Goal: Task Accomplishment & Management: Use online tool/utility

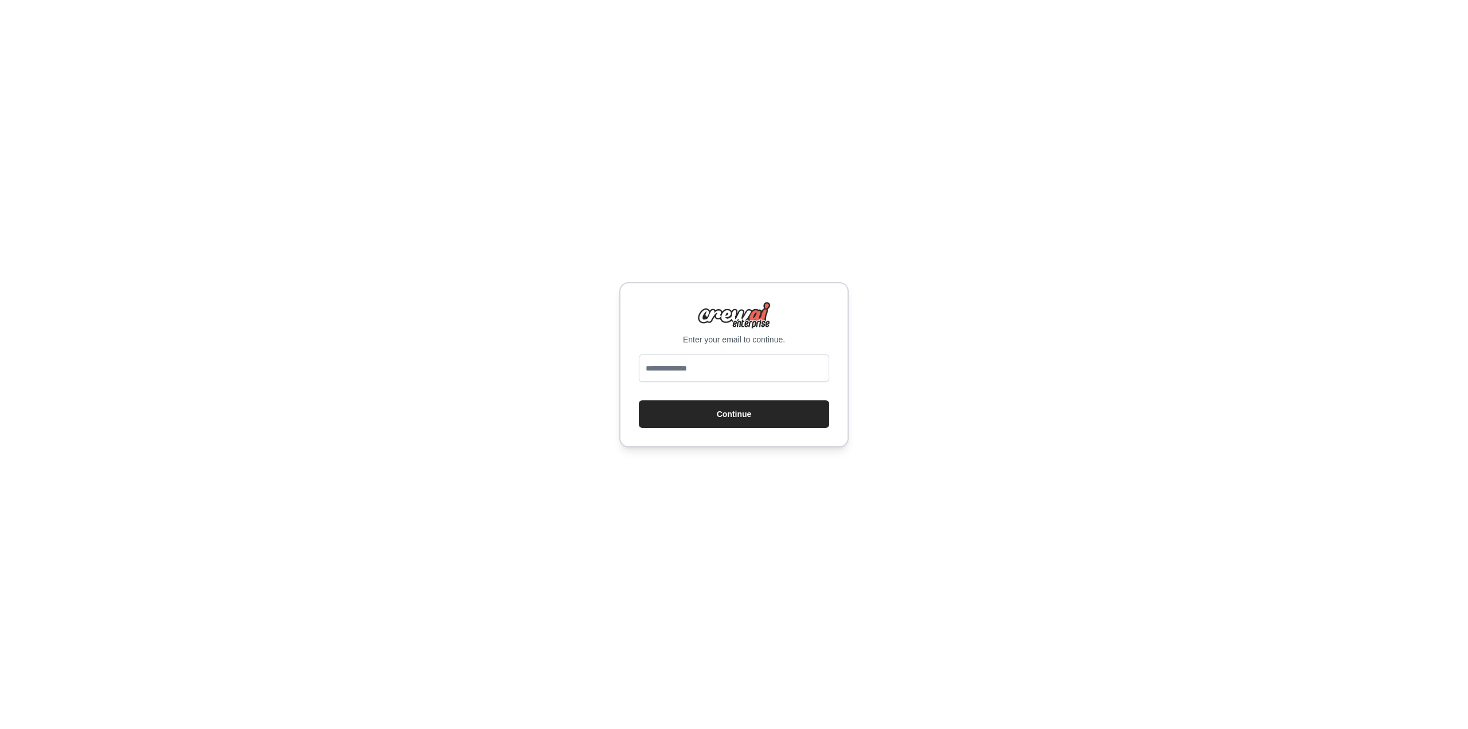
type input "**********"
click at [752, 407] on button "Continue" at bounding box center [734, 414] width 190 height 28
click at [748, 416] on button "Continue" at bounding box center [734, 414] width 190 height 28
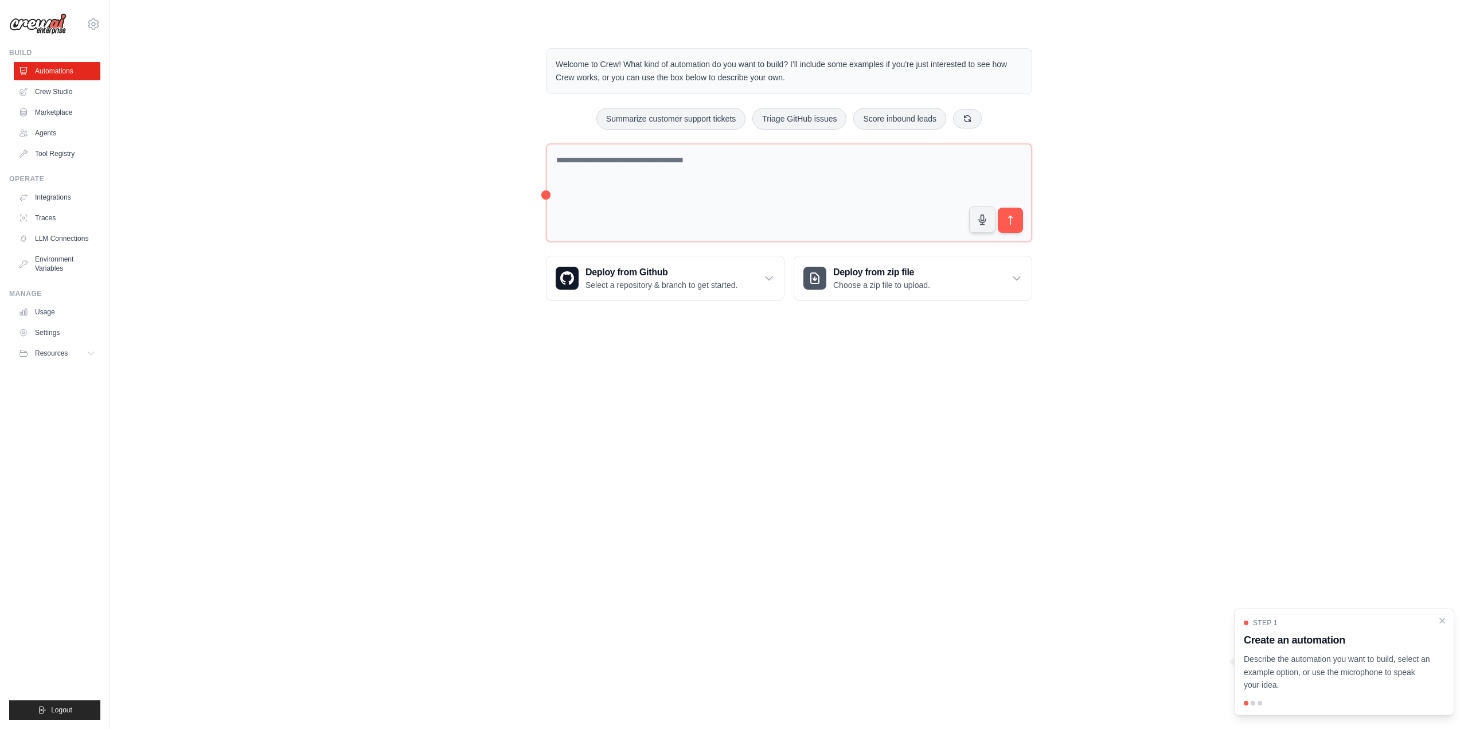
drag, startPoint x: 847, startPoint y: 432, endPoint x: 1153, endPoint y: 667, distance: 385.9
click at [951, 552] on body "mateus.s.h.araujo@gmail.com Settings Build Automations Crew Studio" at bounding box center [734, 364] width 1468 height 729
click at [1441, 618] on icon "Close walkthrough" at bounding box center [1442, 620] width 10 height 10
click at [1109, 517] on body "mateus.s.h.araujo@gmail.com Settings Build Automations Crew Studio" at bounding box center [734, 364] width 1468 height 729
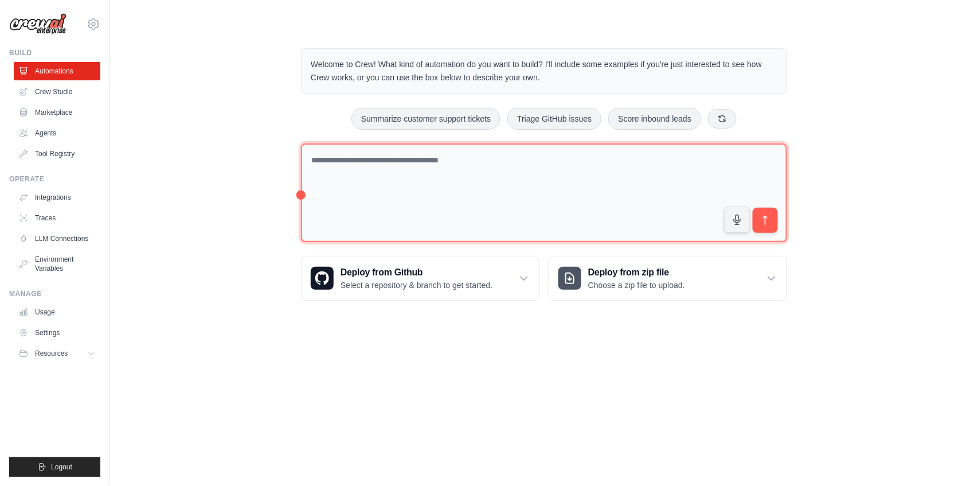
click at [396, 190] on textarea at bounding box center [544, 192] width 486 height 99
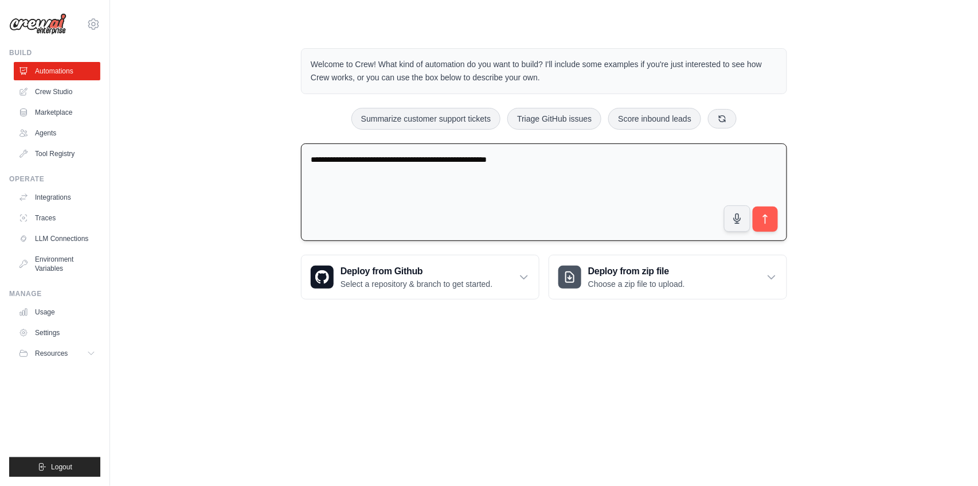
type textarea "**********"
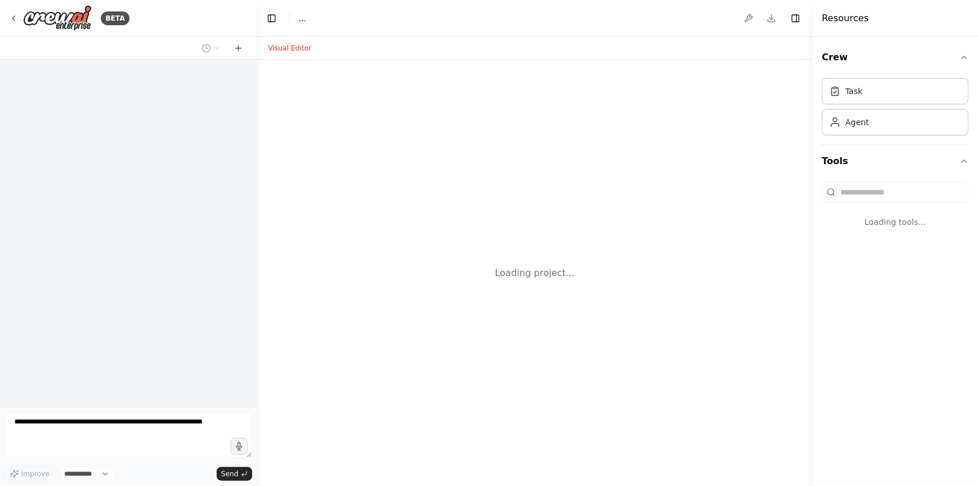
select select "****"
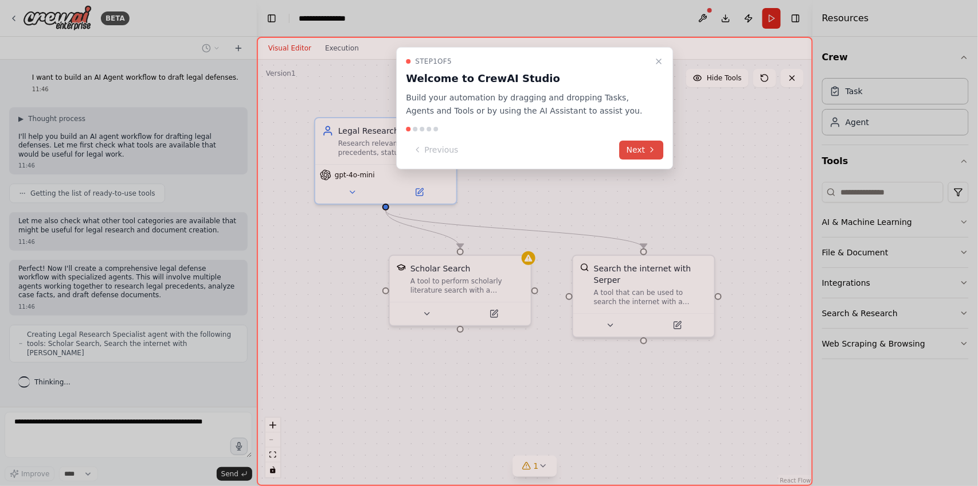
click at [642, 151] on button "Next" at bounding box center [642, 149] width 44 height 19
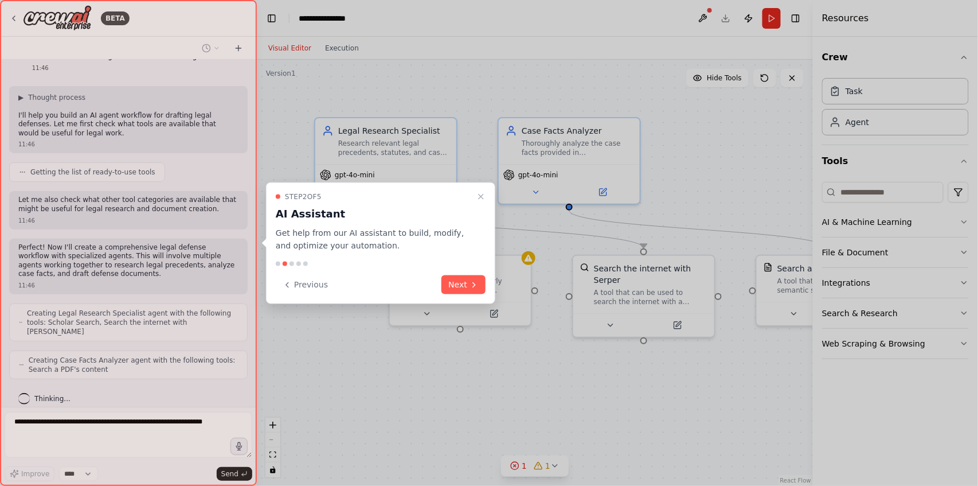
scroll to position [50, 0]
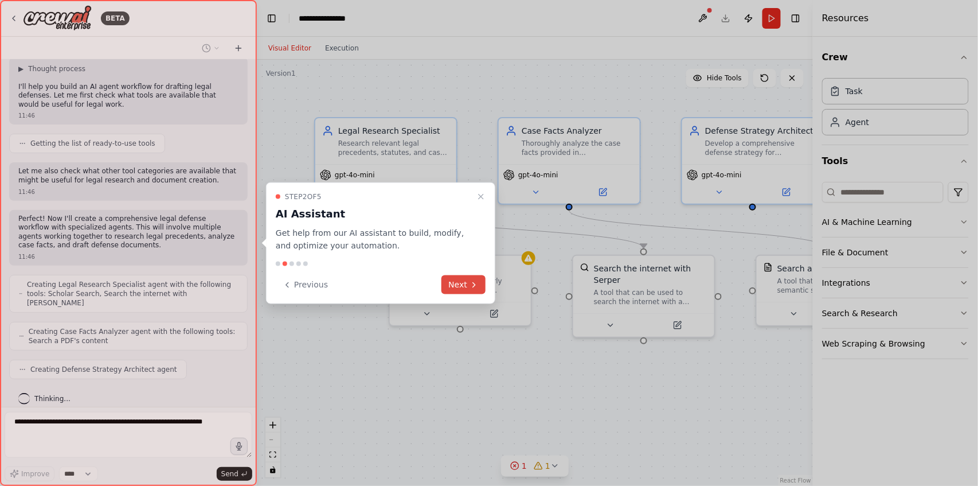
click at [460, 289] on button "Next" at bounding box center [464, 284] width 44 height 19
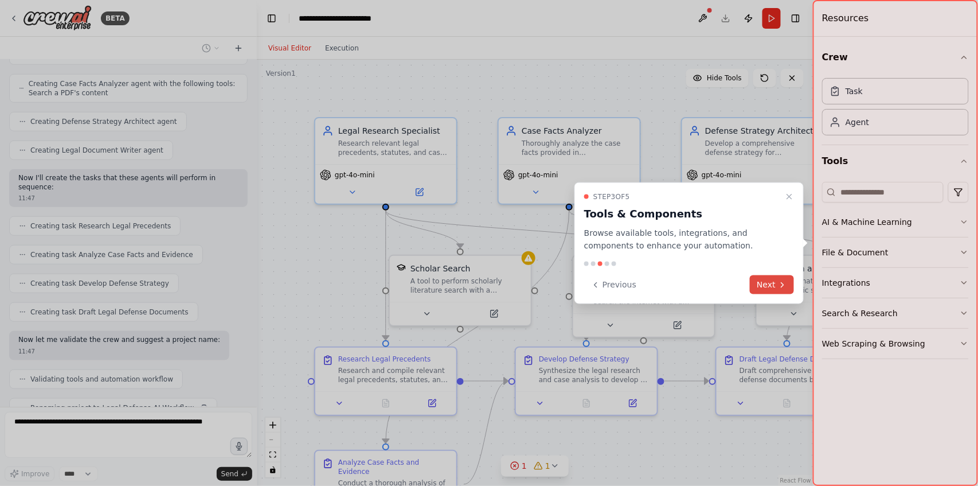
scroll to position [326, 0]
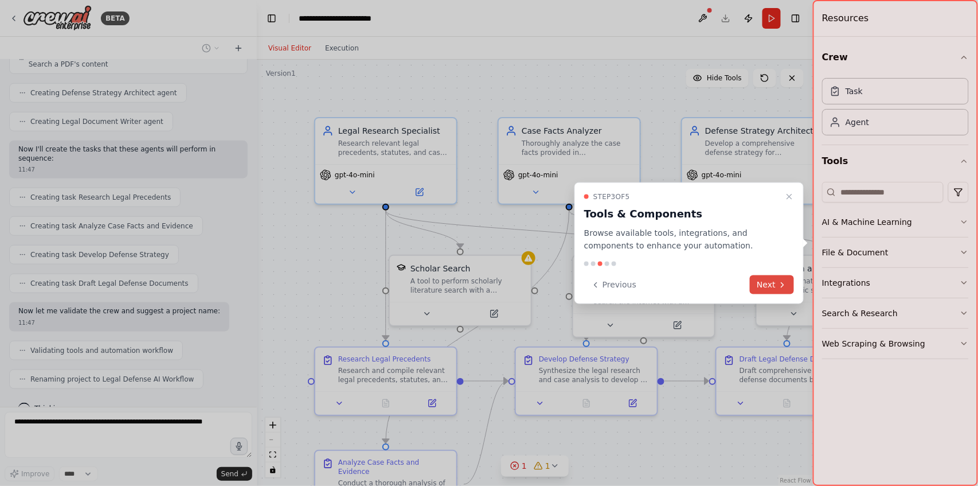
click at [776, 290] on button "Next" at bounding box center [772, 284] width 44 height 19
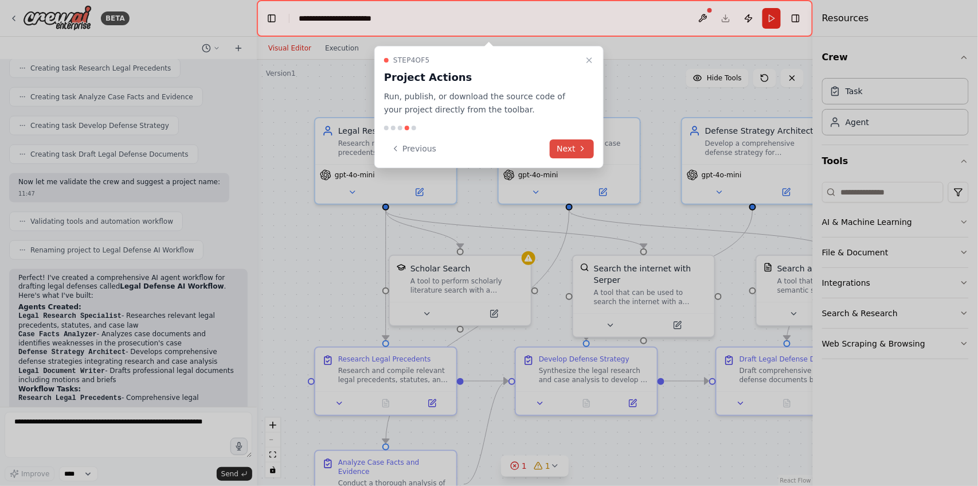
click at [579, 149] on icon at bounding box center [582, 148] width 9 height 9
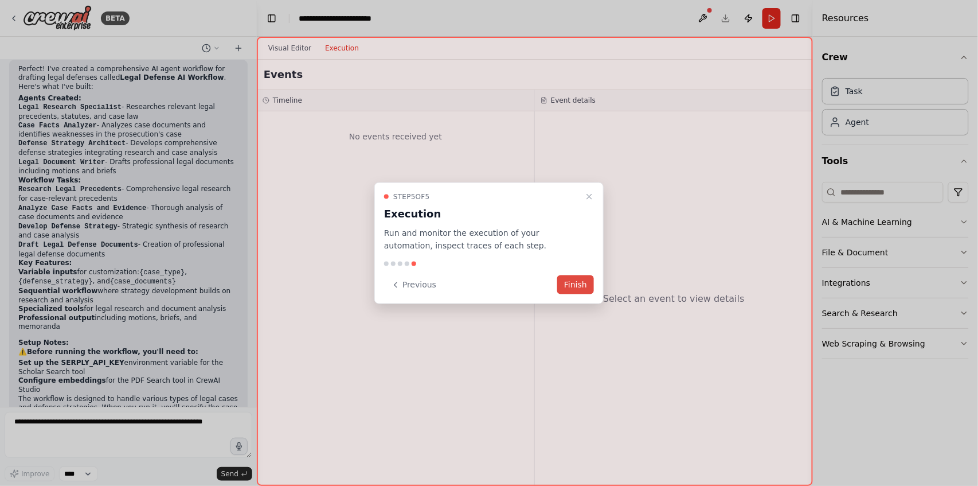
click at [582, 277] on button "Finish" at bounding box center [575, 284] width 37 height 19
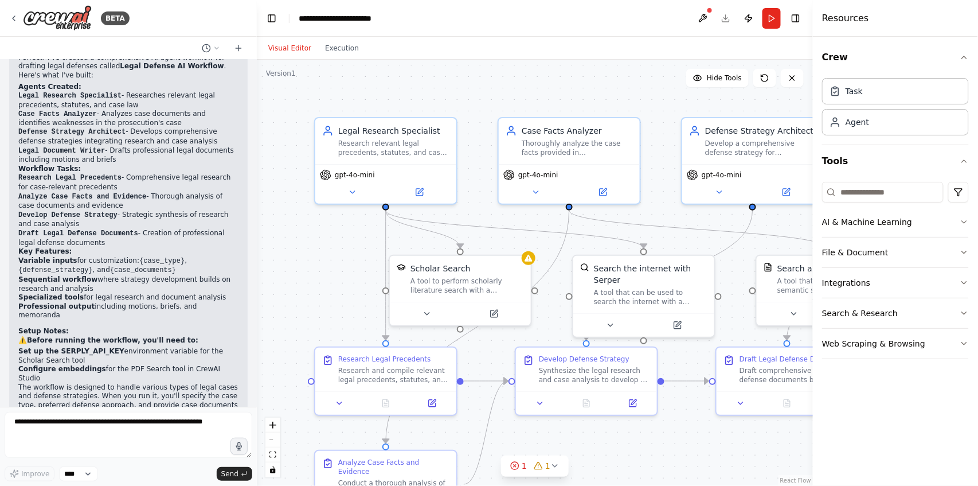
scroll to position [684, 0]
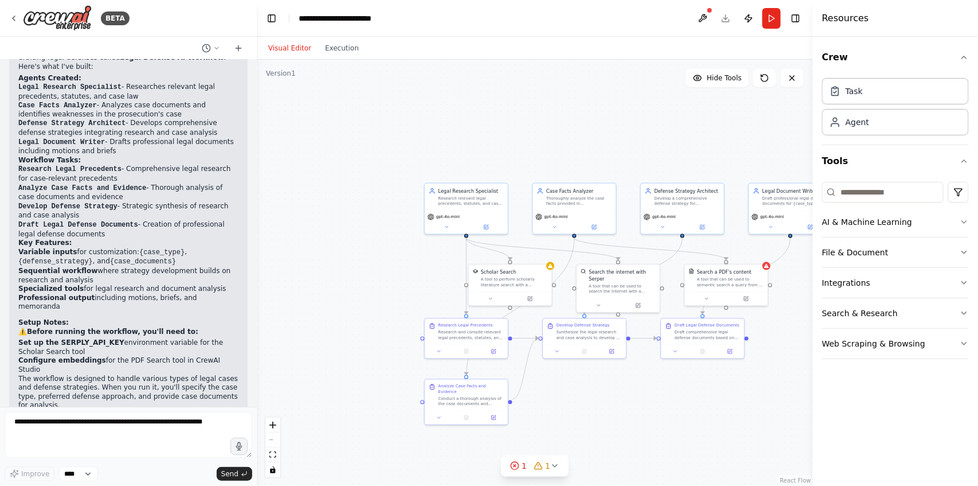
click at [646, 405] on div ".deletable-edge-delete-btn { width: 20px; height: 20px; border: 0px solid #ffff…" at bounding box center [535, 273] width 556 height 426
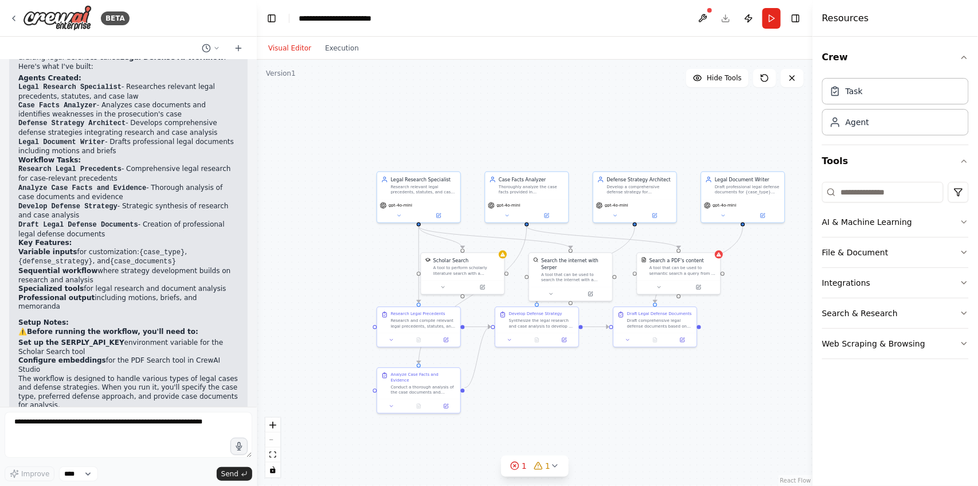
drag, startPoint x: 706, startPoint y: 438, endPoint x: 658, endPoint y: 427, distance: 49.0
click at [658, 427] on div ".deletable-edge-delete-btn { width: 20px; height: 20px; border: 0px solid #ffff…" at bounding box center [535, 273] width 556 height 426
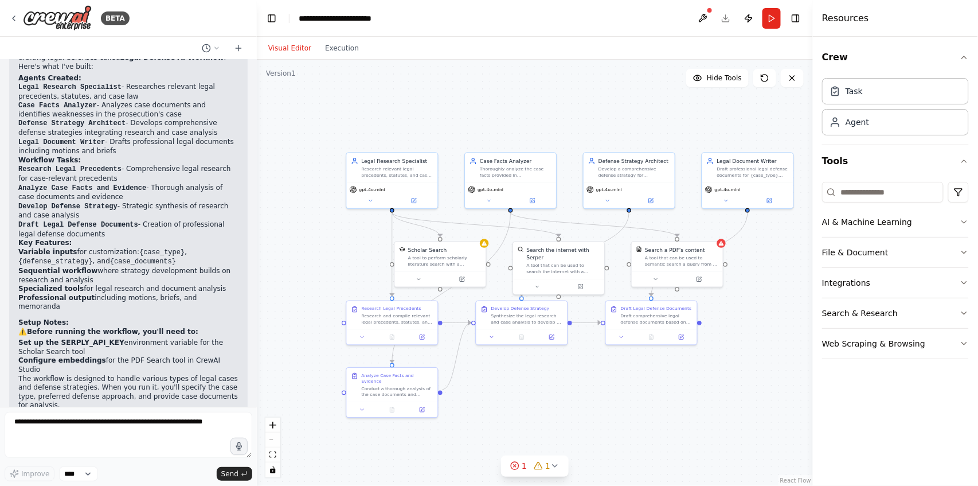
click at [683, 419] on div ".deletable-edge-delete-btn { width: 20px; height: 20px; border: 0px solid #ffff…" at bounding box center [535, 273] width 556 height 426
drag, startPoint x: 389, startPoint y: 183, endPoint x: 345, endPoint y: 164, distance: 48.8
click at [345, 164] on div "gpt-4o-mini" at bounding box center [347, 172] width 91 height 26
click at [427, 263] on div "A tool to perform scholarly literature search with a search_query." at bounding box center [448, 259] width 73 height 12
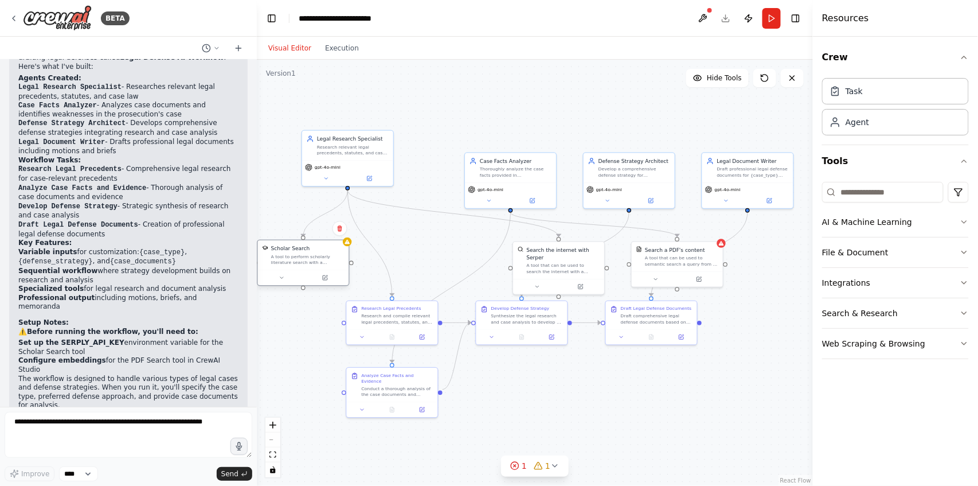
drag, startPoint x: 420, startPoint y: 263, endPoint x: 303, endPoint y: 264, distance: 117.0
click at [303, 264] on div "A tool to perform scholarly literature search with a search_query." at bounding box center [307, 259] width 73 height 12
drag, startPoint x: 405, startPoint y: 321, endPoint x: 431, endPoint y: 271, distance: 56.7
click at [431, 271] on div "Research and compile relevant legal precedents, statutes, and case law for {cas…" at bounding box center [420, 266] width 72 height 12
drag, startPoint x: 530, startPoint y: 317, endPoint x: 541, endPoint y: 355, distance: 40.1
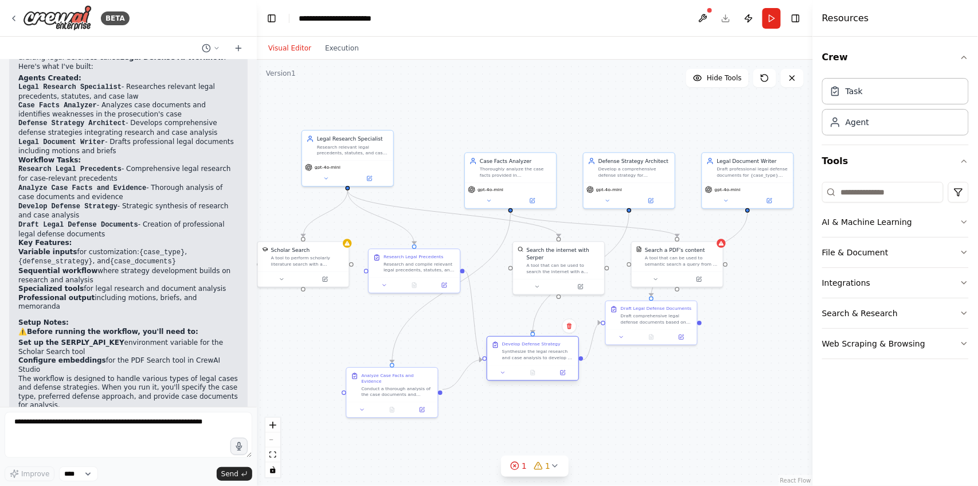
click at [541, 355] on div "Synthesize the legal research and case analysis to develop a comprehensive defe…" at bounding box center [538, 355] width 72 height 12
drag, startPoint x: 357, startPoint y: 158, endPoint x: 362, endPoint y: 173, distance: 15.8
click at [362, 173] on div "Legal Research Specialist Research relevant legal precedents, statutes, and cas…" at bounding box center [355, 159] width 91 height 30
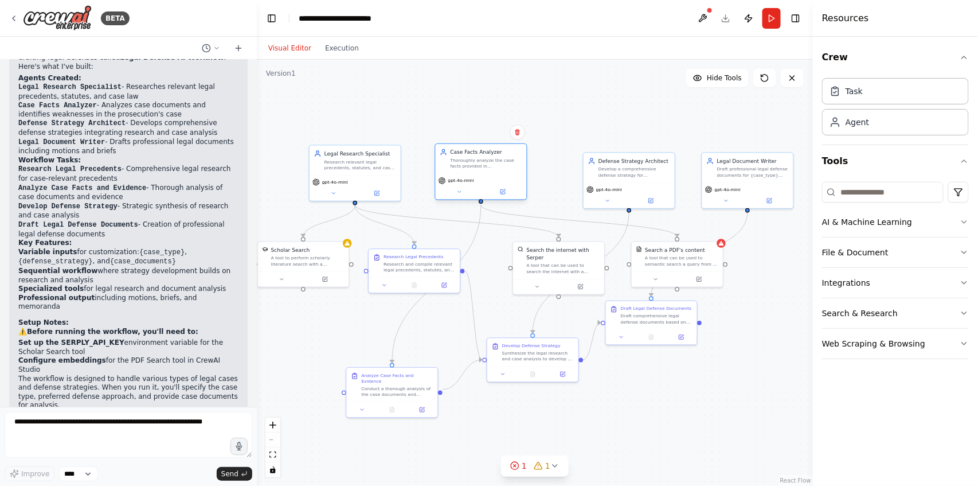
drag, startPoint x: 497, startPoint y: 178, endPoint x: 467, endPoint y: 173, distance: 30.4
click at [467, 173] on div "Case Facts Analyzer Thoroughly analyze the case facts provided in {case_documen…" at bounding box center [481, 159] width 91 height 30
click at [672, 256] on div "A tool that can be used to semantic search a query from a PDF's content." at bounding box center [678, 259] width 73 height 12
drag, startPoint x: 679, startPoint y: 321, endPoint x: 760, endPoint y: 362, distance: 90.0
click at [760, 362] on div "Draft Legal Defense Documents Draft comprehensive legal defense documents based…" at bounding box center [732, 351] width 91 height 28
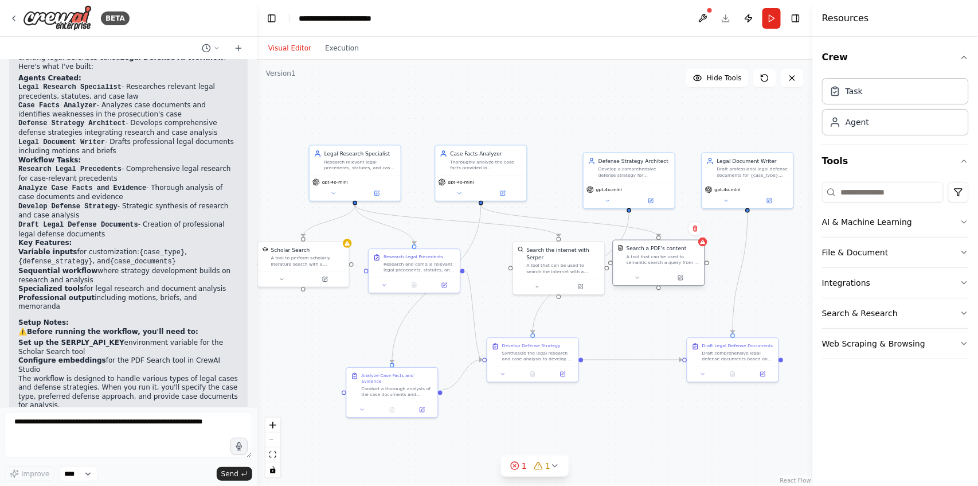
drag, startPoint x: 672, startPoint y: 249, endPoint x: 660, endPoint y: 250, distance: 12.1
click at [660, 250] on div "Search a PDF's content" at bounding box center [657, 248] width 60 height 7
drag, startPoint x: 667, startPoint y: 260, endPoint x: 664, endPoint y: 299, distance: 39.1
click at [664, 299] on div "A tool that can be used to semantic search a query from a PDF's content." at bounding box center [663, 297] width 73 height 12
drag, startPoint x: 639, startPoint y: 173, endPoint x: 632, endPoint y: 174, distance: 6.5
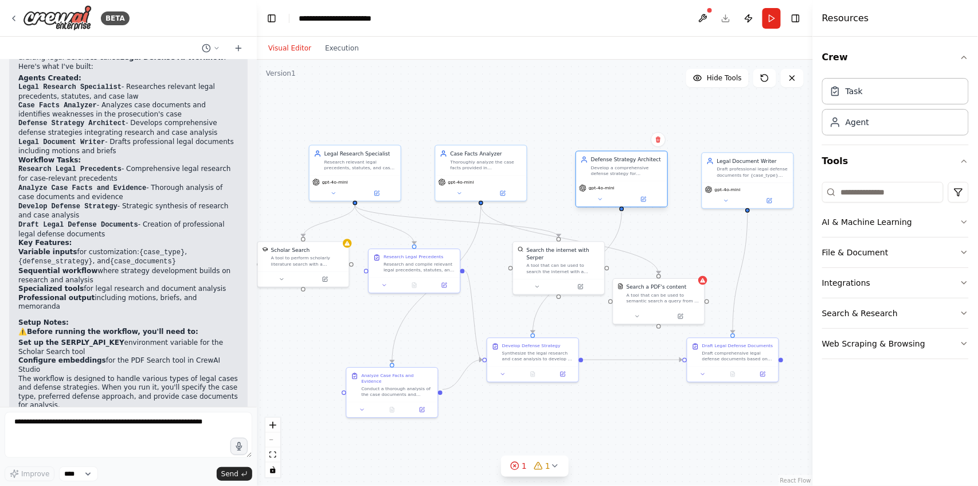
click at [632, 174] on div "Develop a comprehensive defense strategy for {case_type} based on legal researc…" at bounding box center [627, 171] width 72 height 12
click at [721, 170] on div "Draft professional legal defense documents for {case_type} including motions, b…" at bounding box center [753, 171] width 72 height 12
drag, startPoint x: 588, startPoint y: 259, endPoint x: 556, endPoint y: 267, distance: 33.1
click at [556, 268] on div "A tool that can be used to search the internet with a search_query. Supports di…" at bounding box center [529, 274] width 73 height 12
click at [370, 159] on div "Research relevant legal precedents, statutes, and case law related to {case_typ…" at bounding box center [361, 163] width 72 height 12
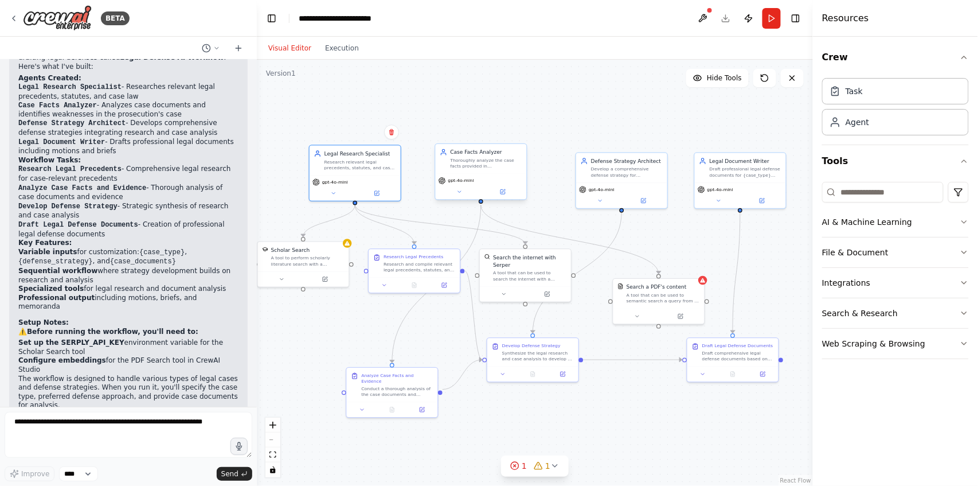
click at [485, 166] on div "Thoroughly analyze the case facts provided in {case_documents}, identify weakne…" at bounding box center [486, 163] width 72 height 12
click at [367, 177] on div "gpt-4o-mini" at bounding box center [354, 180] width 85 height 7
click at [739, 177] on div "Legal Document Writer Draft professional legal defense documents for {case_type…" at bounding box center [740, 166] width 91 height 30
click at [741, 177] on div "Legal Document Writer Draft professional legal defense documents for {case_type…" at bounding box center [740, 166] width 91 height 30
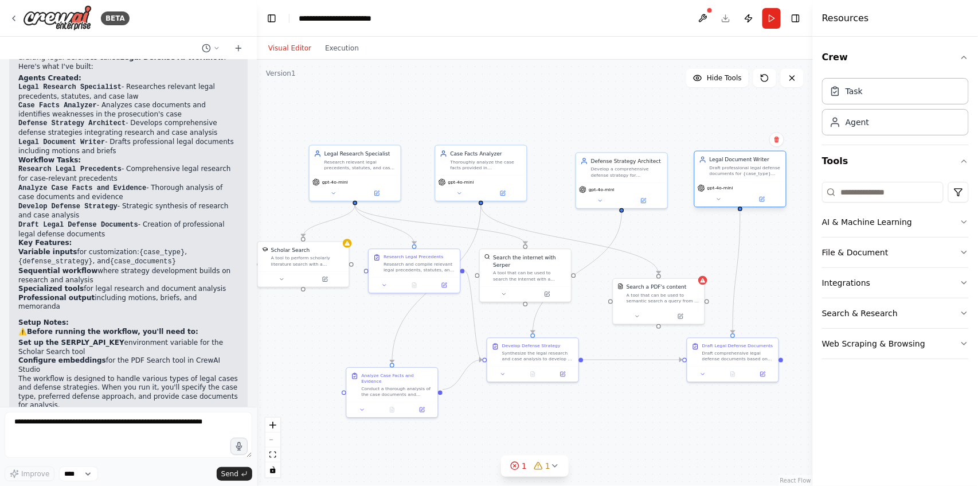
click at [742, 178] on div "Legal Document Writer Draft professional legal defense documents for {case_type…" at bounding box center [740, 166] width 91 height 30
click at [717, 199] on icon at bounding box center [719, 199] width 6 height 6
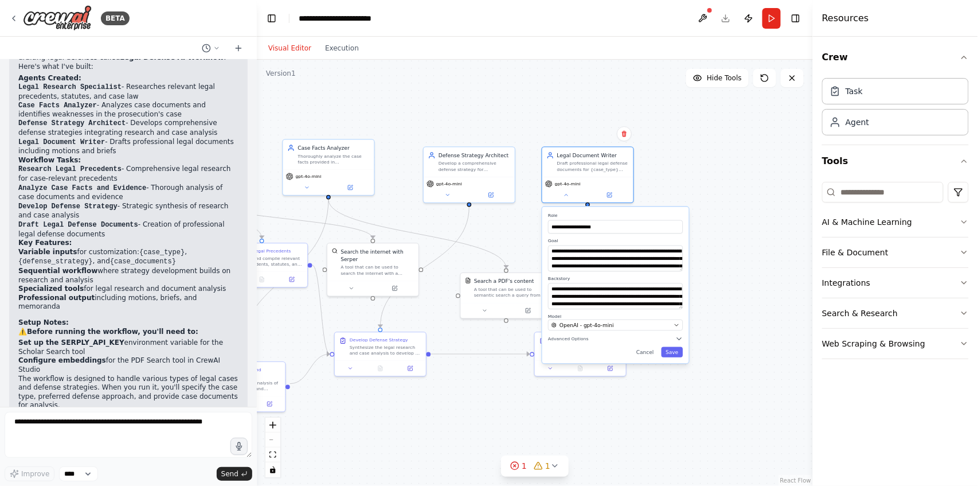
drag, startPoint x: 715, startPoint y: 454, endPoint x: 562, endPoint y: 448, distance: 152.6
click at [562, 448] on div ".deletable-edge-delete-btn { width: 20px; height: 20px; border: 0px solid #ffff…" at bounding box center [535, 273] width 556 height 426
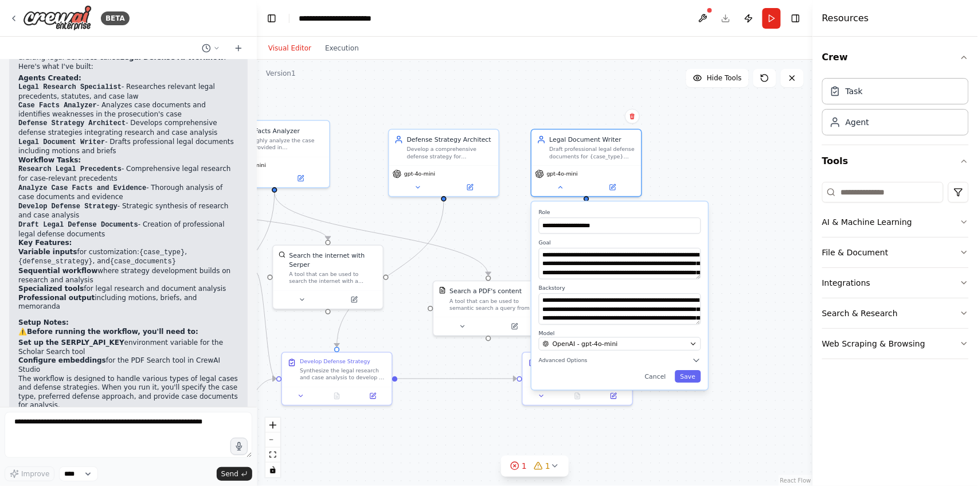
click at [702, 280] on div "**********" at bounding box center [620, 295] width 177 height 188
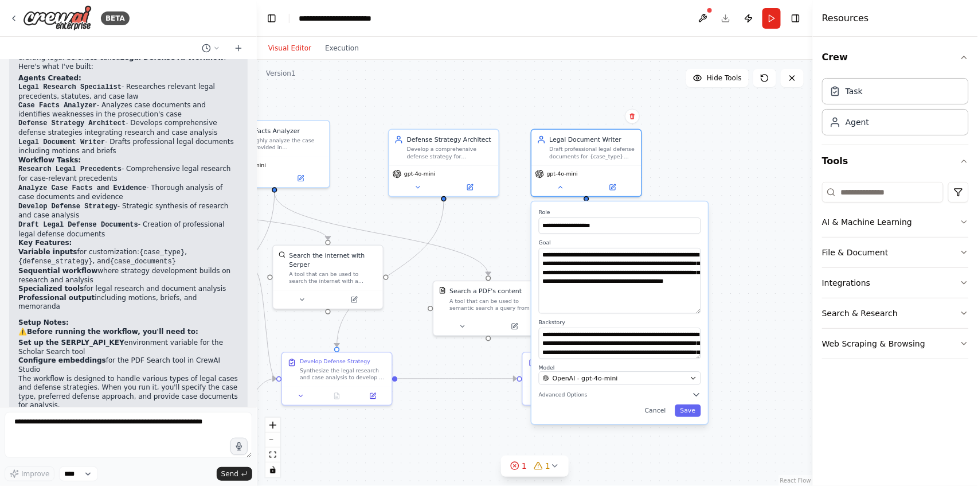
drag, startPoint x: 700, startPoint y: 278, endPoint x: 713, endPoint y: 312, distance: 36.8
click at [713, 312] on div ".deletable-edge-delete-btn { width: 20px; height: 20px; border: 0px solid #ffff…" at bounding box center [535, 273] width 556 height 426
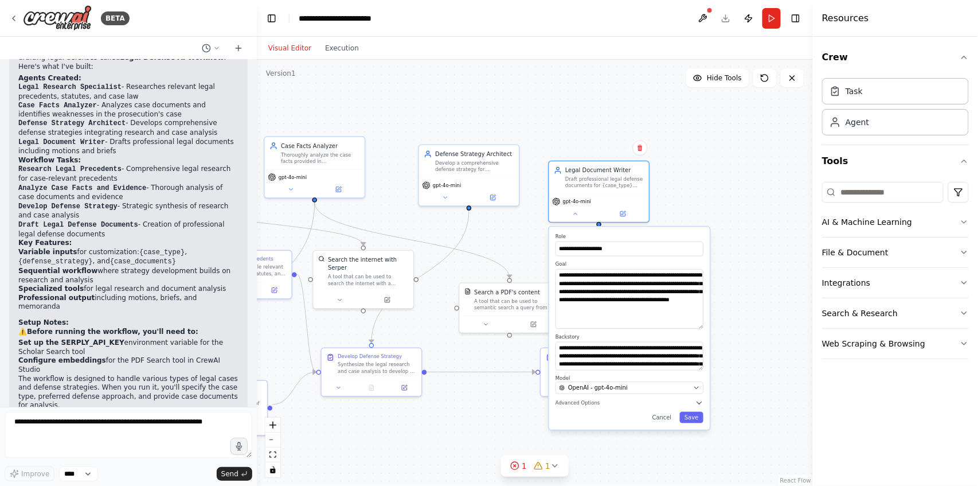
drag, startPoint x: 704, startPoint y: 353, endPoint x: 704, endPoint y: 370, distance: 17.8
click at [704, 370] on div "**********" at bounding box center [629, 327] width 161 height 202
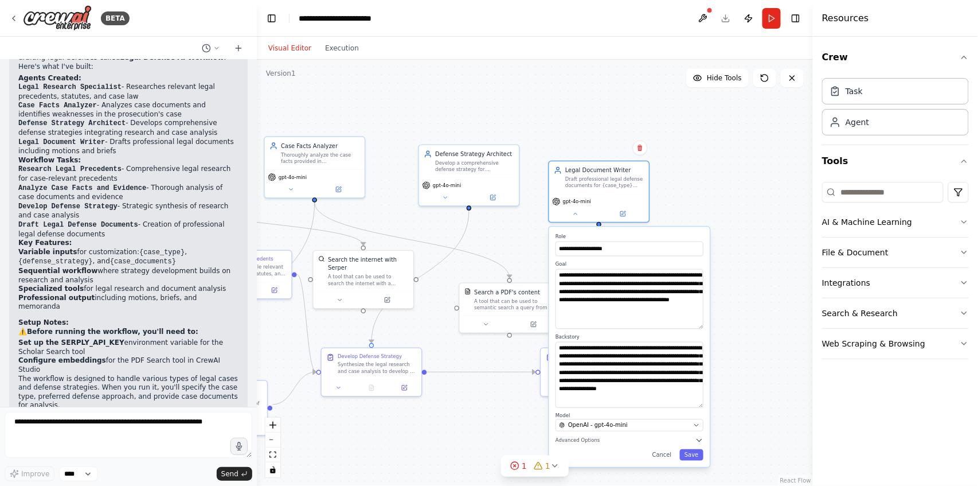
drag, startPoint x: 701, startPoint y: 369, endPoint x: 706, endPoint y: 407, distance: 37.6
click at [706, 407] on div "**********" at bounding box center [629, 346] width 161 height 240
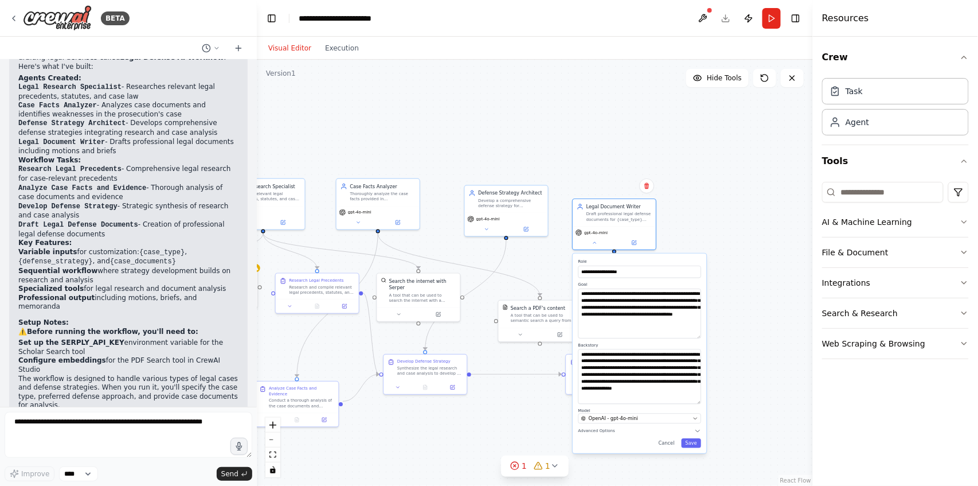
click at [608, 433] on div "**********" at bounding box center [640, 353] width 134 height 200
click at [698, 427] on icon "button" at bounding box center [697, 430] width 7 height 7
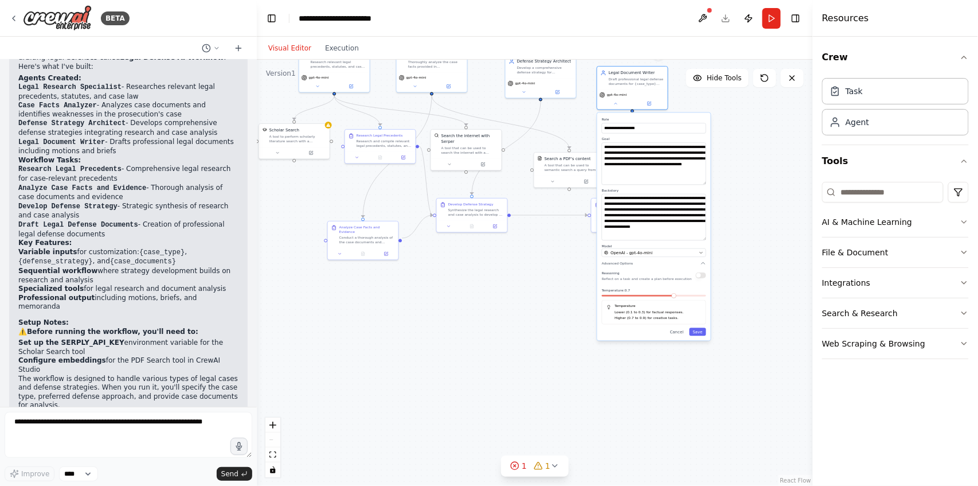
drag, startPoint x: 749, startPoint y: 369, endPoint x: 757, endPoint y: 212, distance: 156.7
click at [757, 212] on div ".deletable-edge-delete-btn { width: 20px; height: 20px; border: 0px solid #ffff…" at bounding box center [535, 273] width 556 height 426
click at [704, 280] on div "Reasoning Reflect on a task and create a plan before execution Temperature: 0.7…" at bounding box center [654, 296] width 104 height 54
click at [701, 279] on div "Reasoning Reflect on a task and create a plan before execution" at bounding box center [654, 274] width 104 height 11
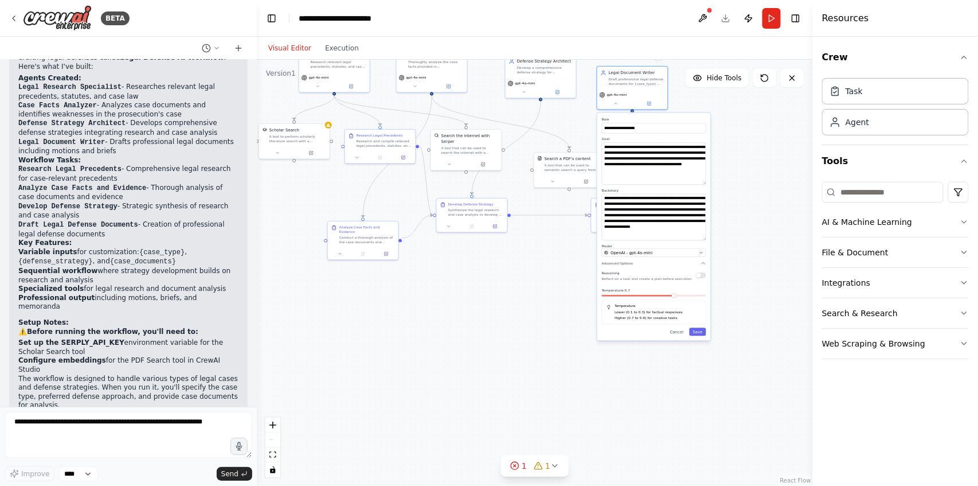
click at [701, 279] on div "Reasoning Reflect on a task and create a plan before execution" at bounding box center [654, 274] width 104 height 11
click at [701, 278] on div "Reasoning Reflect on a task and create a plan before execution" at bounding box center [654, 274] width 104 height 11
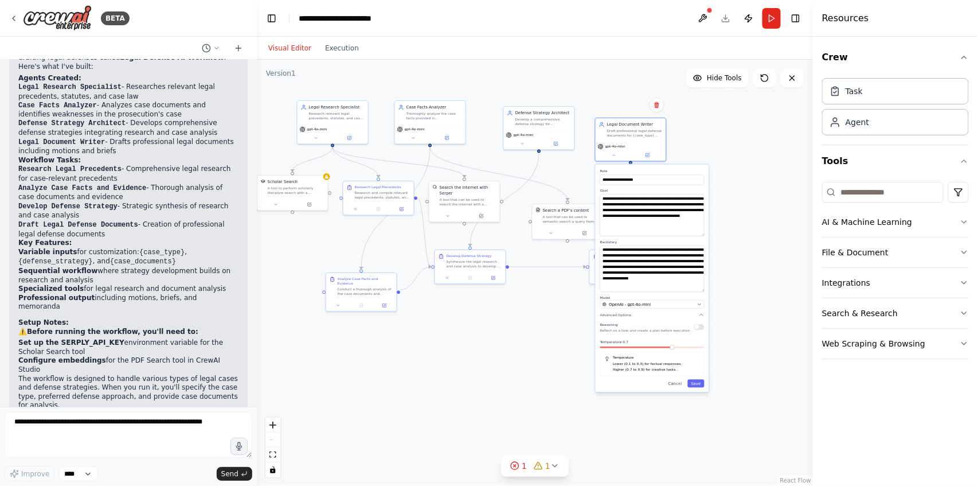
drag, startPoint x: 769, startPoint y: 229, endPoint x: 767, endPoint y: 284, distance: 54.5
click at [767, 284] on div ".deletable-edge-delete-btn { width: 20px; height: 20px; border: 0px solid #ffff…" at bounding box center [535, 273] width 556 height 426
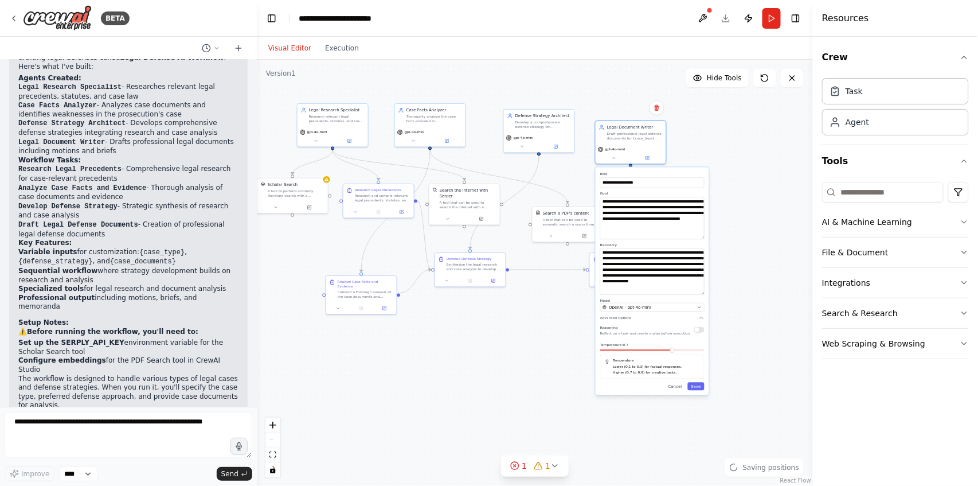
click at [722, 167] on div ".deletable-edge-delete-btn { width: 20px; height: 20px; border: 0px solid #ffff…" at bounding box center [535, 273] width 556 height 426
click at [689, 163] on div ".deletable-edge-delete-btn { width: 20px; height: 20px; border: 0px solid #ffff…" at bounding box center [535, 273] width 556 height 426
click at [616, 161] on div "gpt-4o-mini" at bounding box center [631, 153] width 71 height 20
click at [615, 158] on icon at bounding box center [614, 157] width 5 height 5
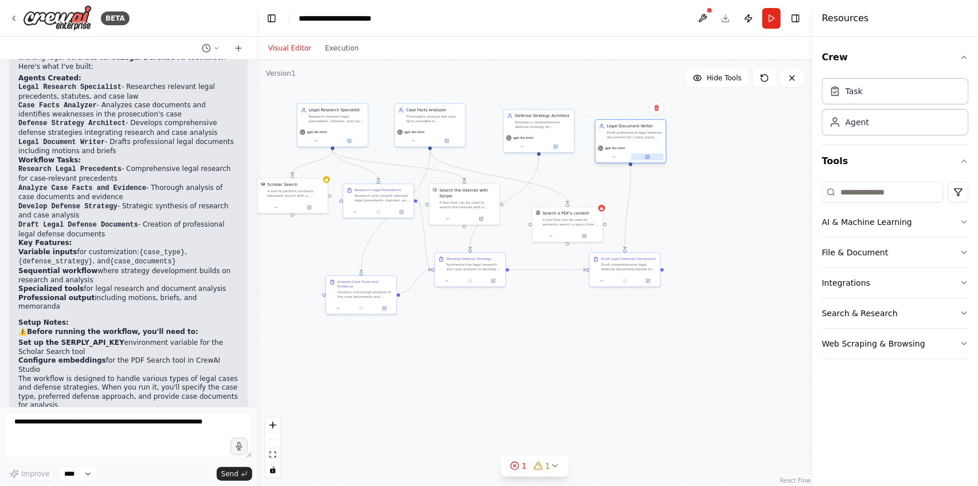
click at [651, 157] on button at bounding box center [647, 157] width 33 height 7
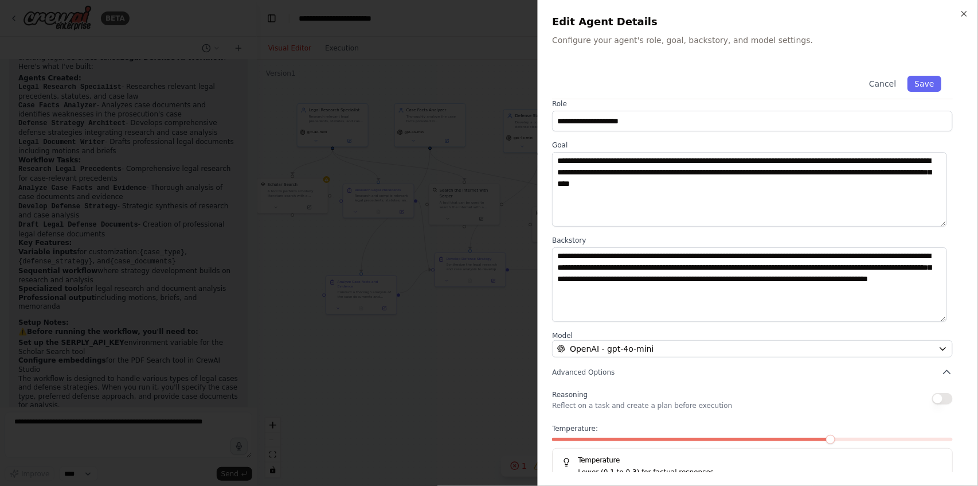
scroll to position [0, 0]
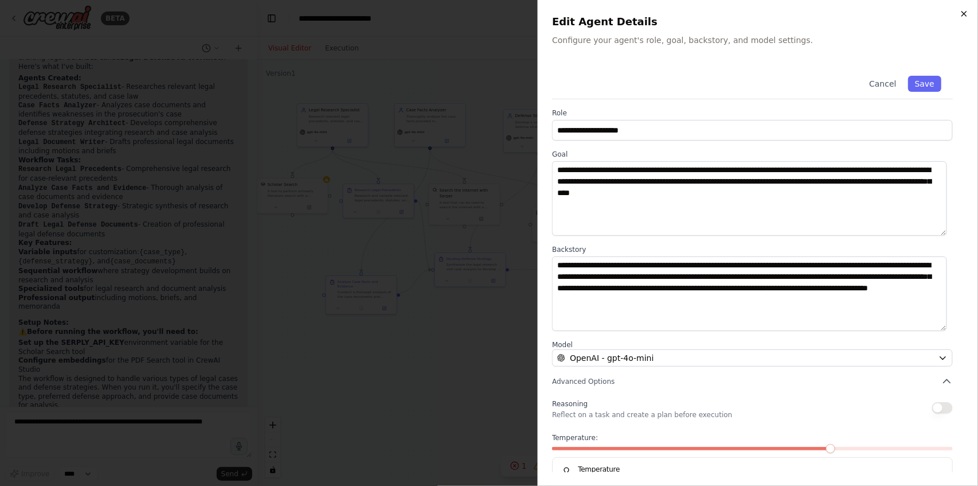
click at [963, 14] on icon "button" at bounding box center [964, 13] width 9 height 9
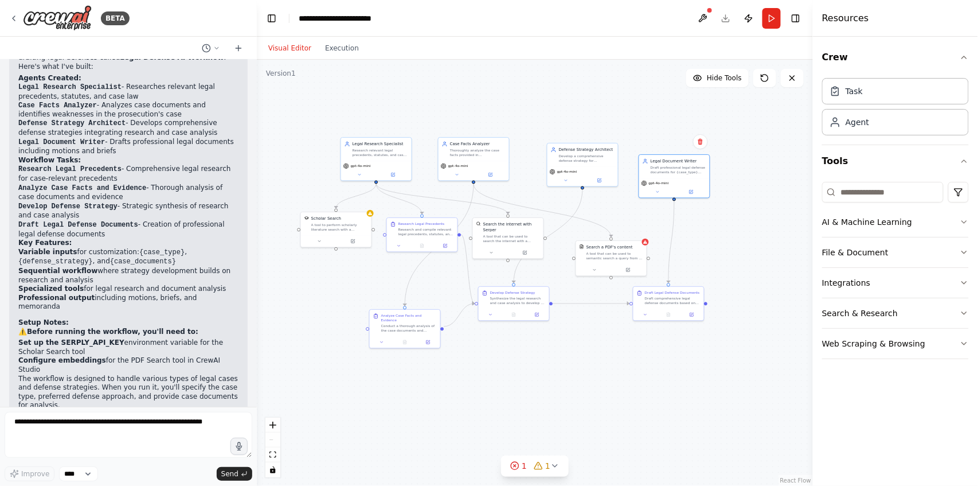
drag, startPoint x: 630, startPoint y: 417, endPoint x: 673, endPoint y: 451, distance: 55.2
click at [673, 451] on div ".deletable-edge-delete-btn { width: 20px; height: 20px; border: 0px solid #ffff…" at bounding box center [535, 273] width 556 height 426
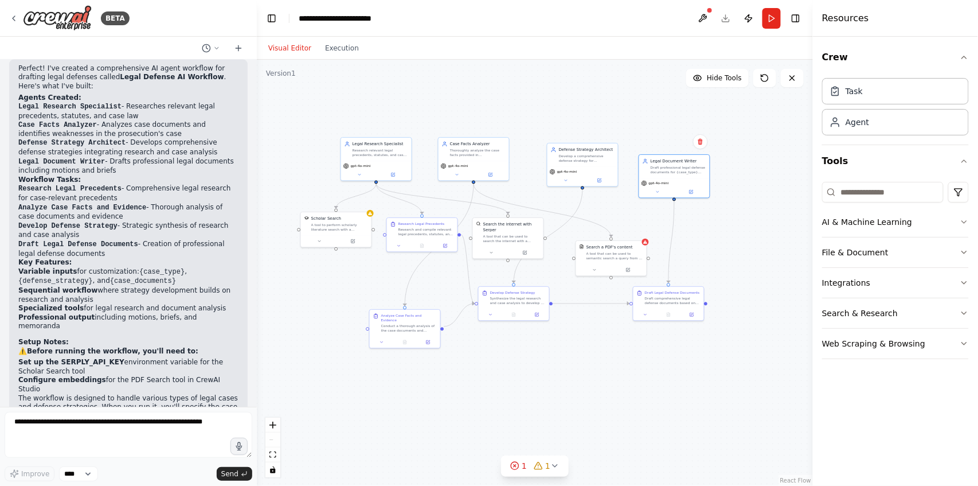
scroll to position [684, 0]
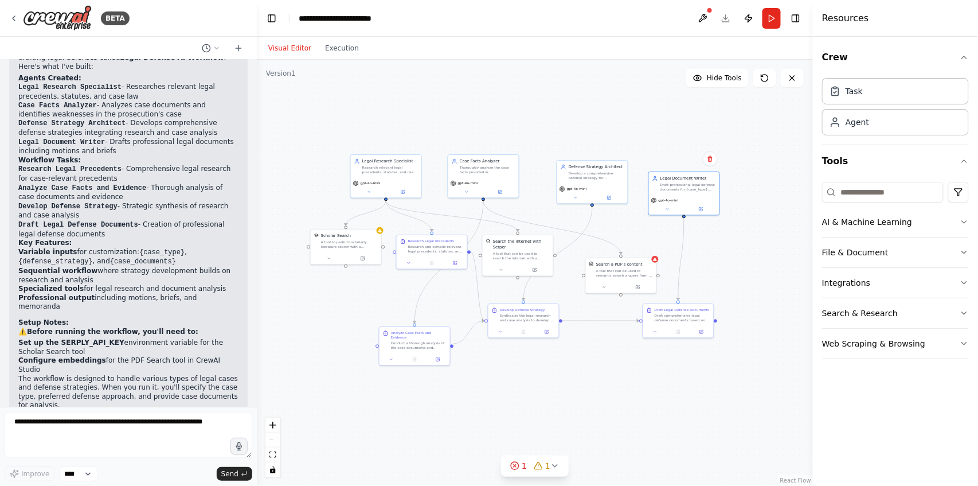
drag, startPoint x: 545, startPoint y: 385, endPoint x: 555, endPoint y: 402, distance: 19.8
click at [555, 402] on div ".deletable-edge-delete-btn { width: 20px; height: 20px; border: 0px solid #ffff…" at bounding box center [535, 273] width 556 height 426
click at [712, 11] on div at bounding box center [709, 10] width 7 height 7
click at [706, 21] on button at bounding box center [703, 18] width 18 height 21
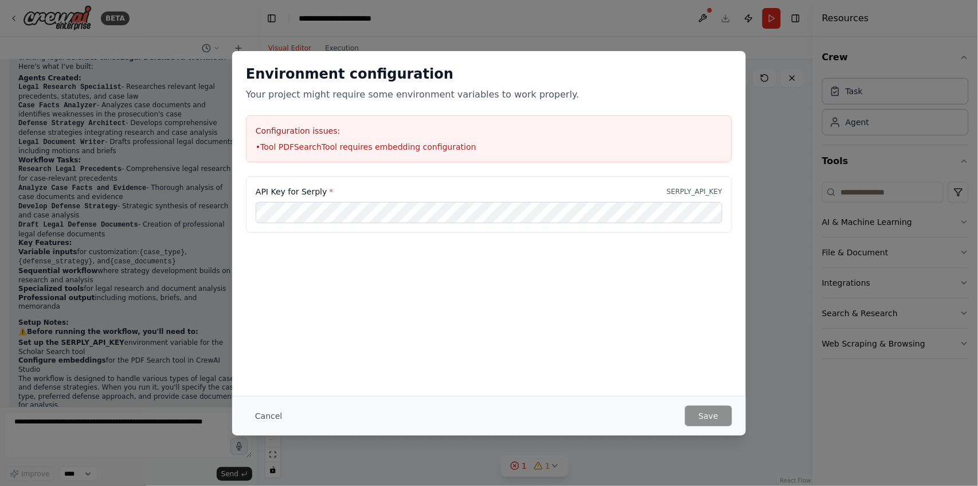
click at [764, 405] on div "Environment configuration Your project might require some environment variables…" at bounding box center [489, 243] width 978 height 486
click at [767, 397] on div "Environment configuration Your project might require some environment variables…" at bounding box center [489, 243] width 978 height 486
click at [365, 104] on div "Environment configuration Your project might require some environment variables…" at bounding box center [489, 113] width 514 height 125
click at [276, 415] on button "Cancel" at bounding box center [268, 415] width 45 height 21
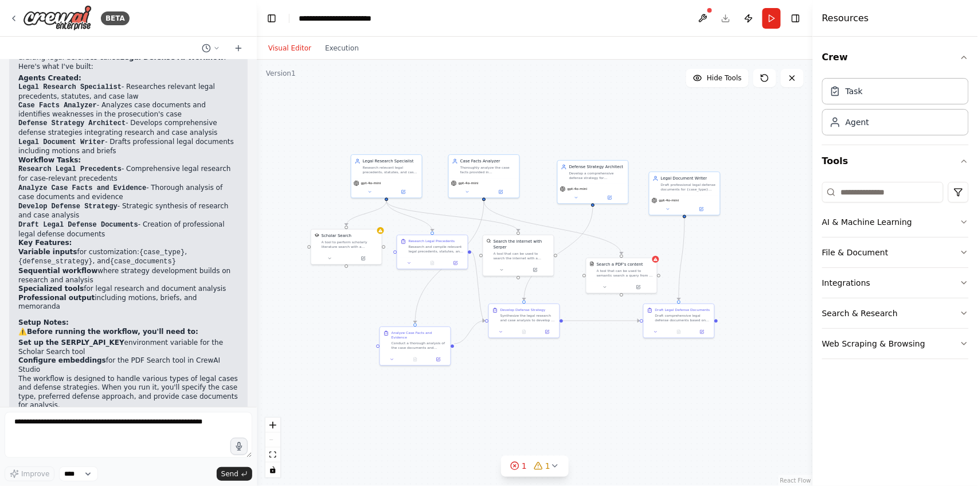
drag, startPoint x: 498, startPoint y: 431, endPoint x: 521, endPoint y: 424, distance: 23.9
click at [499, 431] on div ".deletable-edge-delete-btn { width: 20px; height: 20px; border: 0px solid #ffff…" at bounding box center [535, 273] width 556 height 426
click at [778, 21] on button "Run" at bounding box center [772, 18] width 18 height 21
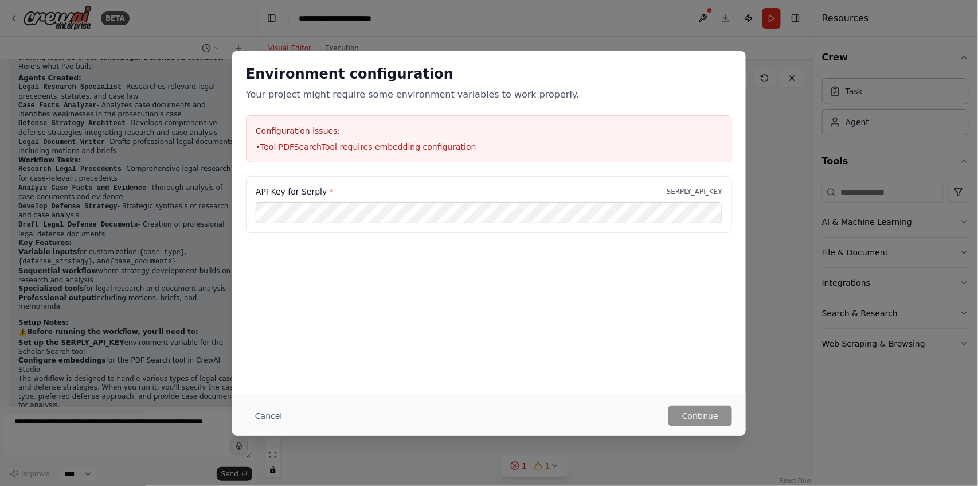
click at [281, 415] on button "Cancel" at bounding box center [268, 415] width 45 height 21
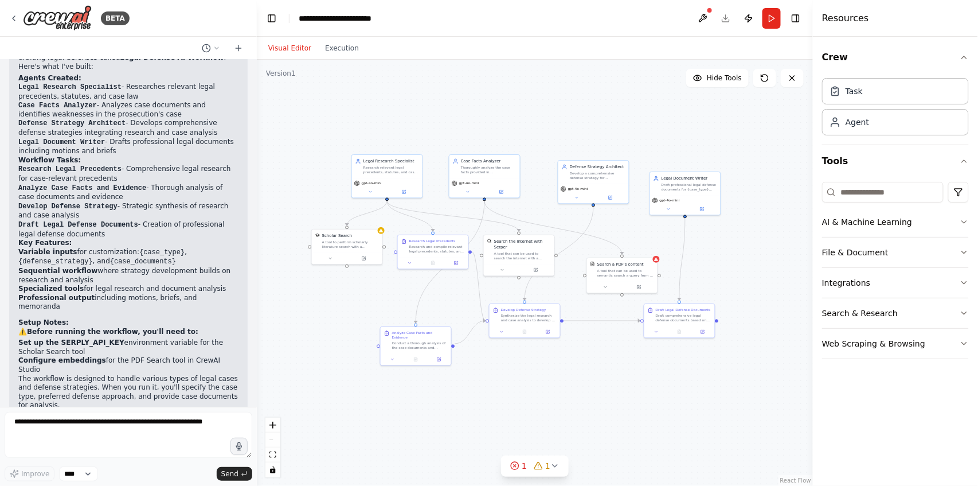
click at [279, 416] on div ".deletable-edge-delete-btn { width: 20px; height: 20px; border: 0px solid #ffff…" at bounding box center [535, 273] width 556 height 426
drag, startPoint x: 591, startPoint y: 415, endPoint x: 599, endPoint y: 415, distance: 8.0
click at [599, 415] on div ".deletable-edge-delete-btn { width: 20px; height: 20px; border: 0px solid #ffff…" at bounding box center [535, 273] width 556 height 426
click at [702, 399] on div ".deletable-edge-delete-btn { width: 20px; height: 20px; border: 0px solid #ffff…" at bounding box center [535, 273] width 556 height 426
drag, startPoint x: 703, startPoint y: 397, endPoint x: 706, endPoint y: 403, distance: 6.9
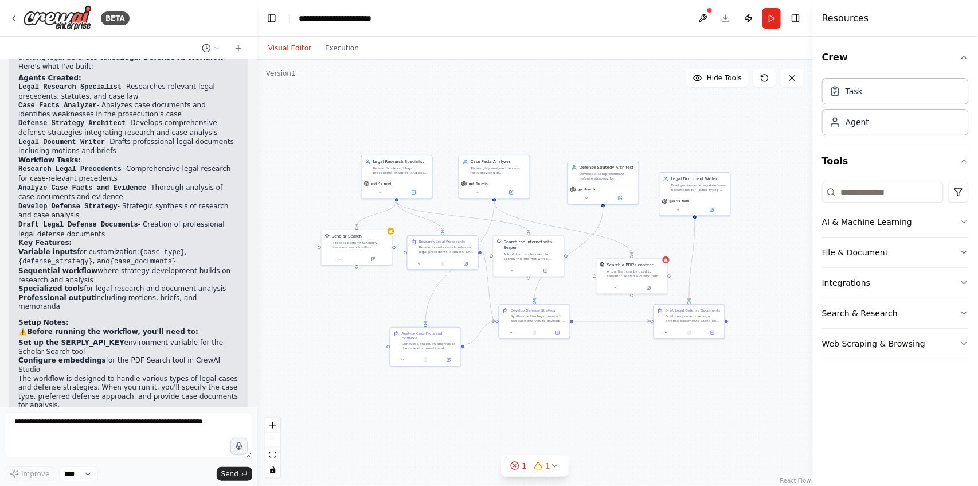
click at [706, 403] on div ".deletable-edge-delete-btn { width: 20px; height: 20px; border: 0px solid #ffff…" at bounding box center [535, 273] width 556 height 426
click at [701, 394] on div ".deletable-edge-delete-btn { width: 20px; height: 20px; border: 0px solid #ffff…" at bounding box center [535, 273] width 556 height 426
click at [748, 414] on div ".deletable-edge-delete-btn { width: 20px; height: 20px; border: 0px solid #ffff…" at bounding box center [535, 273] width 556 height 426
drag, startPoint x: 617, startPoint y: 190, endPoint x: 595, endPoint y: 185, distance: 22.8
click at [595, 185] on div "gpt-4o-mini" at bounding box center [581, 194] width 71 height 20
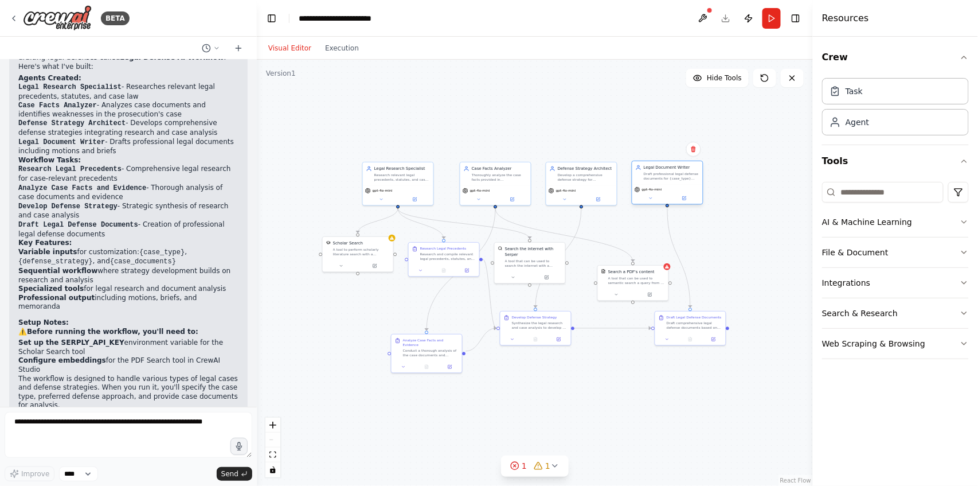
drag, startPoint x: 710, startPoint y: 197, endPoint x: 681, endPoint y: 182, distance: 32.8
click at [681, 182] on div "Legal Document Writer Draft professional legal defense documents for {case_type…" at bounding box center [667, 172] width 71 height 23
drag, startPoint x: 633, startPoint y: 278, endPoint x: 620, endPoint y: 257, distance: 24.7
click at [620, 257] on div "A tool that can be used to semantic search a query from a PDF's content." at bounding box center [625, 261] width 57 height 9
drag, startPoint x: 432, startPoint y: 353, endPoint x: 445, endPoint y: 350, distance: 12.8
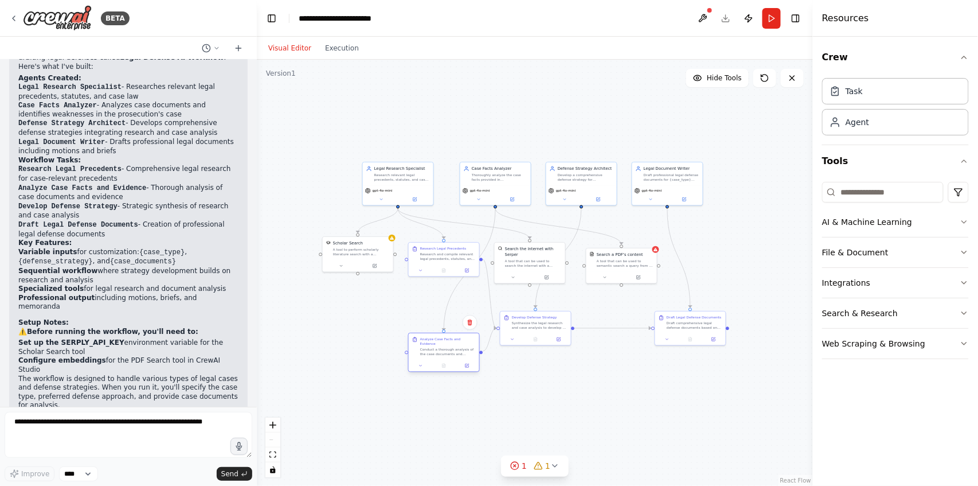
click at [445, 350] on div "Analyze Case Facts and Evidence Conduct a thorough analysis of the case documen…" at bounding box center [444, 346] width 71 height 26
drag, startPoint x: 444, startPoint y: 257, endPoint x: 442, endPoint y: 299, distance: 42.5
click at [442, 299] on div "Research and compile relevant legal precedents, statutes, and case law for {cas…" at bounding box center [448, 300] width 56 height 9
drag, startPoint x: 670, startPoint y: 329, endPoint x: 626, endPoint y: 328, distance: 44.2
click at [626, 328] on div "Draft Legal Defense Documents Draft comprehensive legal defense documents based…" at bounding box center [627, 321] width 71 height 22
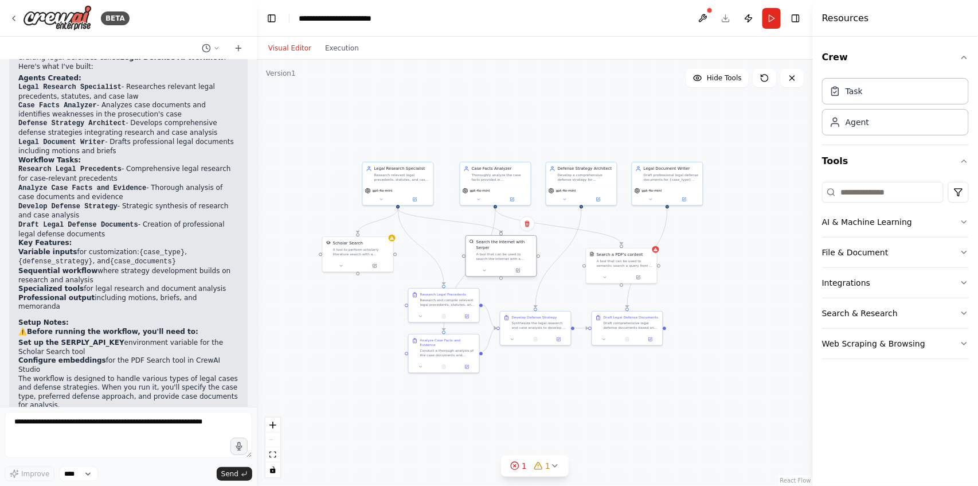
drag, startPoint x: 540, startPoint y: 264, endPoint x: 508, endPoint y: 258, distance: 32.1
click at [508, 258] on div "Search the internet with Serper A tool that can be used to search the internet …" at bounding box center [502, 256] width 72 height 42
drag, startPoint x: 358, startPoint y: 257, endPoint x: 417, endPoint y: 255, distance: 58.5
click at [417, 255] on div "Scholar Search A tool to perform scholarly literature search with a search_quer…" at bounding box center [415, 247] width 71 height 23
drag, startPoint x: 632, startPoint y: 264, endPoint x: 599, endPoint y: 251, distance: 35.0
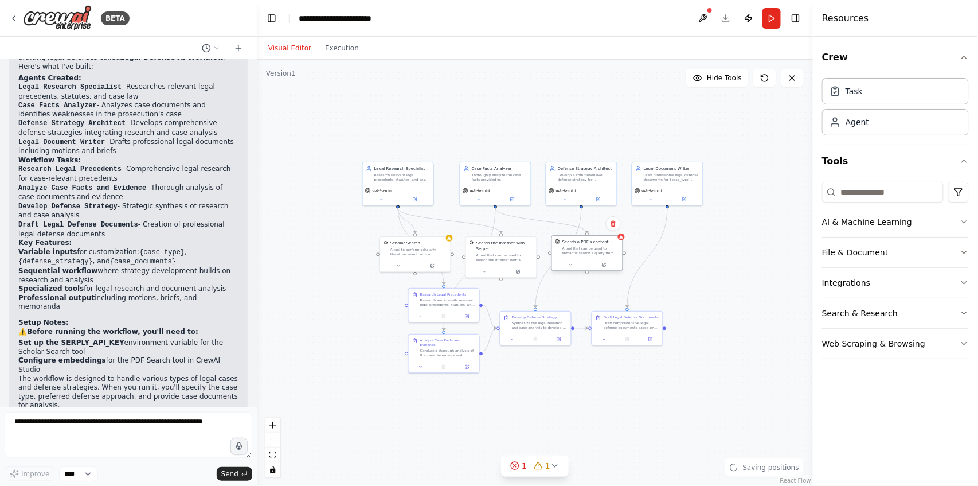
click at [599, 251] on div "A tool that can be used to semantic search a query from a PDF's content." at bounding box center [590, 250] width 57 height 9
drag, startPoint x: 786, startPoint y: 332, endPoint x: 752, endPoint y: 378, distance: 57.5
click at [784, 334] on div ".deletable-edge-delete-btn { width: 20px; height: 20px; border: 0px solid #ffff…" at bounding box center [535, 273] width 556 height 426
click at [752, 378] on div ".deletable-edge-delete-btn { width: 20px; height: 20px; border: 0px solid #ffff…" at bounding box center [535, 273] width 556 height 426
click at [740, 400] on div ".deletable-edge-delete-btn { width: 20px; height: 20px; border: 0px solid #ffff…" at bounding box center [535, 273] width 556 height 426
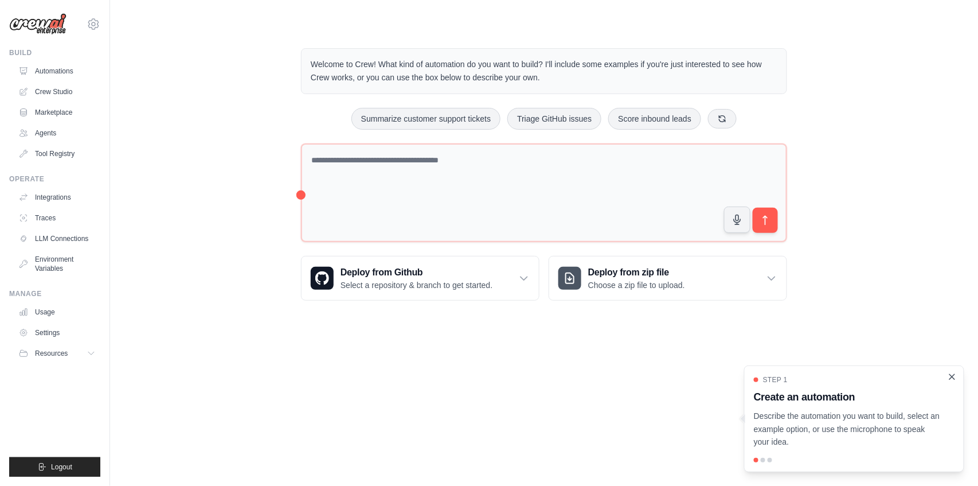
click at [954, 379] on icon "Close walkthrough" at bounding box center [952, 377] width 10 height 10
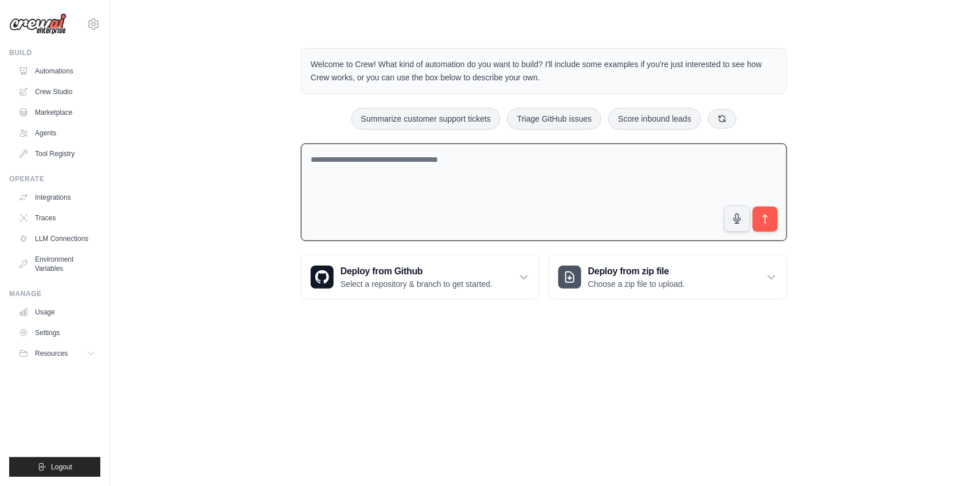
drag, startPoint x: 461, startPoint y: 237, endPoint x: 441, endPoint y: 200, distance: 42.3
click at [460, 237] on textarea at bounding box center [544, 192] width 486 height 98
click at [441, 200] on textarea at bounding box center [544, 192] width 486 height 98
type textarea "*"
type textarea "**********"
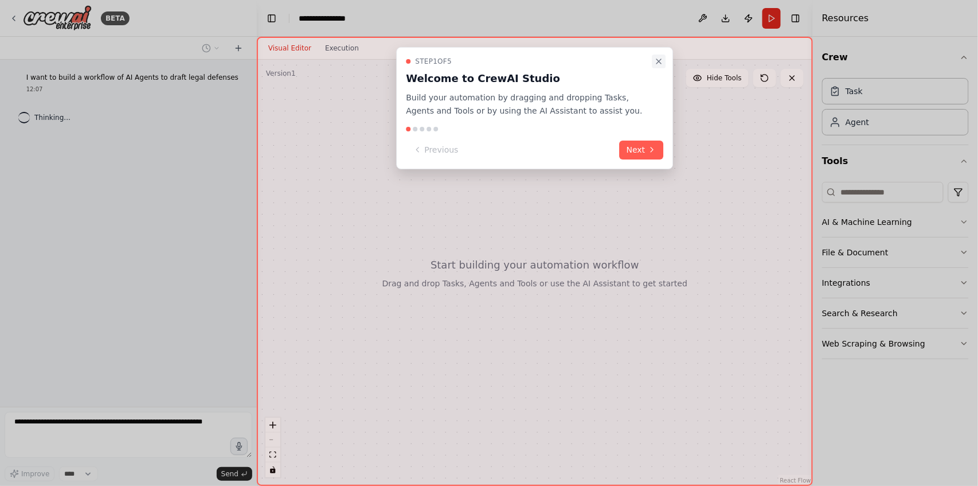
click at [661, 60] on icon "Close walkthrough" at bounding box center [659, 61] width 9 height 9
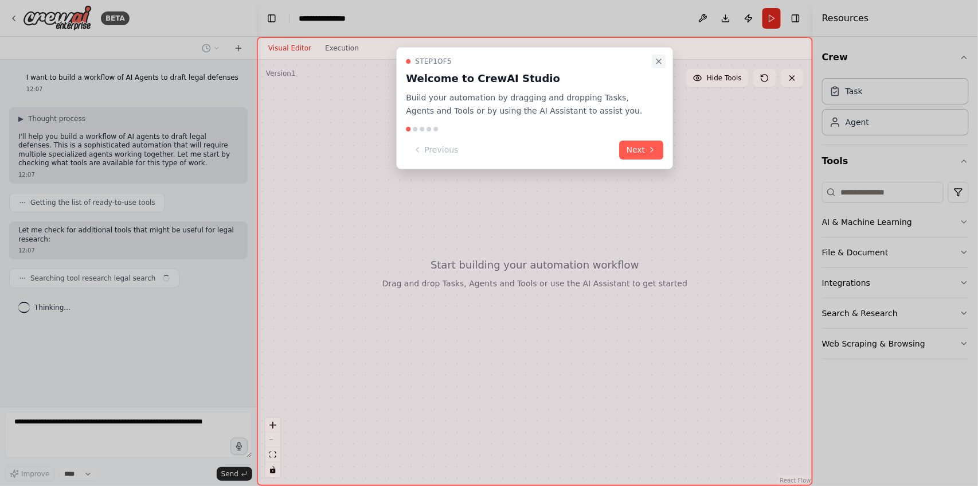
click at [659, 61] on icon "Close walkthrough" at bounding box center [659, 61] width 5 height 5
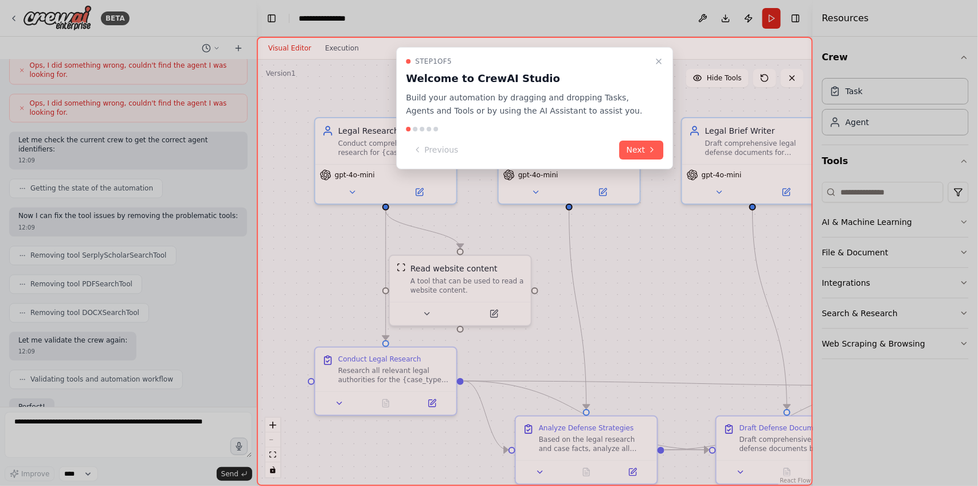
scroll to position [828, 0]
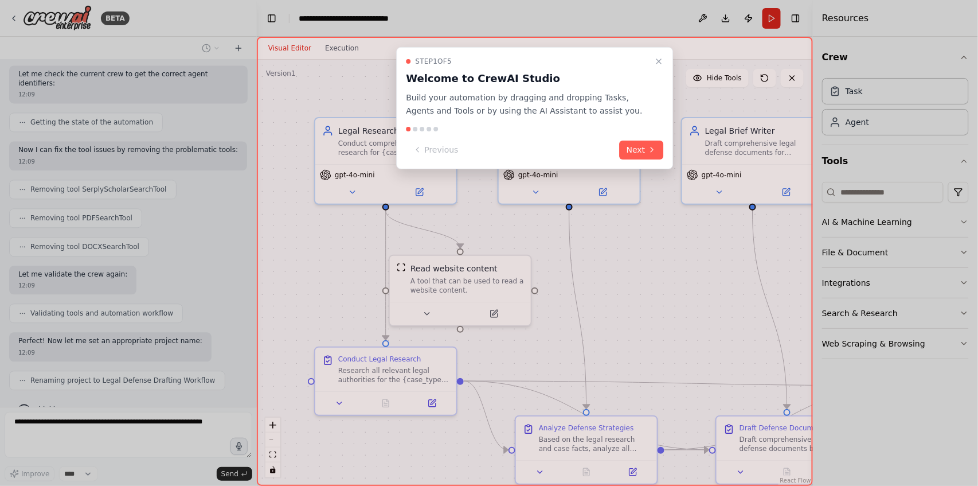
click at [661, 62] on icon "Close walkthrough" at bounding box center [659, 61] width 9 height 9
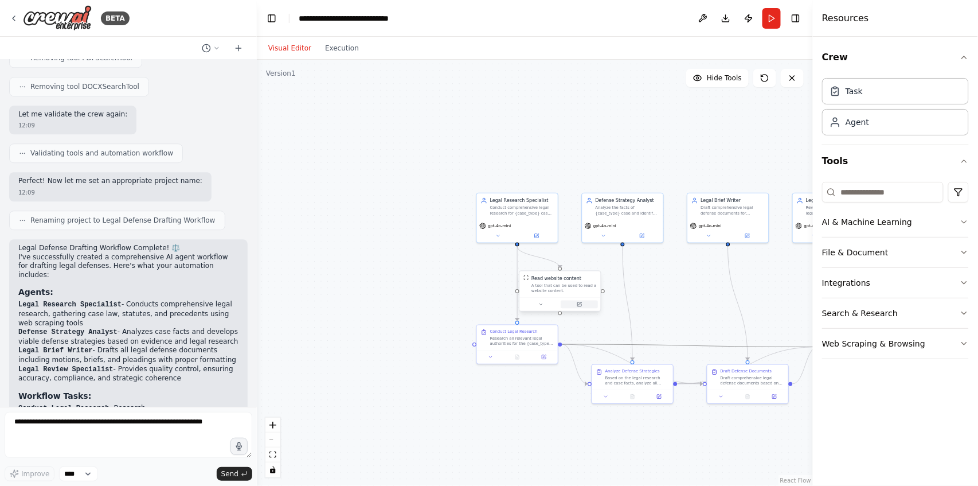
drag, startPoint x: 711, startPoint y: 346, endPoint x: 577, endPoint y: 306, distance: 139.5
click at [577, 306] on div ".deletable-edge-delete-btn { width: 20px; height: 20px; border: 0px solid #ffff…" at bounding box center [602, 281] width 319 height 245
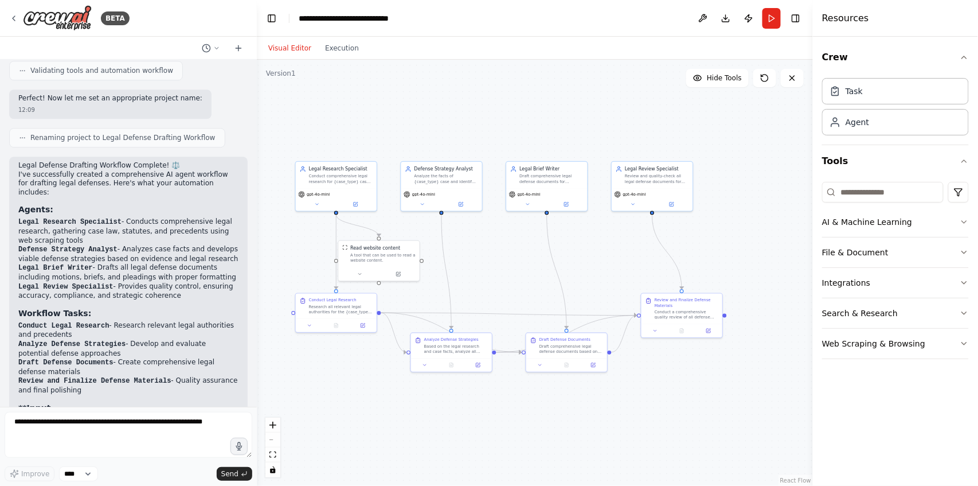
drag, startPoint x: 665, startPoint y: 296, endPoint x: 483, endPoint y: 265, distance: 183.9
click at [483, 265] on div ".deletable-edge-delete-btn { width: 20px; height: 20px; border: 0px solid #ffff…" at bounding box center [535, 273] width 556 height 426
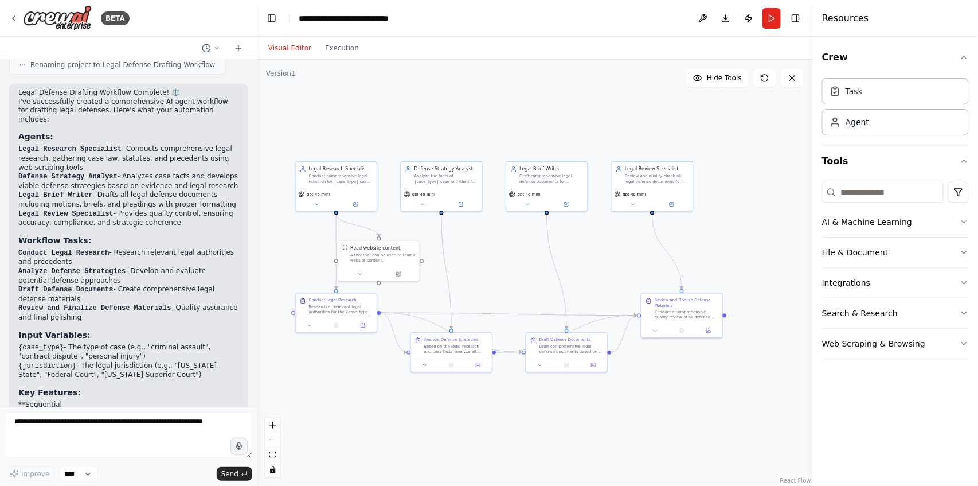
click at [698, 415] on div ".deletable-edge-delete-btn { width: 20px; height: 20px; border: 0px solid #ffff…" at bounding box center [535, 273] width 556 height 426
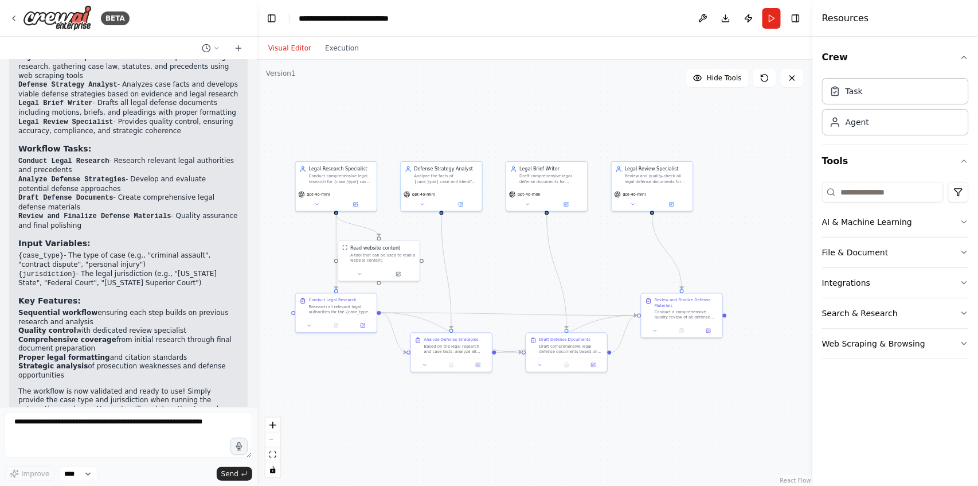
scroll to position [1244, 0]
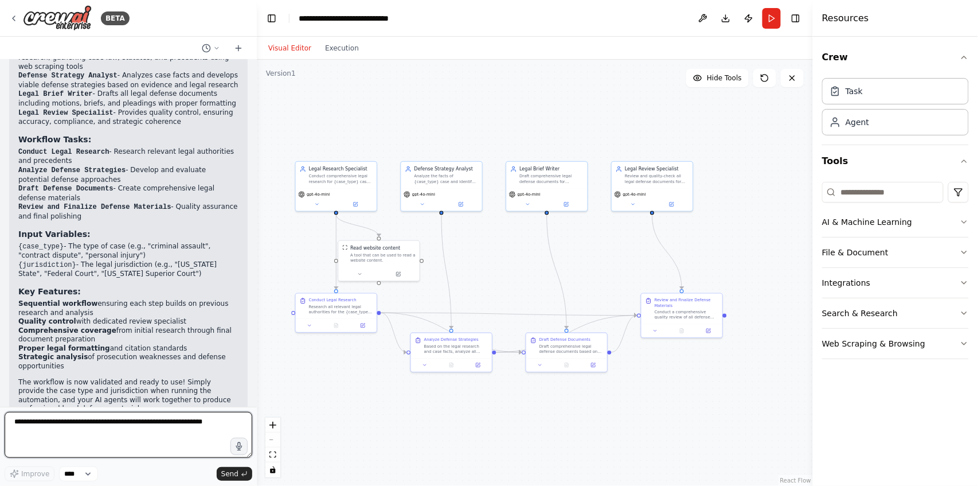
click at [80, 426] on textarea at bounding box center [129, 435] width 248 height 46
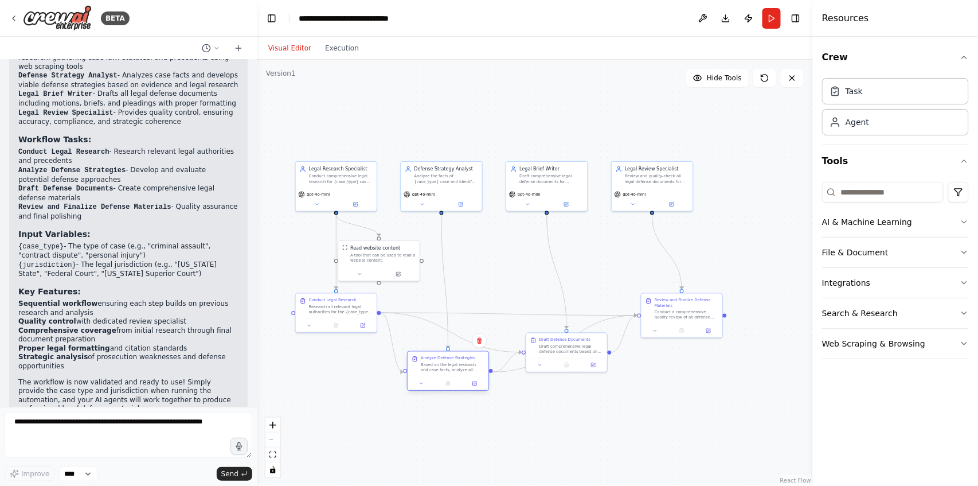
drag, startPoint x: 451, startPoint y: 351, endPoint x: 447, endPoint y: 371, distance: 19.9
click at [447, 371] on div "Based on the legal research and case facts, analyze all viable defense strategi…" at bounding box center [453, 367] width 64 height 10
drag, startPoint x: 324, startPoint y: 187, endPoint x: 308, endPoint y: 189, distance: 15.7
click at [308, 189] on div "gpt-4o-mini" at bounding box center [323, 198] width 81 height 23
drag, startPoint x: 376, startPoint y: 254, endPoint x: 390, endPoint y: 254, distance: 13.8
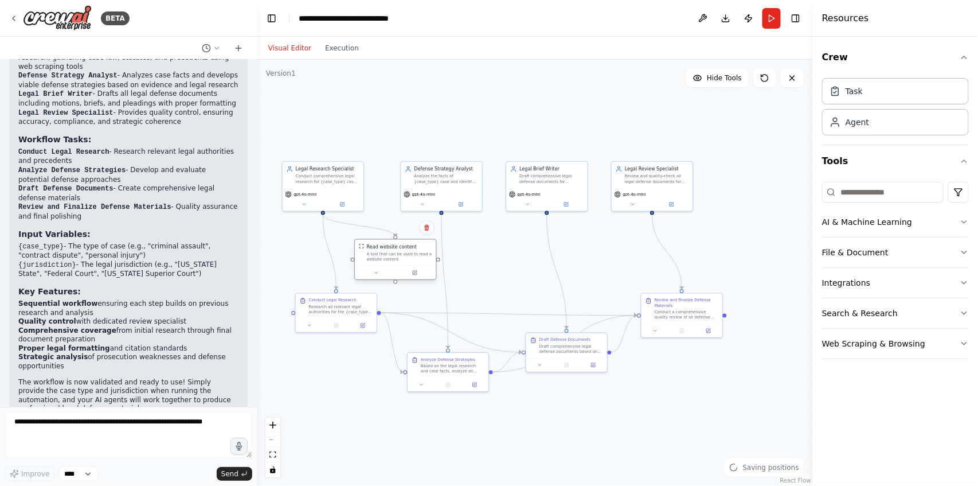
click at [390, 254] on div "A tool that can be used to read a website content." at bounding box center [399, 256] width 65 height 10
click at [424, 228] on icon at bounding box center [427, 227] width 7 height 7
click at [400, 227] on button "Confirm" at bounding box center [394, 228] width 41 height 14
drag, startPoint x: 352, startPoint y: 303, endPoint x: 339, endPoint y: 266, distance: 38.8
click at [339, 266] on div "Research all relevant legal authorities for the {case_type} case in {jurisdicti…" at bounding box center [328, 268] width 64 height 10
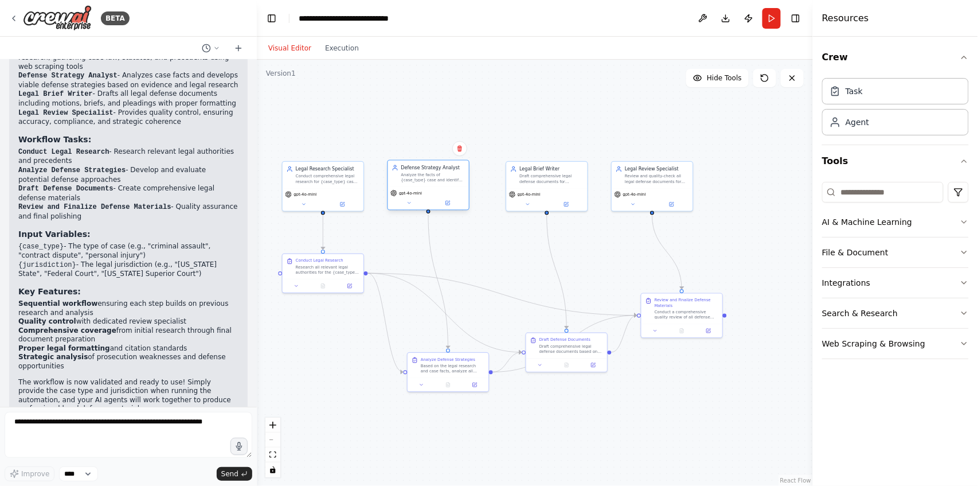
drag, startPoint x: 429, startPoint y: 180, endPoint x: 415, endPoint y: 182, distance: 14.5
click at [415, 182] on div "Defense Strategy Analyst Analyze the facts of {case_type} case and identify all…" at bounding box center [428, 174] width 81 height 26
drag, startPoint x: 446, startPoint y: 365, endPoint x: 425, endPoint y: 388, distance: 31.3
click at [425, 388] on div "Based on the legal research and case facts, analyze all viable defense strategi…" at bounding box center [433, 393] width 64 height 10
drag, startPoint x: 574, startPoint y: 347, endPoint x: 562, endPoint y: 371, distance: 26.2
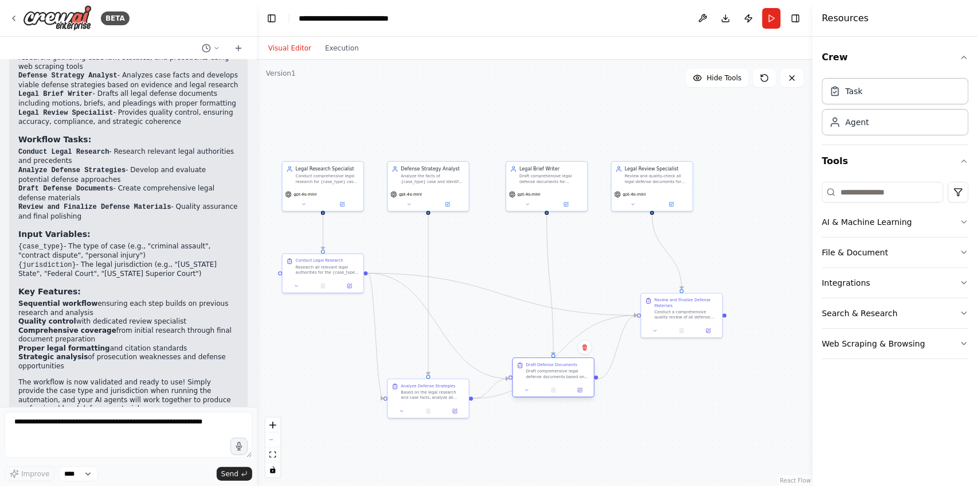
click at [562, 371] on div "Draft comprehensive legal defense documents based on the research and strategy …" at bounding box center [558, 374] width 64 height 10
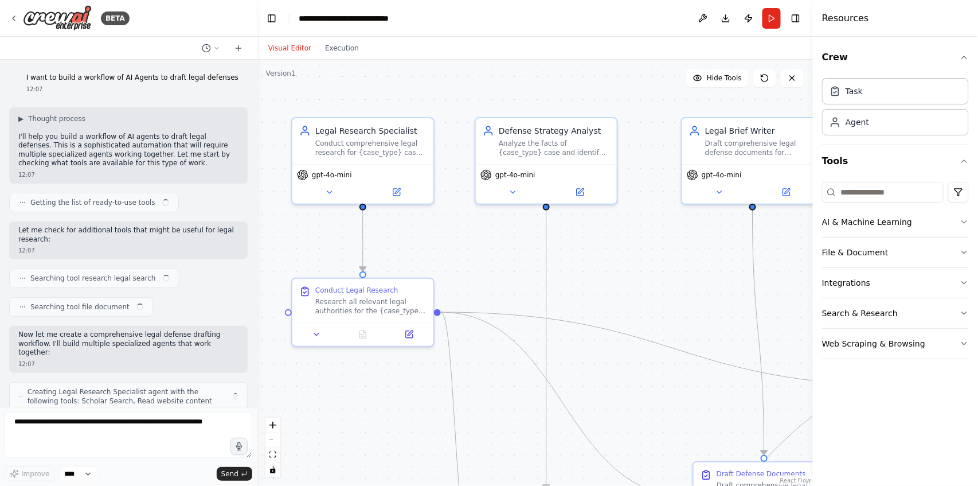
scroll to position [1244, 0]
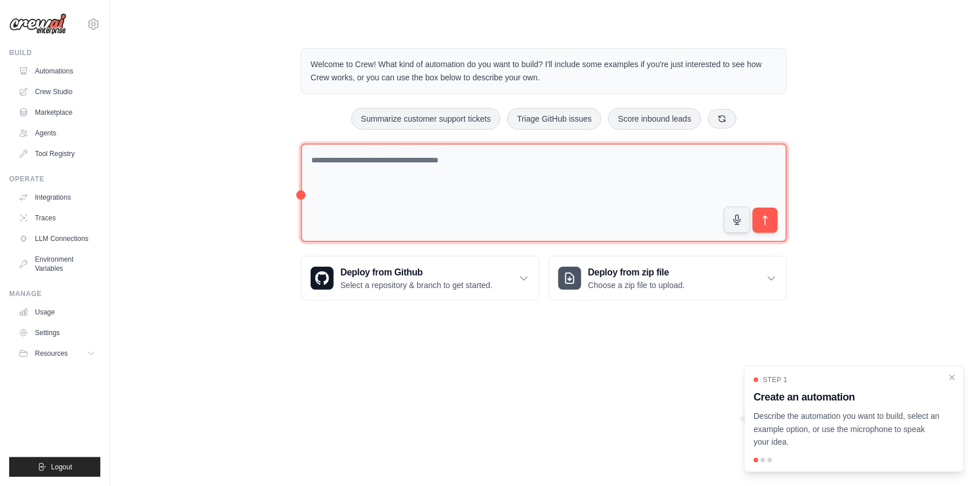
click at [404, 173] on textarea at bounding box center [544, 192] width 486 height 99
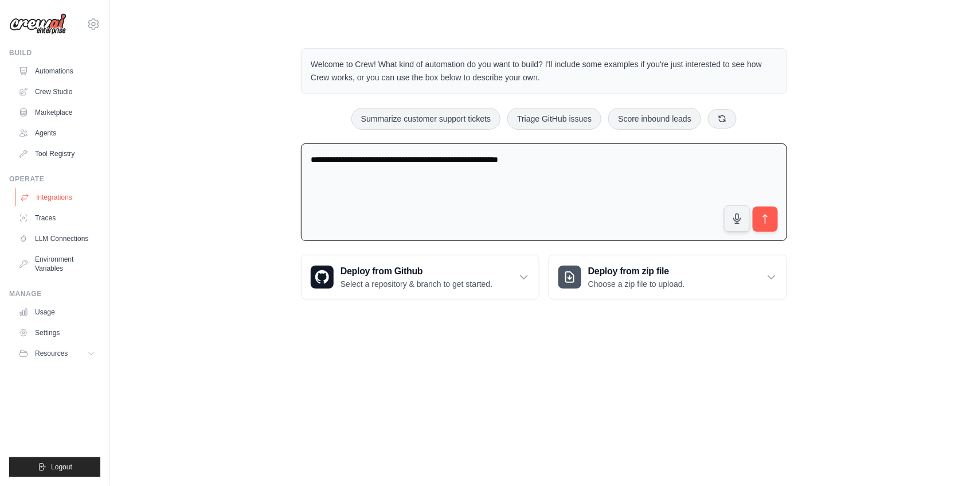
type textarea "**********"
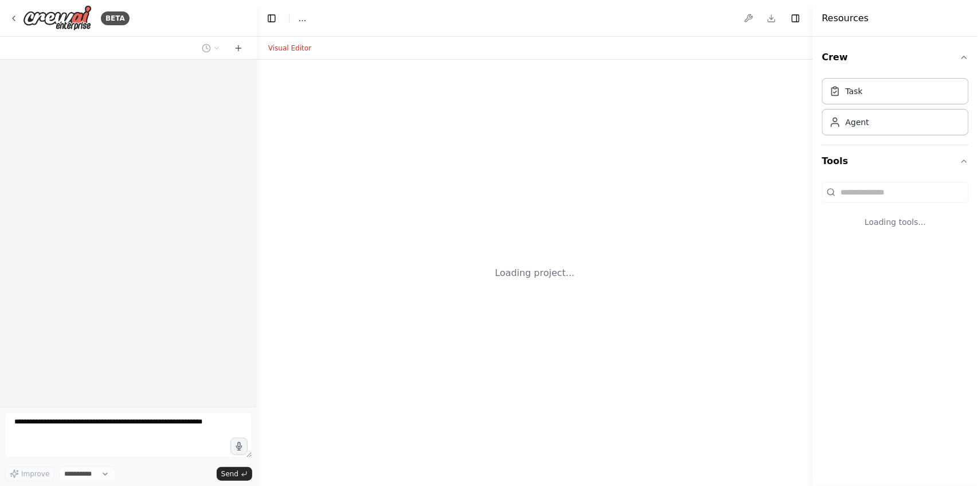
select select "****"
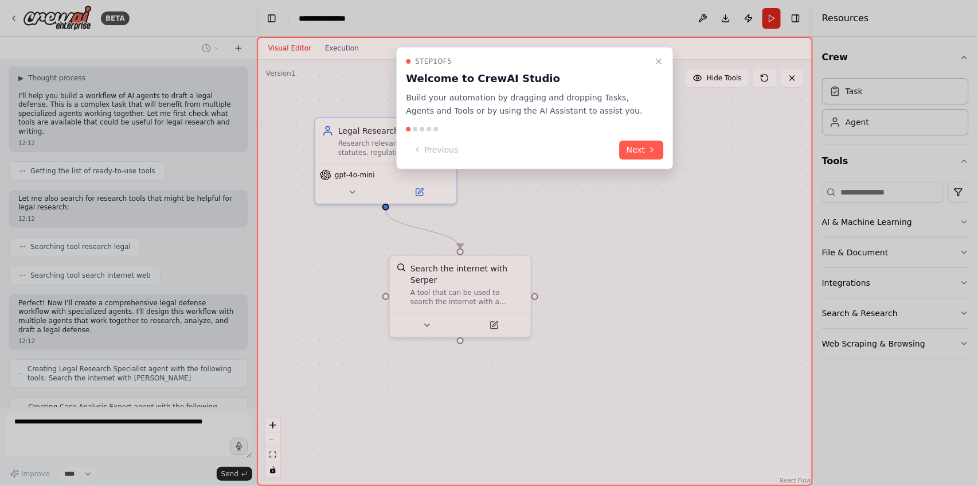
scroll to position [79, 0]
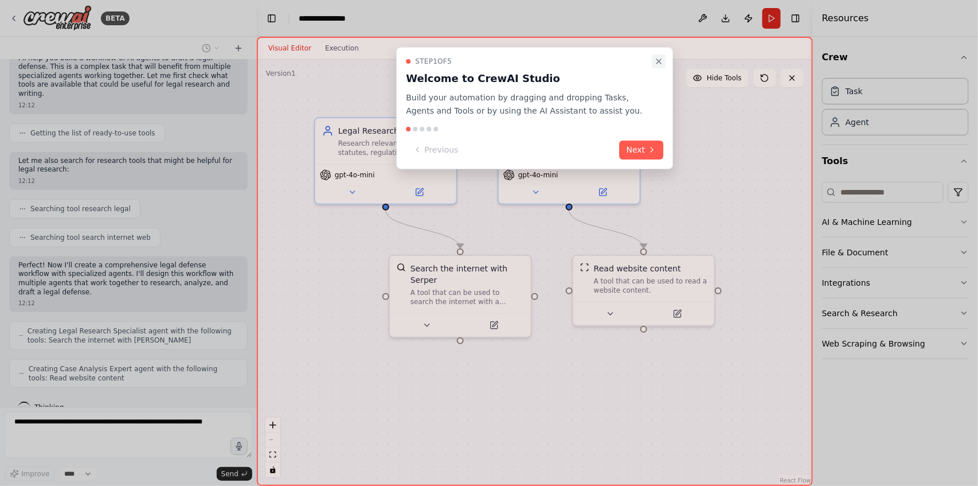
click at [661, 58] on icon "Close walkthrough" at bounding box center [659, 61] width 9 height 9
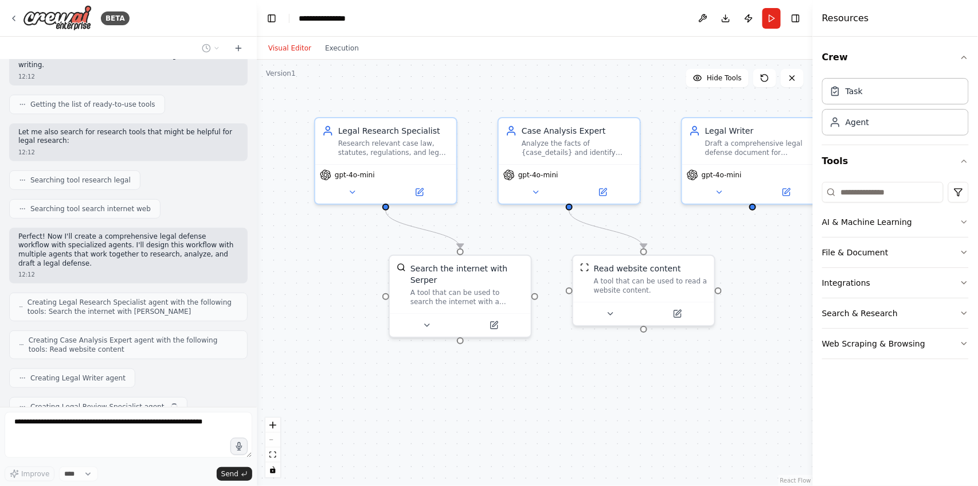
scroll to position [135, 0]
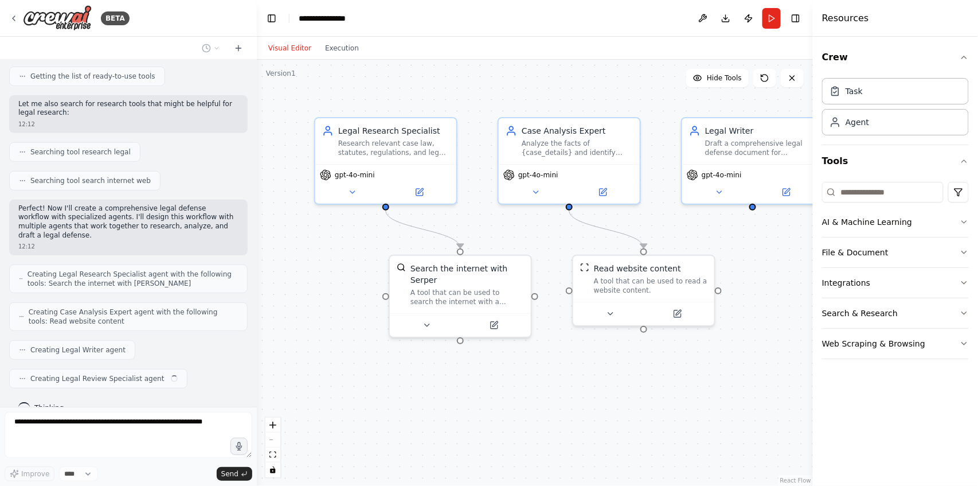
click at [638, 399] on div ".deletable-edge-delete-btn { width: 20px; height: 20px; border: 0px solid #ffff…" at bounding box center [535, 273] width 556 height 426
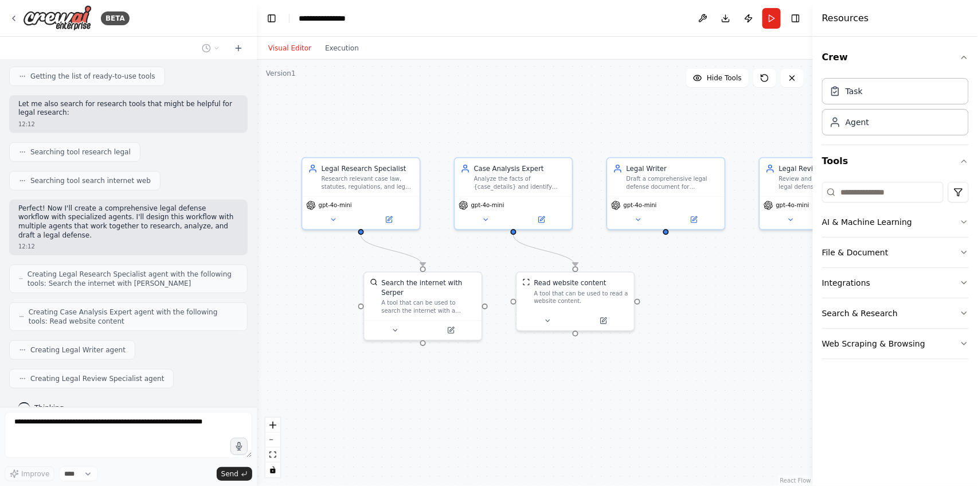
drag, startPoint x: 744, startPoint y: 381, endPoint x: 671, endPoint y: 374, distance: 72.6
click at [671, 374] on div ".deletable-edge-delete-btn { width: 20px; height: 20px; border: 0px solid #ffff…" at bounding box center [535, 273] width 556 height 426
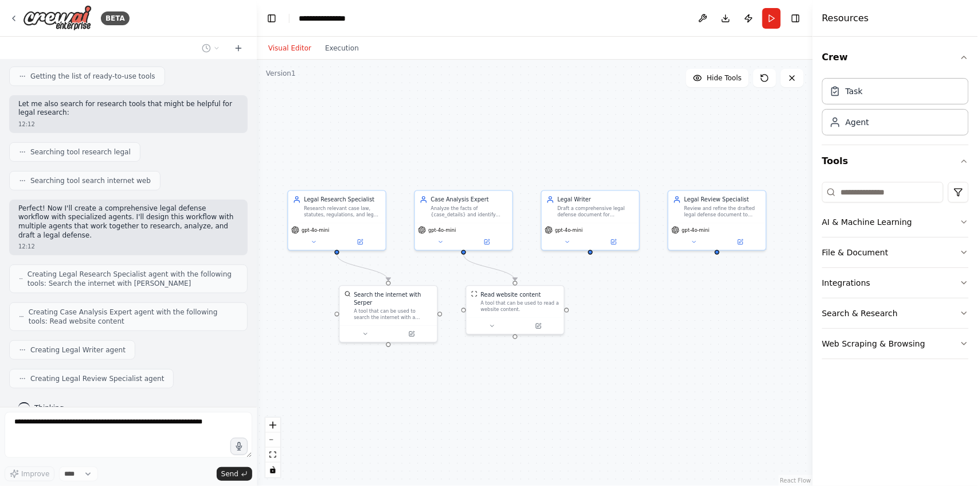
drag, startPoint x: 779, startPoint y: 365, endPoint x: 683, endPoint y: 364, distance: 96.3
click at [683, 364] on div ".deletable-edge-delete-btn { width: 20px; height: 20px; border: 0px solid #ffff…" at bounding box center [535, 273] width 556 height 426
drag, startPoint x: 698, startPoint y: 362, endPoint x: 717, endPoint y: 362, distance: 18.9
click at [717, 362] on div ".deletable-edge-delete-btn { width: 20px; height: 20px; border: 0px solid #ffff…" at bounding box center [535, 273] width 556 height 426
drag, startPoint x: 685, startPoint y: 368, endPoint x: 704, endPoint y: 369, distance: 19.0
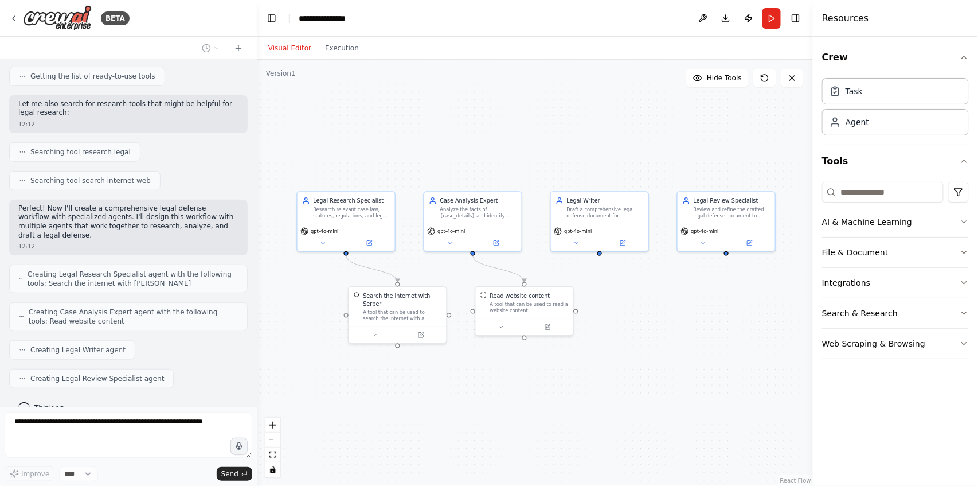
click at [704, 369] on div ".deletable-edge-delete-btn { width: 20px; height: 20px; border: 0px solid #ffff…" at bounding box center [535, 273] width 556 height 426
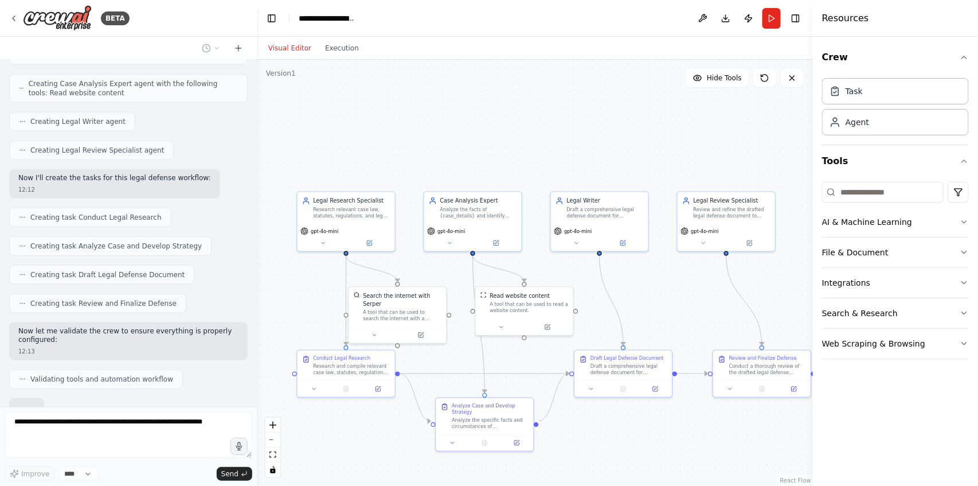
scroll to position [431, 0]
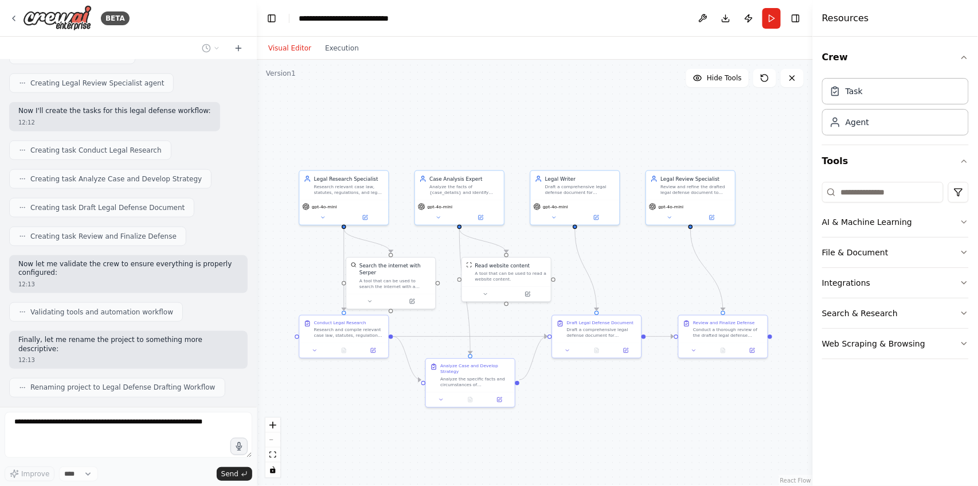
drag, startPoint x: 303, startPoint y: 304, endPoint x: 303, endPoint y: 269, distance: 34.4
click at [303, 269] on div ".deletable-edge-delete-btn { width: 20px; height: 20px; border: 0px solid #ffff…" at bounding box center [535, 273] width 556 height 426
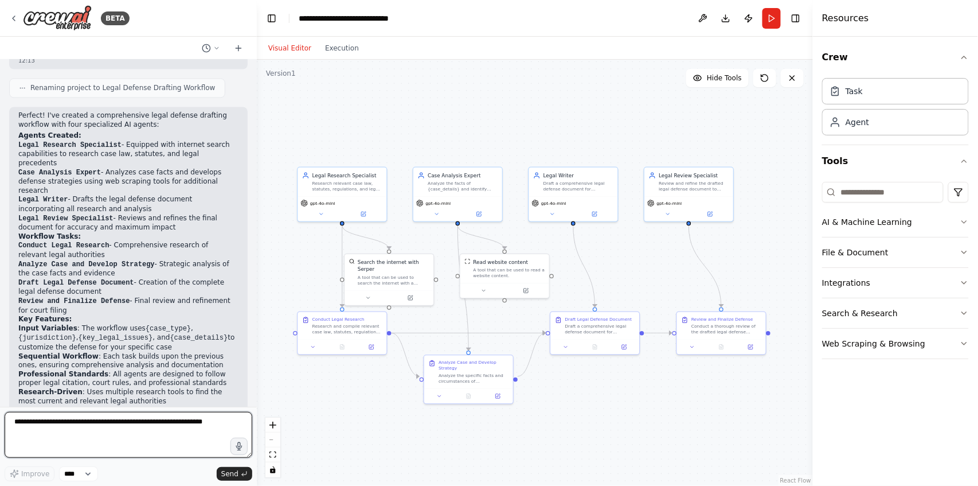
scroll to position [739, 0]
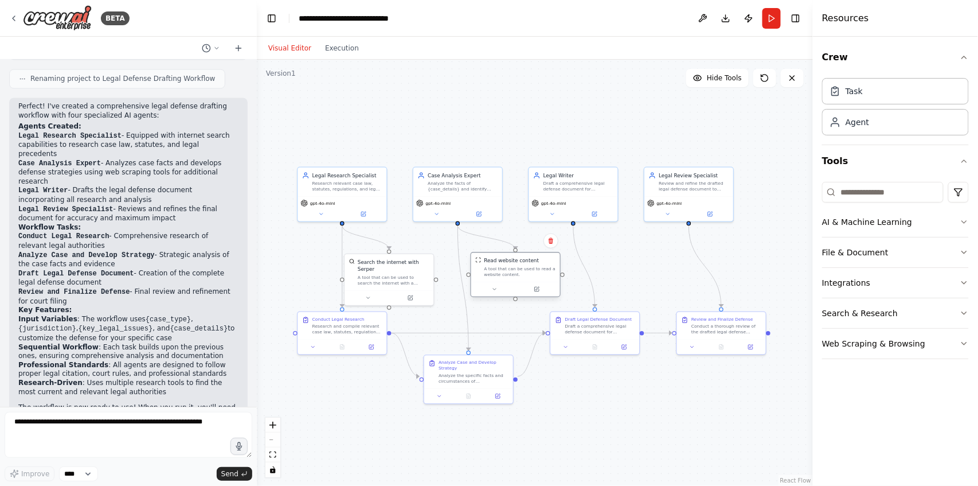
drag, startPoint x: 505, startPoint y: 282, endPoint x: 523, endPoint y: 280, distance: 17.9
click at [523, 280] on div "Read website content A tool that can be used to read a website content." at bounding box center [516, 274] width 90 height 45
drag, startPoint x: 366, startPoint y: 286, endPoint x: 381, endPoint y: 277, distance: 17.2
click at [381, 282] on div at bounding box center [407, 289] width 89 height 15
click at [503, 264] on div "Read website content A tool that can be used to read a website content." at bounding box center [521, 267] width 72 height 20
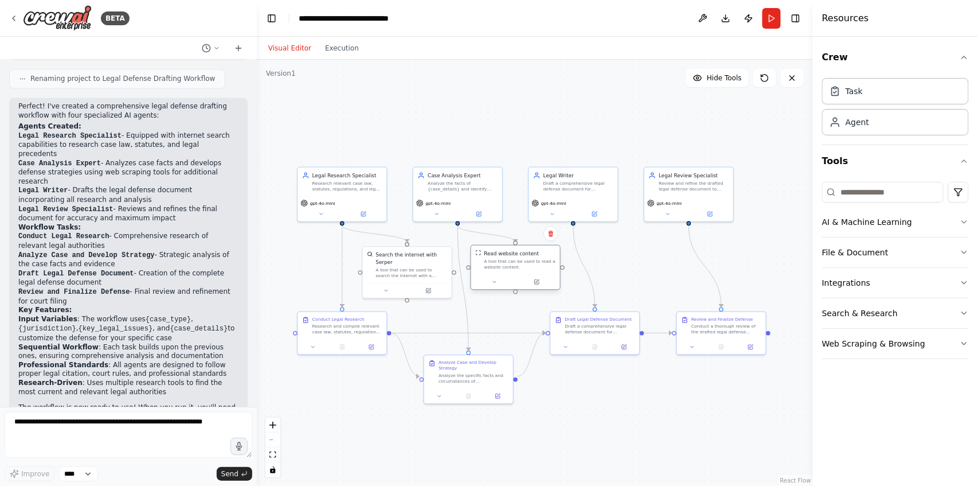
click at [491, 269] on div "Read website content A tool that can be used to read a website content." at bounding box center [515, 259] width 89 height 29
click at [271, 19] on button "Toggle Left Sidebar" at bounding box center [272, 18] width 16 height 16
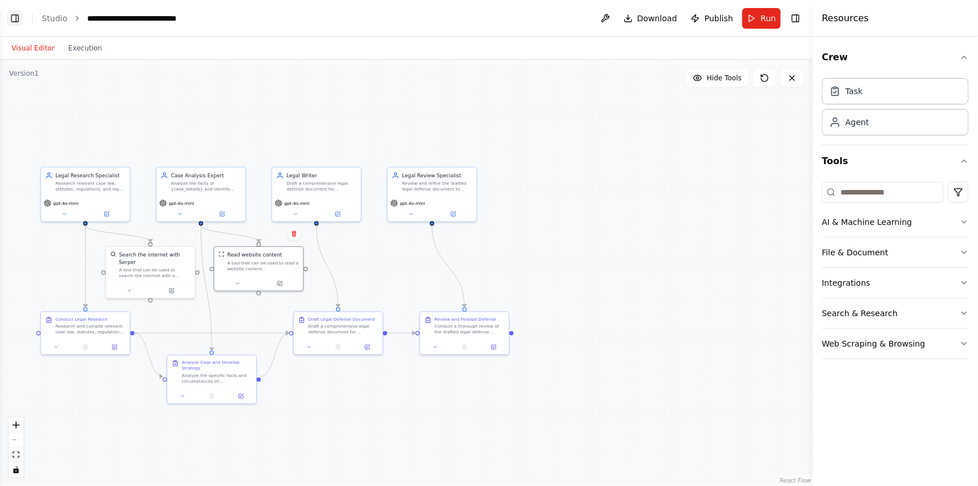
click at [19, 16] on button "Toggle Left Sidebar" at bounding box center [15, 18] width 16 height 16
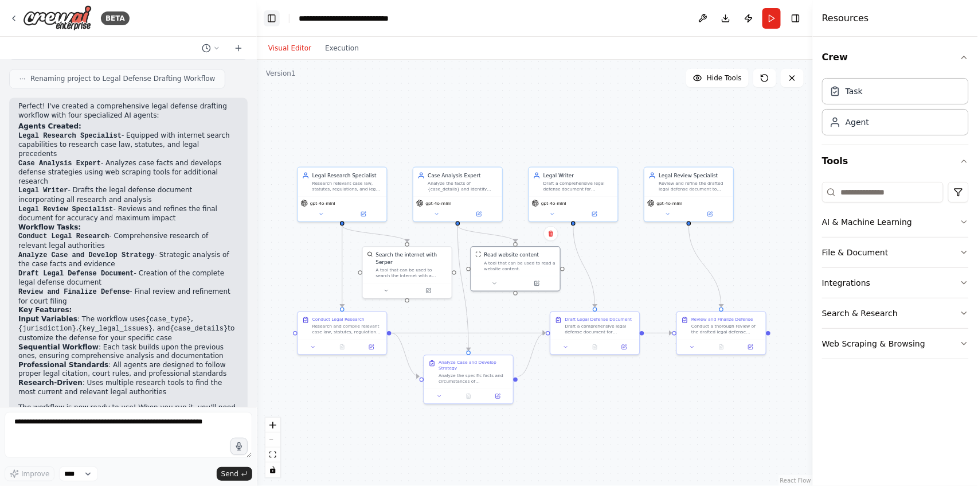
click at [270, 19] on button "Toggle Left Sidebar" at bounding box center [272, 18] width 16 height 16
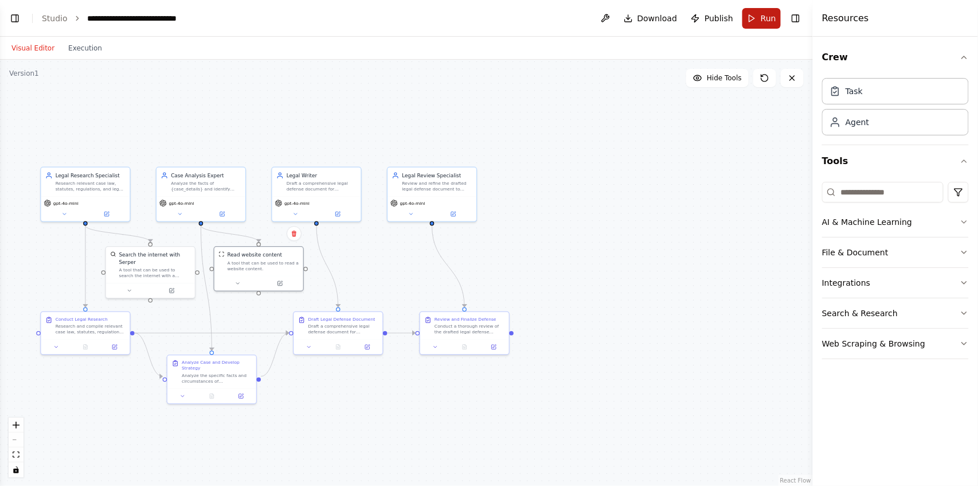
click at [761, 23] on button "Run" at bounding box center [762, 18] width 38 height 21
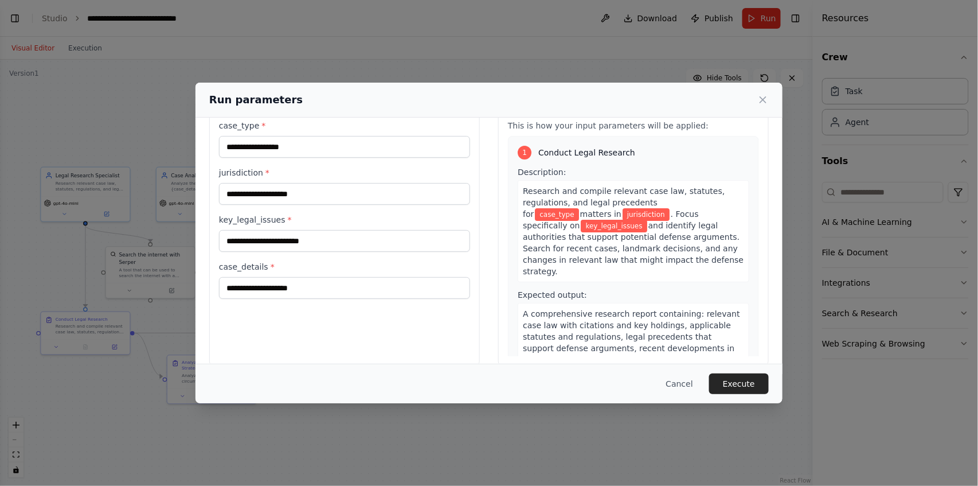
scroll to position [0, 0]
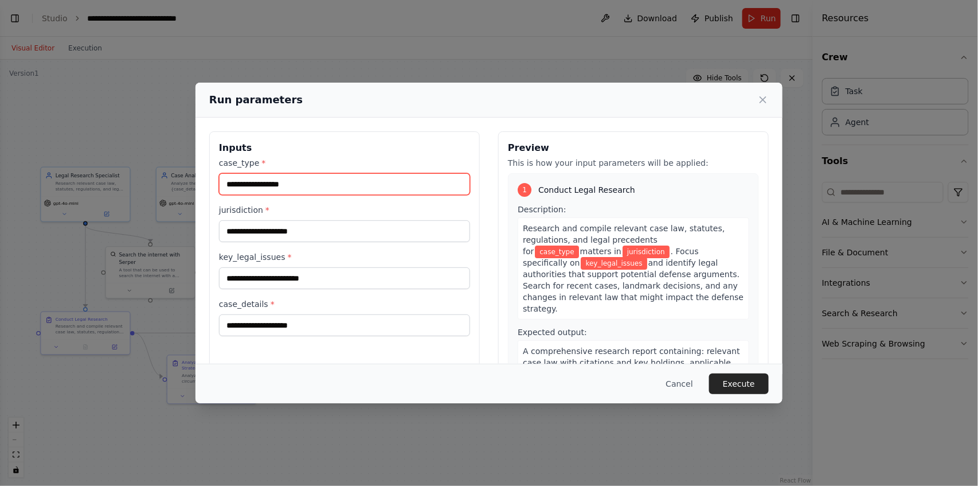
click at [338, 189] on input "case_type *" at bounding box center [344, 184] width 251 height 22
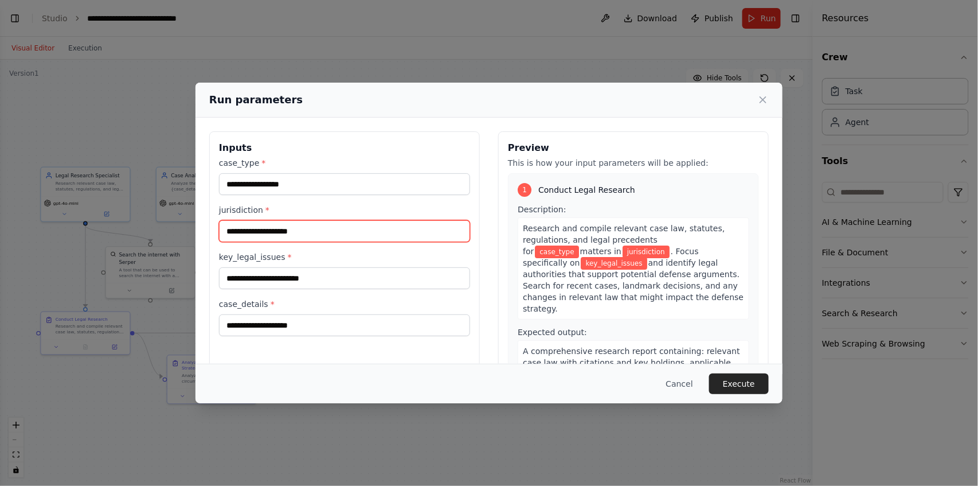
click at [252, 231] on input "jurisdiction *" at bounding box center [344, 231] width 251 height 22
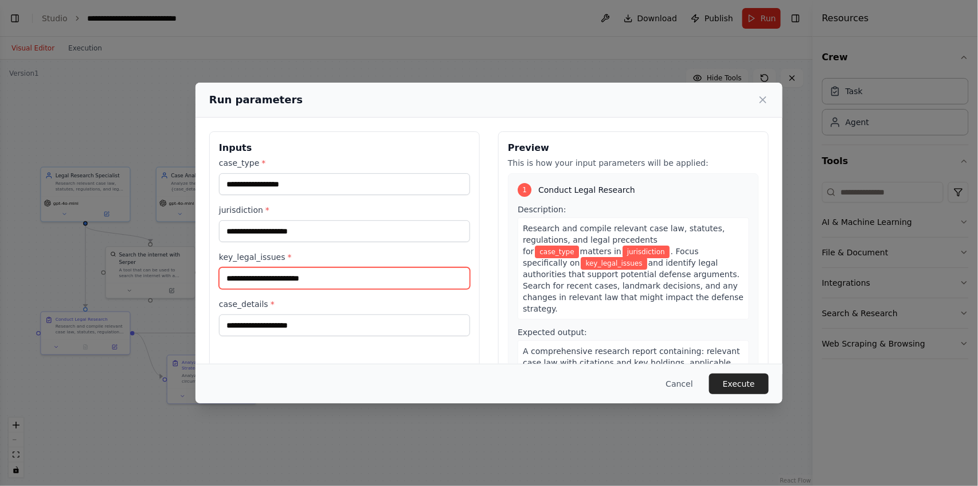
click at [265, 272] on input "key_legal_issues *" at bounding box center [344, 278] width 251 height 22
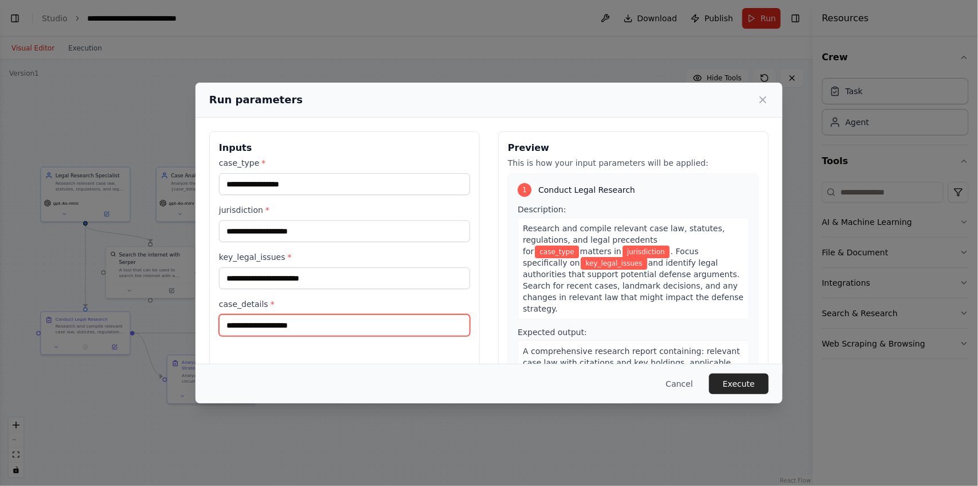
click at [274, 322] on input "case_details *" at bounding box center [344, 325] width 251 height 22
click at [670, 379] on button "Cancel" at bounding box center [679, 383] width 45 height 21
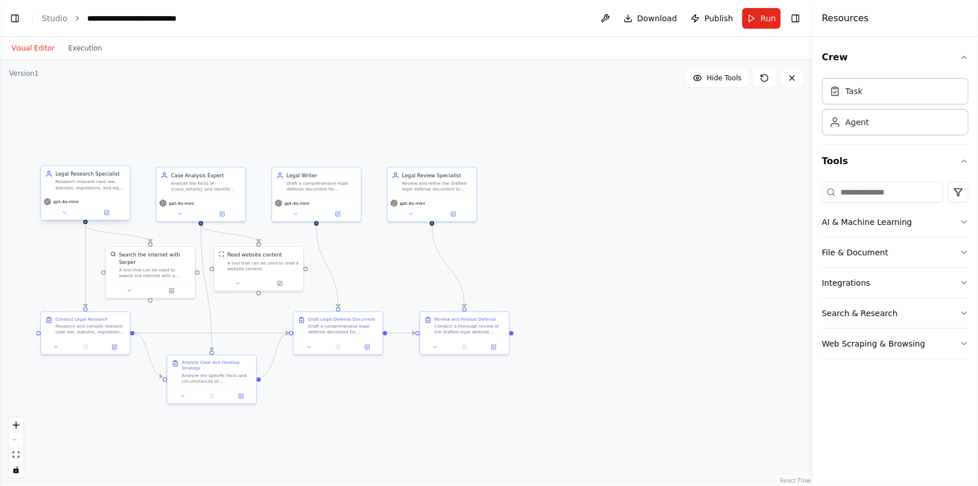
click at [91, 200] on div "gpt-4o-mini" at bounding box center [85, 201] width 83 height 7
click at [108, 212] on icon at bounding box center [107, 213] width 6 height 6
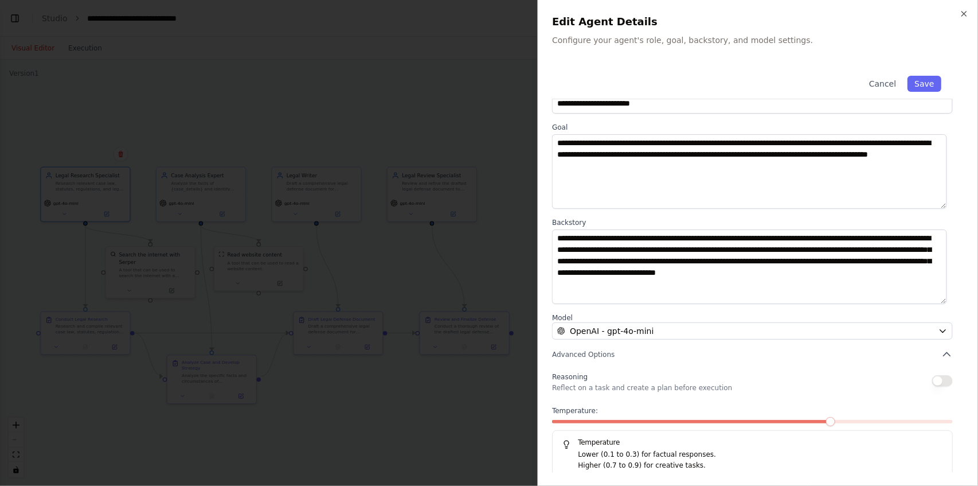
scroll to position [33, 0]
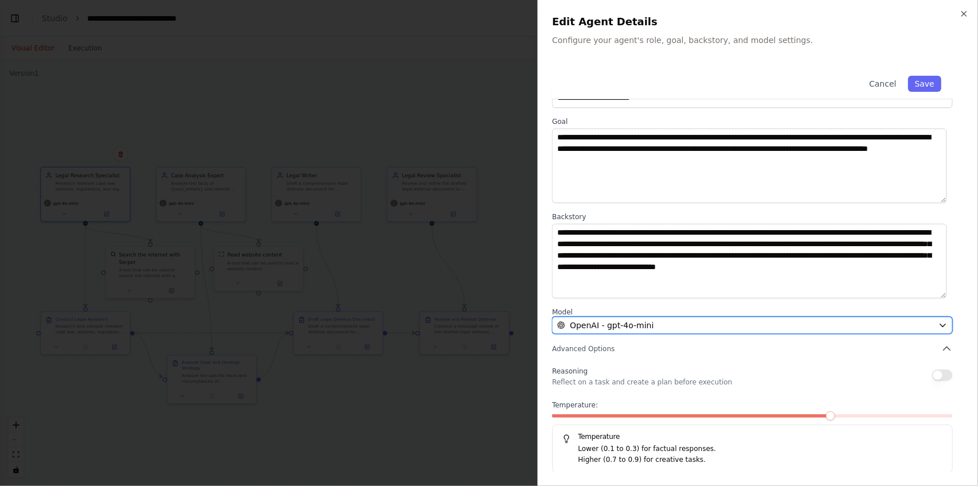
click at [939, 331] on button "OpenAI - gpt-4o-mini" at bounding box center [752, 325] width 401 height 17
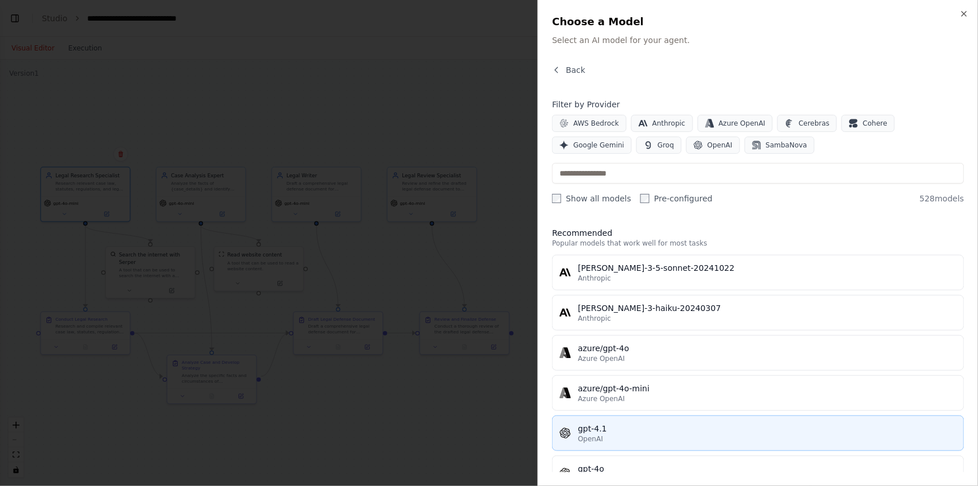
click at [644, 430] on div "gpt-4.1" at bounding box center [767, 428] width 379 height 11
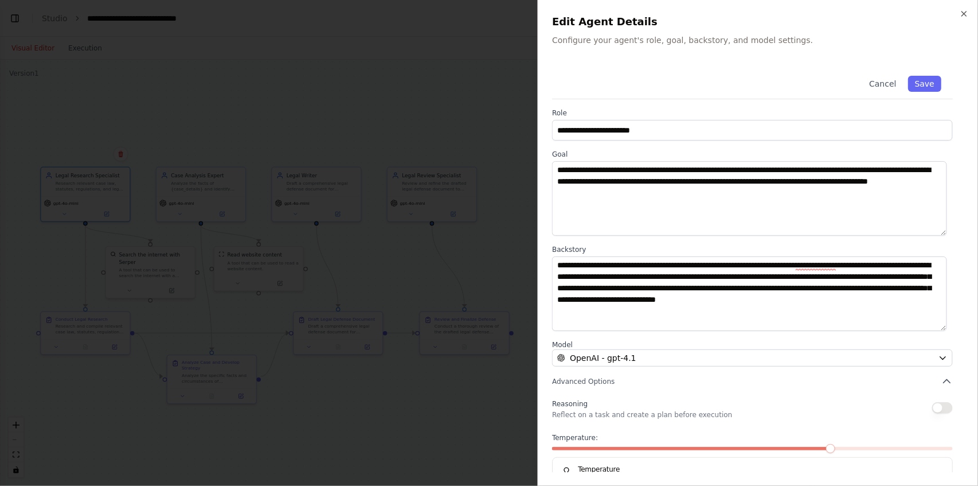
click at [971, 14] on div "**********" at bounding box center [758, 243] width 440 height 486
click at [966, 16] on icon "button" at bounding box center [964, 13] width 9 height 9
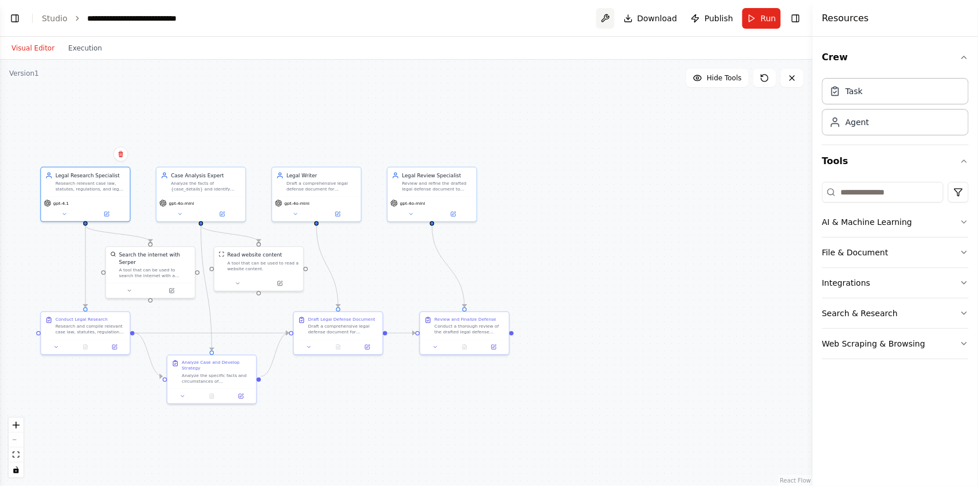
click at [610, 17] on button at bounding box center [605, 18] width 18 height 21
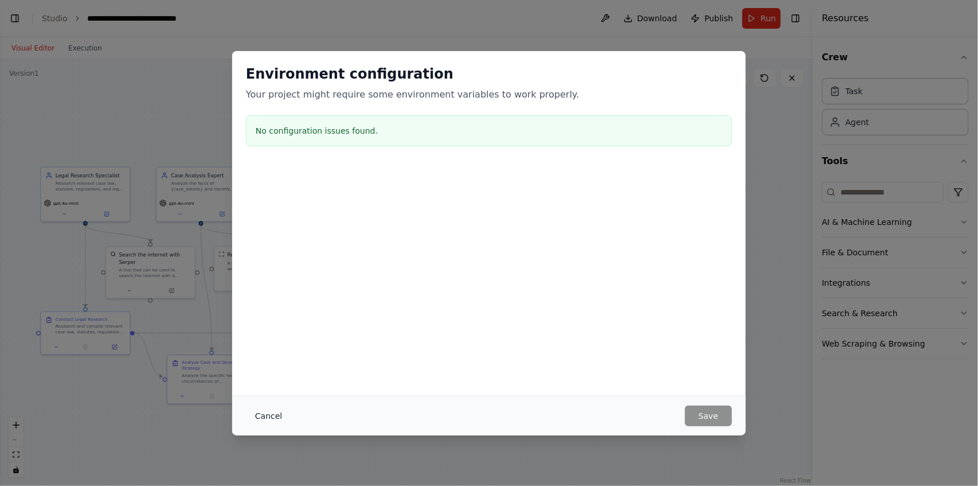
click at [267, 420] on button "Cancel" at bounding box center [268, 415] width 45 height 21
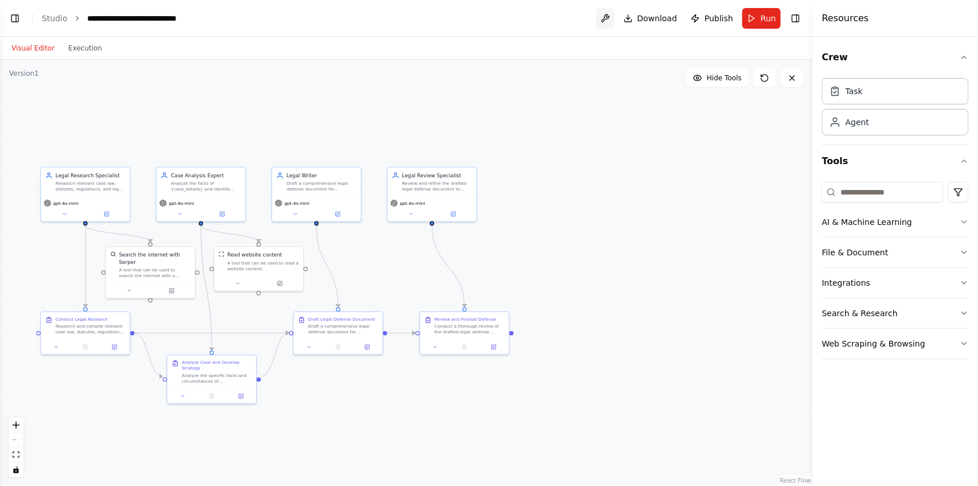
click at [610, 18] on button at bounding box center [605, 18] width 18 height 21
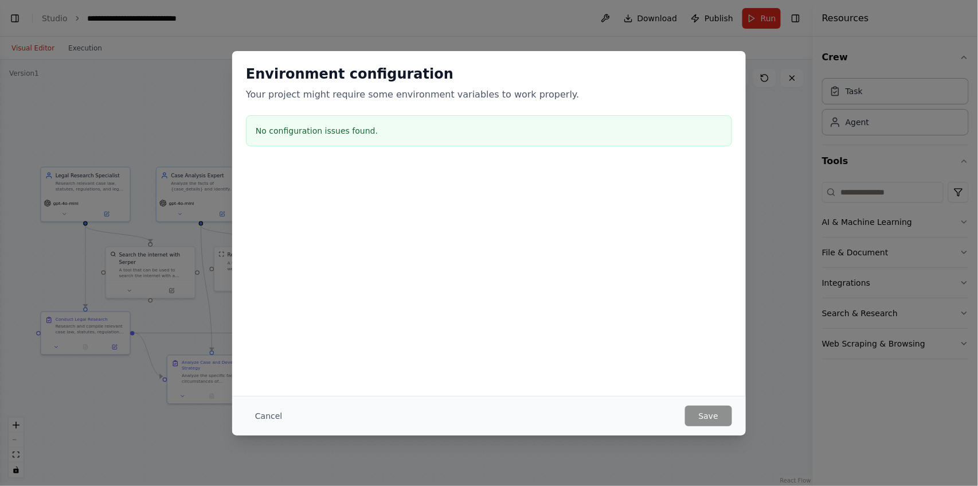
click at [610, 19] on div "Environment configuration Your project might require some environment variables…" at bounding box center [489, 243] width 978 height 486
click at [387, 200] on div at bounding box center [489, 222] width 514 height 115
drag, startPoint x: 346, startPoint y: 146, endPoint x: 337, endPoint y: 122, distance: 25.8
click at [341, 128] on div "No configuration issues found." at bounding box center [489, 130] width 486 height 31
click at [315, 95] on p "Your project might require some environment variables to work properly." at bounding box center [489, 95] width 486 height 14
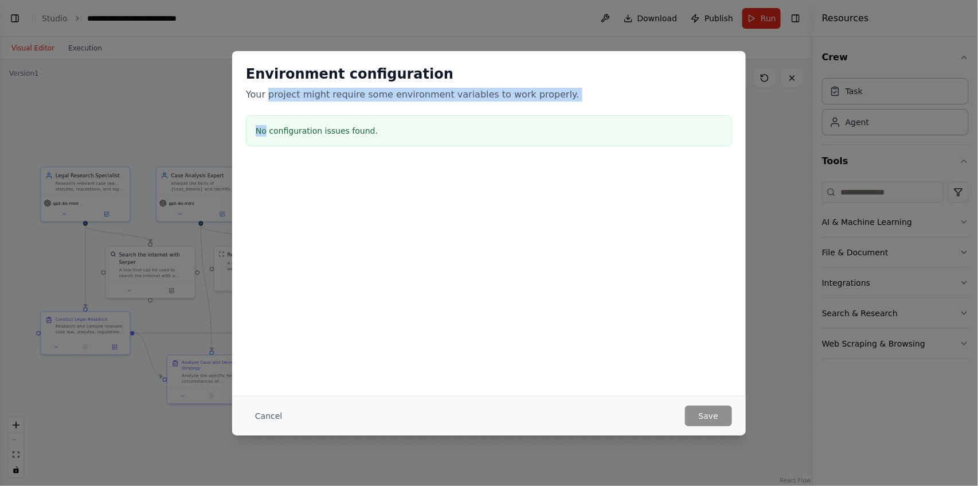
click at [275, 115] on div "Environment configuration Your project might require some environment variables…" at bounding box center [489, 108] width 514 height 114
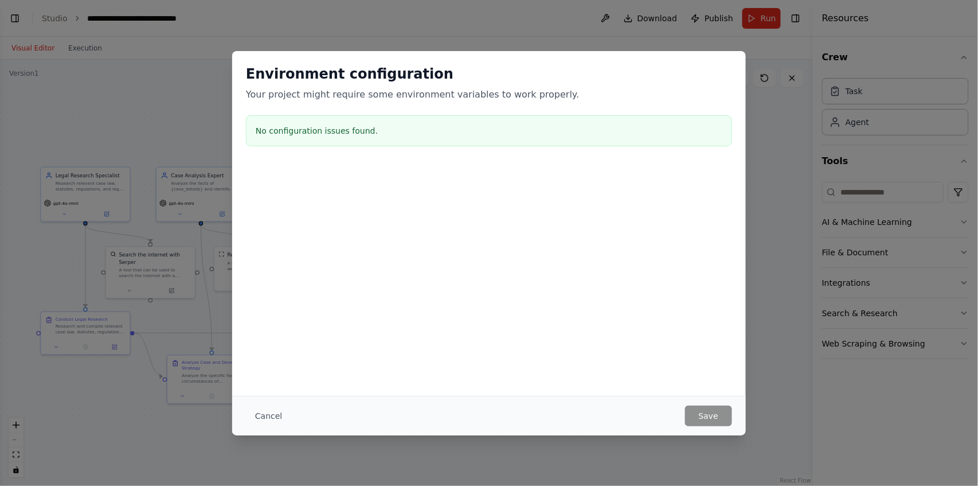
drag, startPoint x: 294, startPoint y: 139, endPoint x: 324, endPoint y: 149, distance: 31.6
click at [311, 148] on div "Environment configuration Your project might require some environment variables…" at bounding box center [489, 108] width 514 height 114
click at [338, 154] on div "Environment configuration Your project might require some environment variables…" at bounding box center [489, 108] width 514 height 114
click at [381, 200] on div at bounding box center [489, 222] width 514 height 115
click at [275, 419] on button "Cancel" at bounding box center [268, 415] width 45 height 21
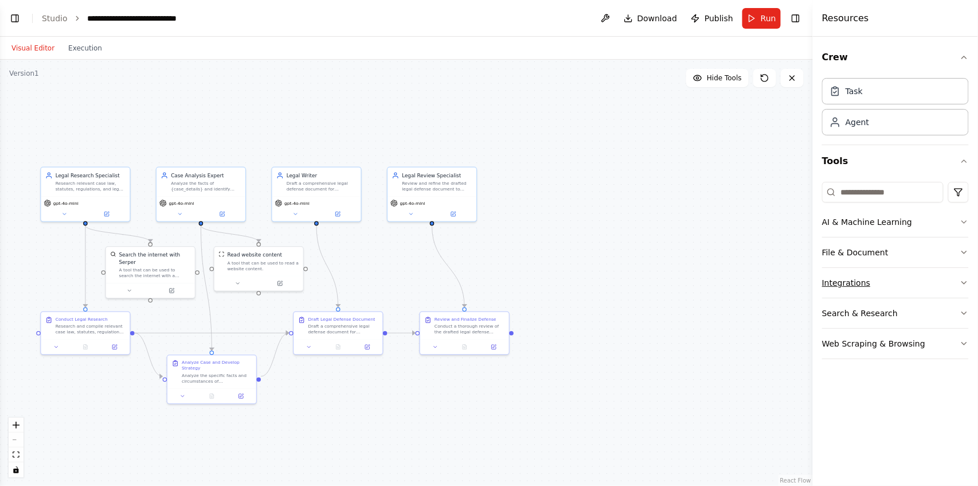
click at [866, 286] on button "Integrations" at bounding box center [895, 283] width 147 height 30
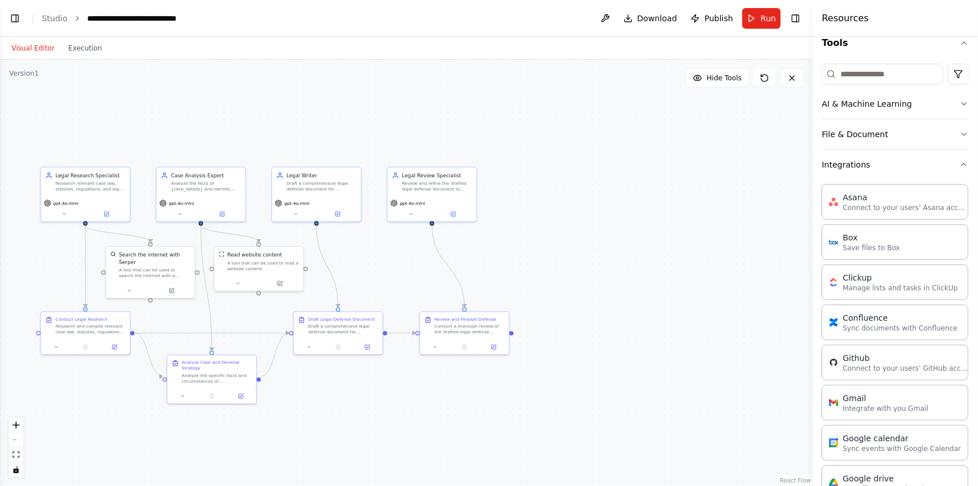
scroll to position [76, 0]
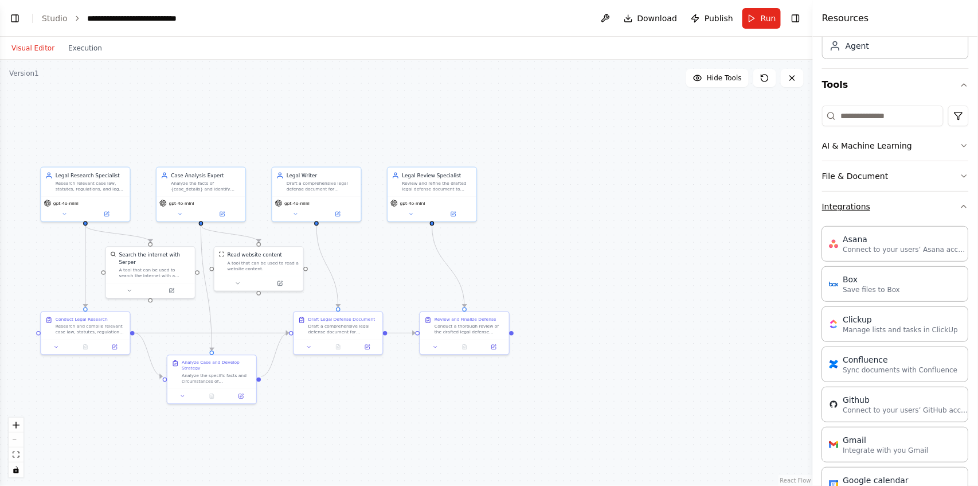
click at [951, 206] on button "Integrations" at bounding box center [895, 207] width 147 height 30
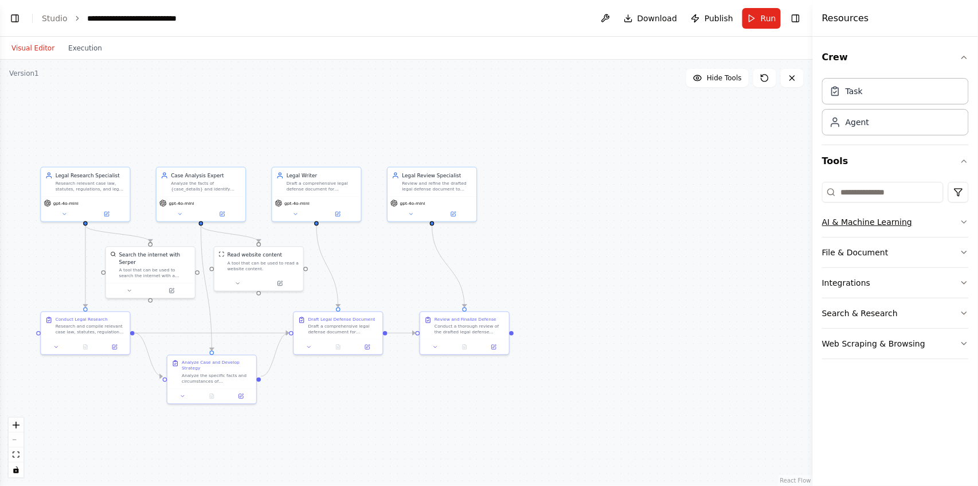
click at [944, 218] on button "AI & Machine Learning" at bounding box center [895, 222] width 147 height 30
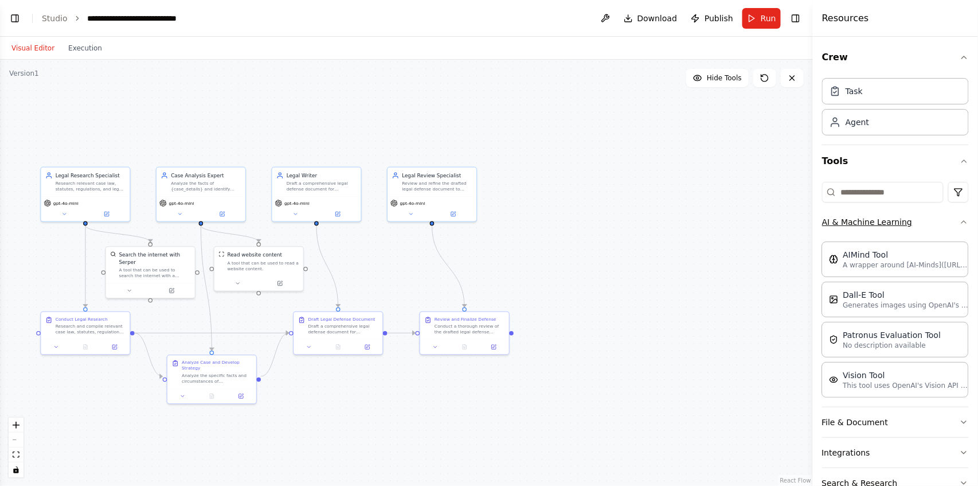
click at [959, 216] on button "AI & Machine Learning" at bounding box center [895, 222] width 147 height 30
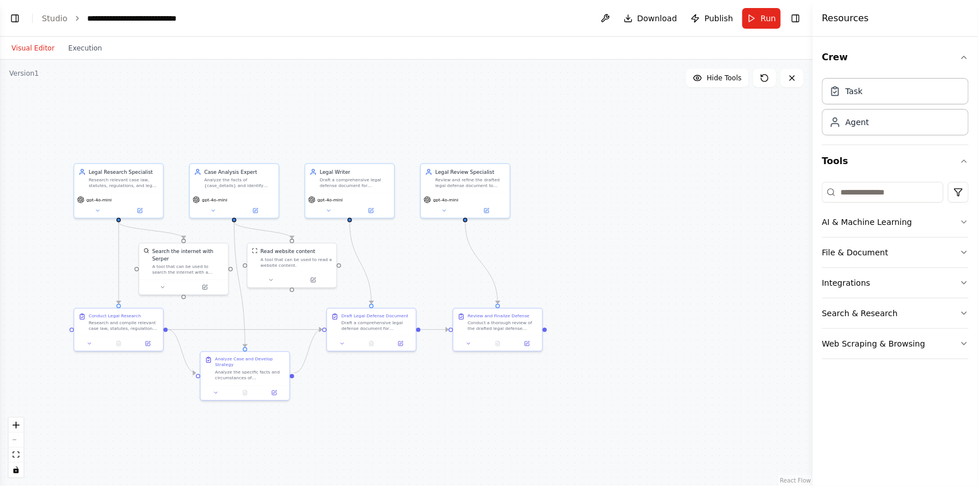
drag, startPoint x: 657, startPoint y: 268, endPoint x: 681, endPoint y: 265, distance: 24.3
click at [681, 265] on div ".deletable-edge-delete-btn { width: 20px; height: 20px; border: 0px solid #ffff…" at bounding box center [406, 273] width 813 height 426
click at [21, 21] on button "Toggle Left Sidebar" at bounding box center [15, 18] width 16 height 16
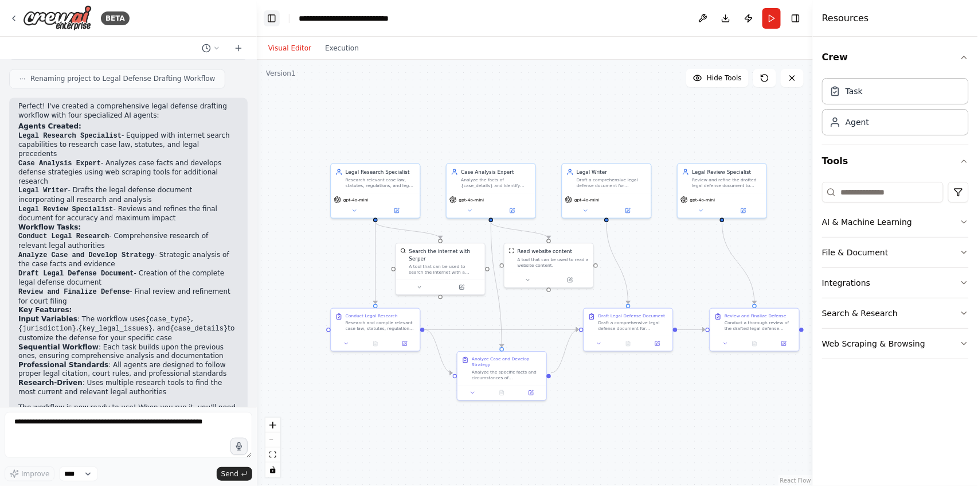
click at [272, 18] on button "Toggle Left Sidebar" at bounding box center [272, 18] width 16 height 16
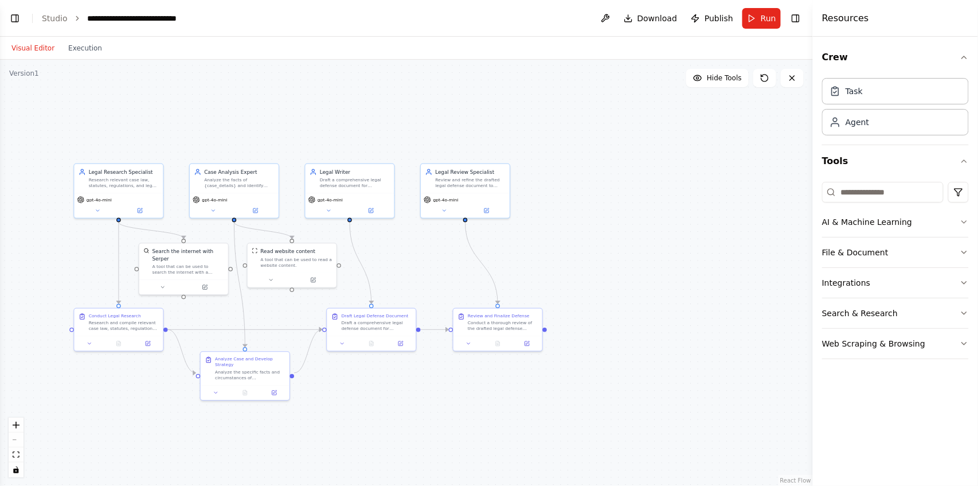
click at [90, 55] on div "Visual Editor Execution" at bounding box center [57, 48] width 104 height 23
click at [82, 49] on button "Execution" at bounding box center [85, 48] width 48 height 14
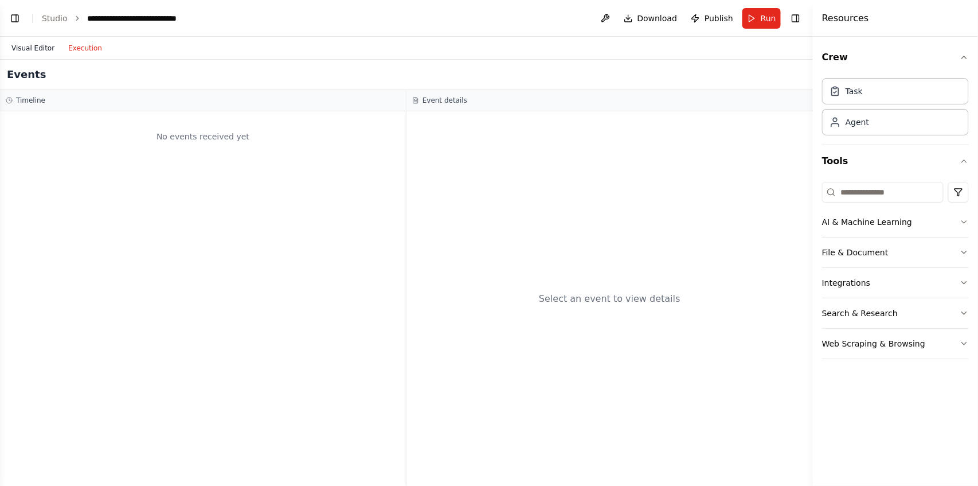
click at [34, 49] on button "Visual Editor" at bounding box center [33, 48] width 57 height 14
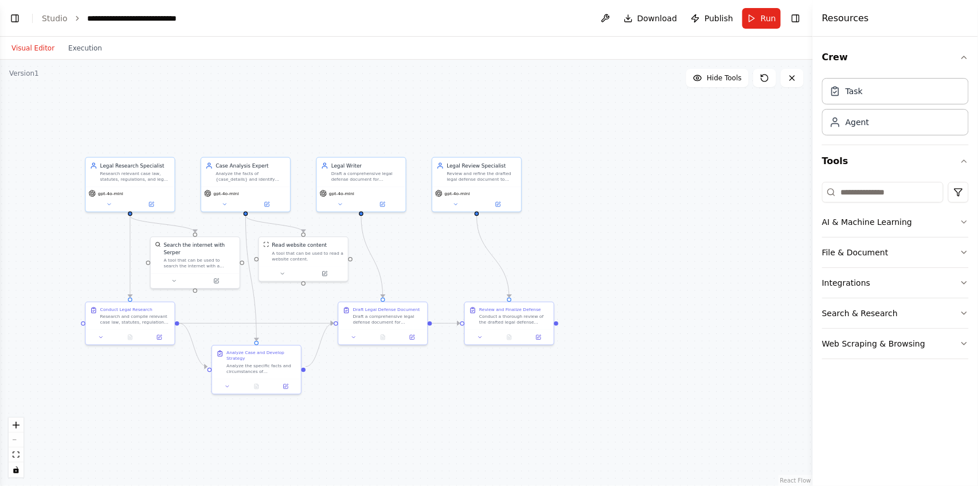
drag, startPoint x: 409, startPoint y: 109, endPoint x: 420, endPoint y: 103, distance: 12.3
click at [420, 103] on div ".deletable-edge-delete-btn { width: 20px; height: 20px; border: 0px solid #ffff…" at bounding box center [406, 273] width 813 height 426
click at [763, 19] on span "Run" at bounding box center [768, 18] width 15 height 11
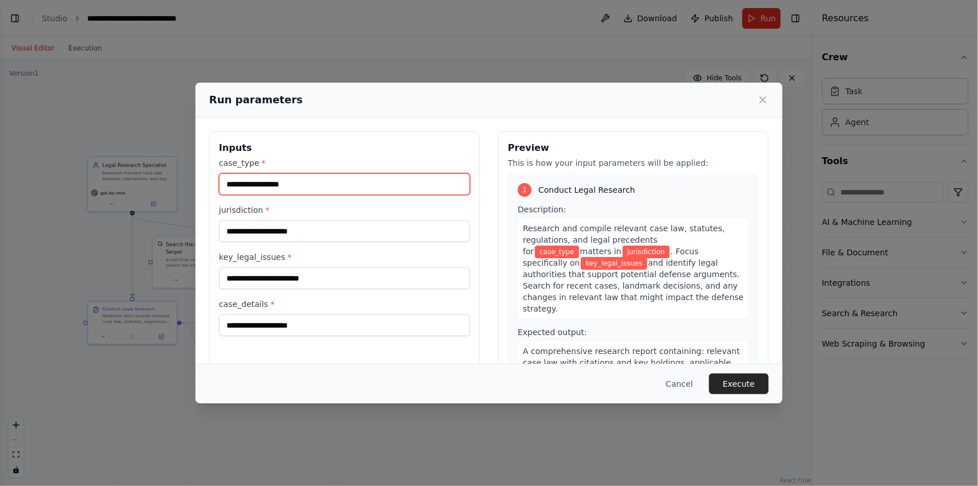
click at [260, 189] on input "case_type *" at bounding box center [344, 184] width 251 height 22
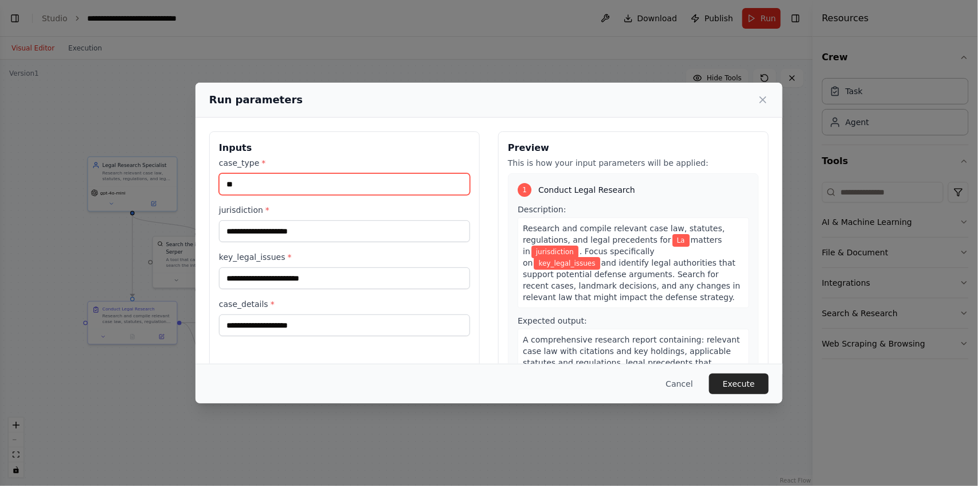
type input "*"
type input "****"
drag, startPoint x: 208, startPoint y: 183, endPoint x: 156, endPoint y: 178, distance: 51.8
click at [156, 178] on div "Run parameters Inputs case_type * **** jurisdiction * key_legal_issues * case_d…" at bounding box center [489, 243] width 978 height 486
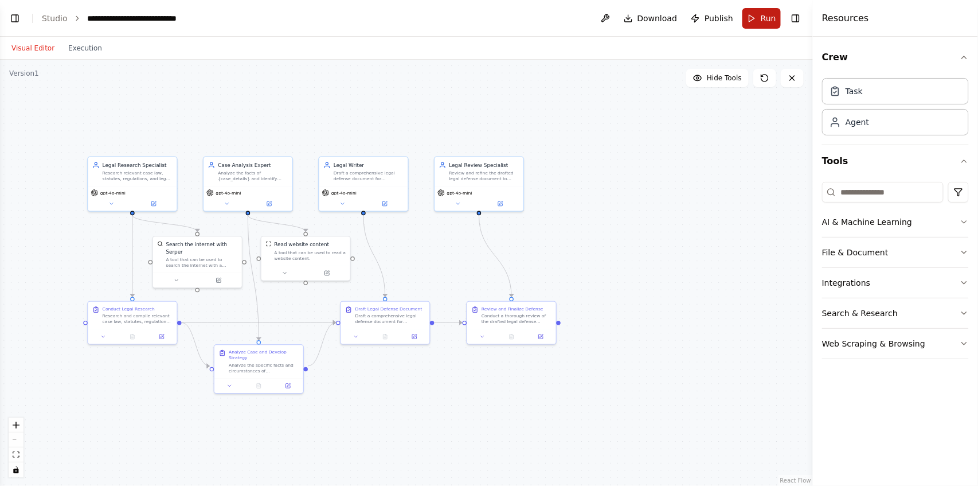
click at [756, 17] on button "Run" at bounding box center [762, 18] width 38 height 21
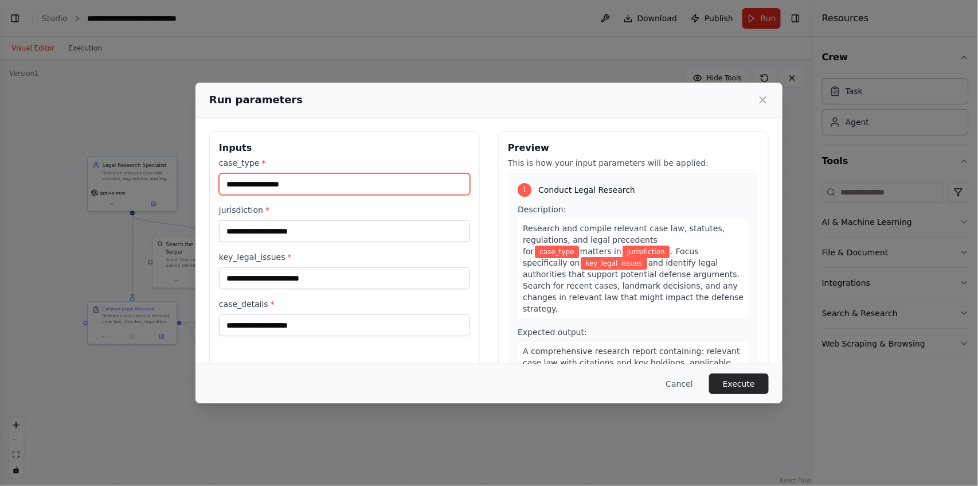
click at [280, 181] on input "case_type *" at bounding box center [344, 184] width 251 height 22
click at [281, 181] on input "case_type *" at bounding box center [344, 184] width 251 height 22
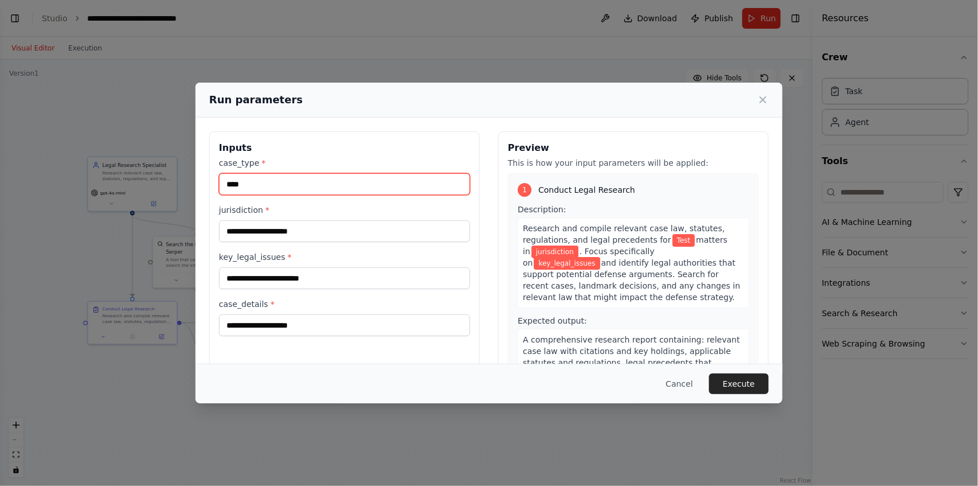
type input "****"
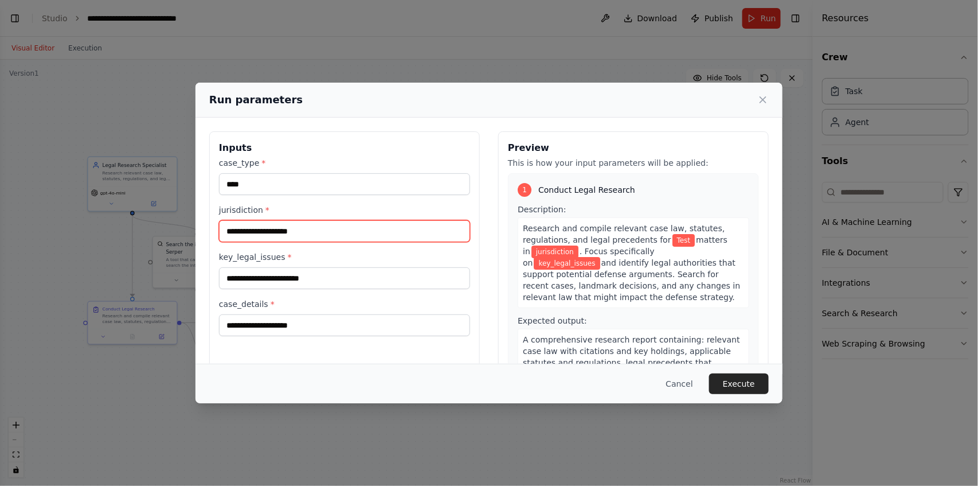
click at [268, 228] on input "jurisdiction *" at bounding box center [344, 231] width 251 height 22
type input "****"
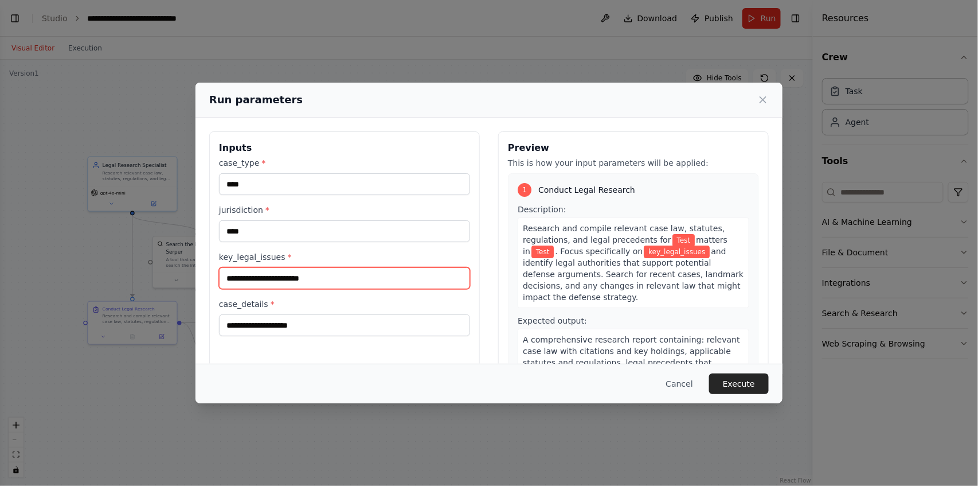
click at [268, 283] on input "key_legal_issues *" at bounding box center [344, 278] width 251 height 22
click at [268, 284] on input "key_legal_issues *" at bounding box center [344, 278] width 251 height 22
type input "****"
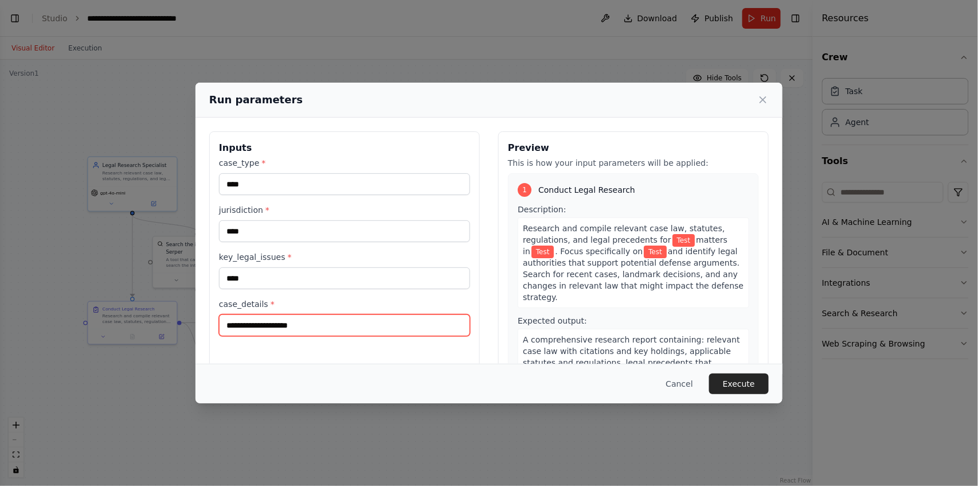
click at [265, 328] on input "case_details *" at bounding box center [344, 325] width 251 height 22
type input "****"
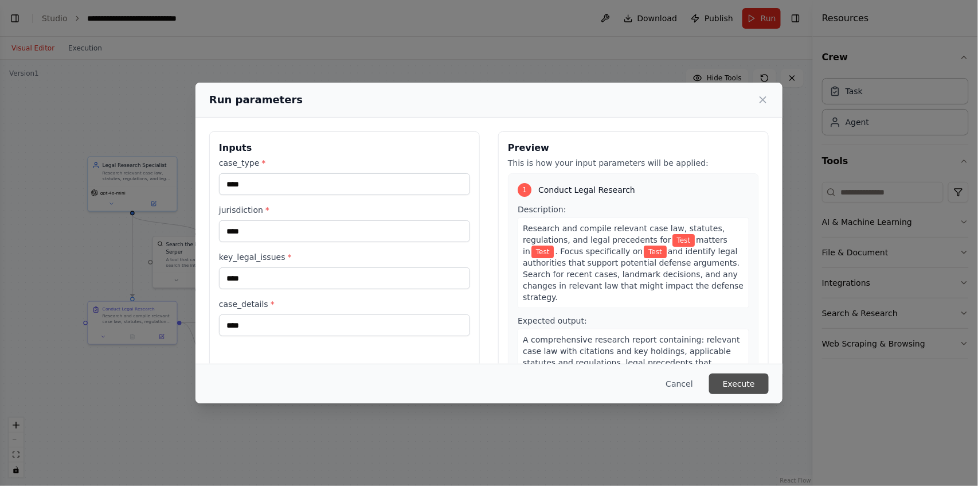
click at [747, 386] on button "Execute" at bounding box center [739, 383] width 60 height 21
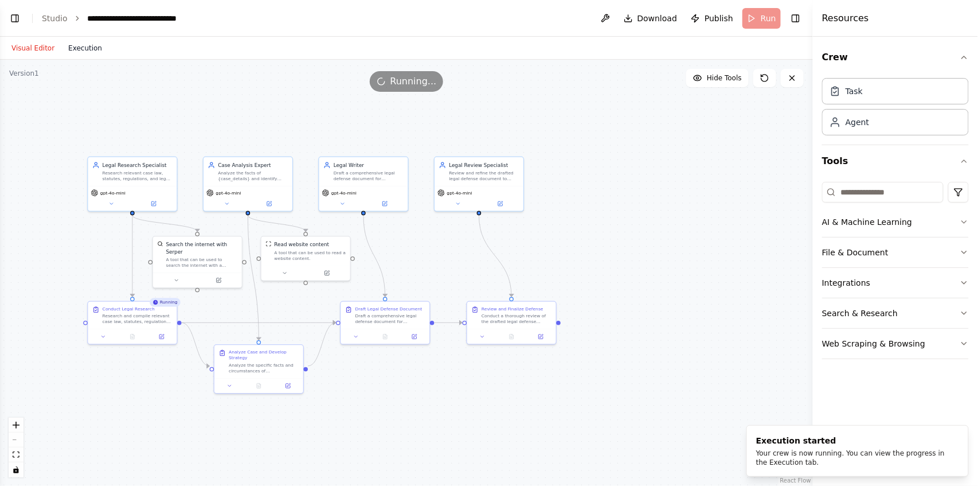
click at [92, 48] on button "Execution" at bounding box center [85, 48] width 48 height 14
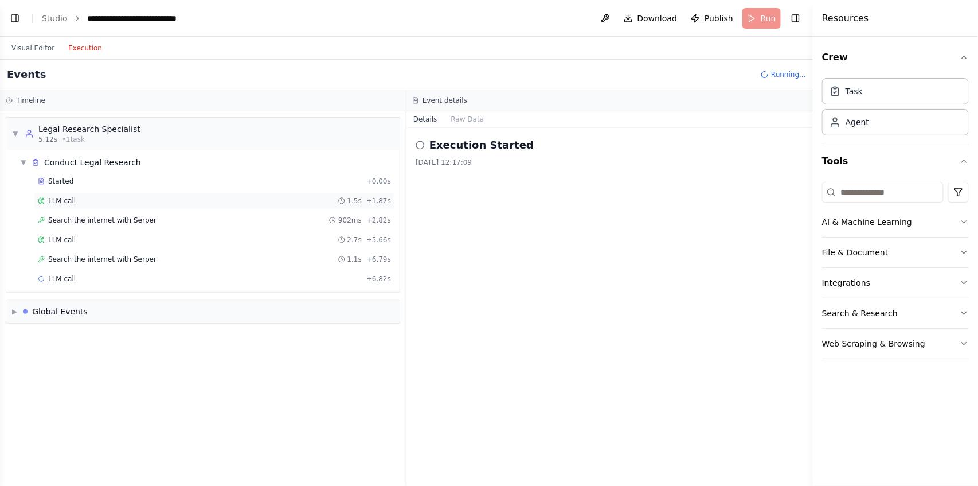
click at [60, 197] on span "LLM call" at bounding box center [62, 200] width 28 height 9
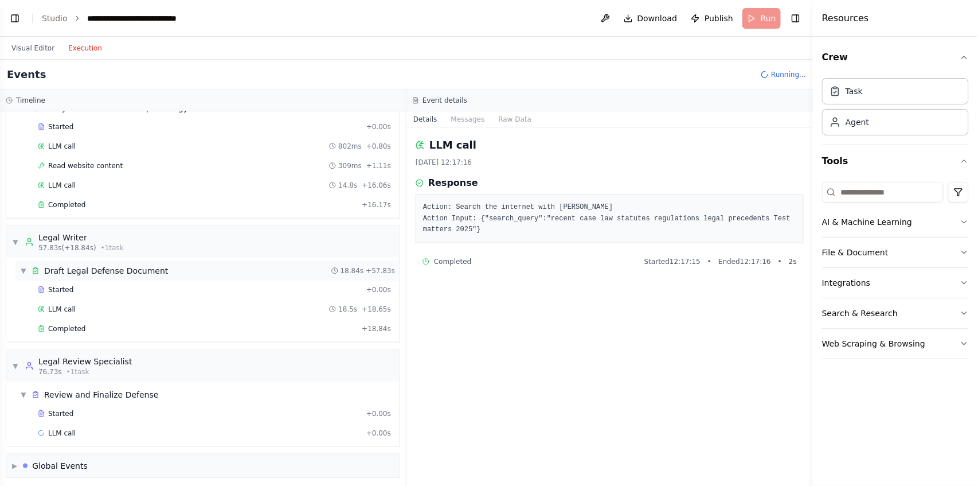
scroll to position [335, 0]
click at [35, 49] on button "Visual Editor" at bounding box center [33, 48] width 57 height 14
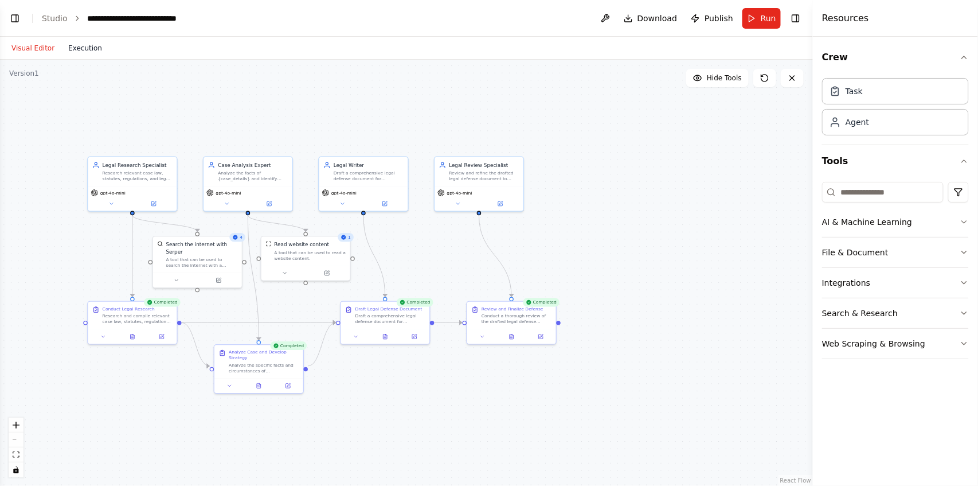
click at [80, 51] on button "Execution" at bounding box center [85, 48] width 48 height 14
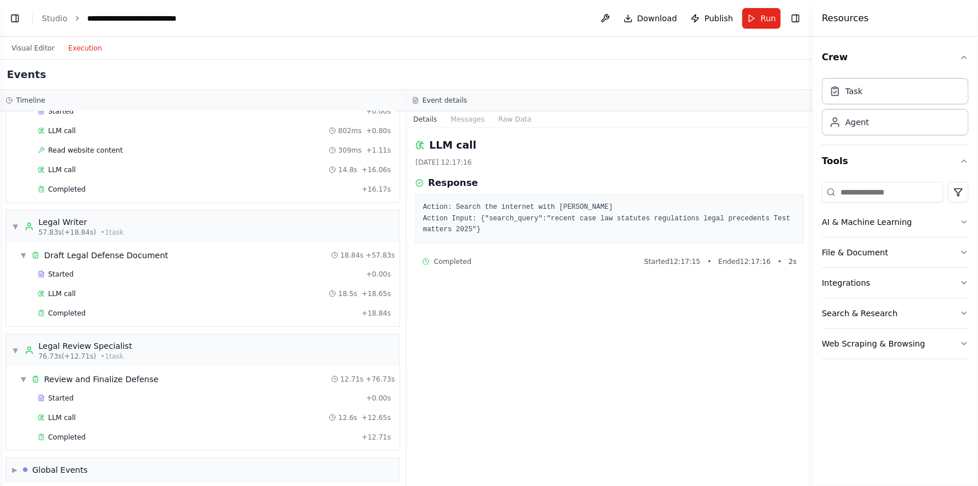
scroll to position [354, 0]
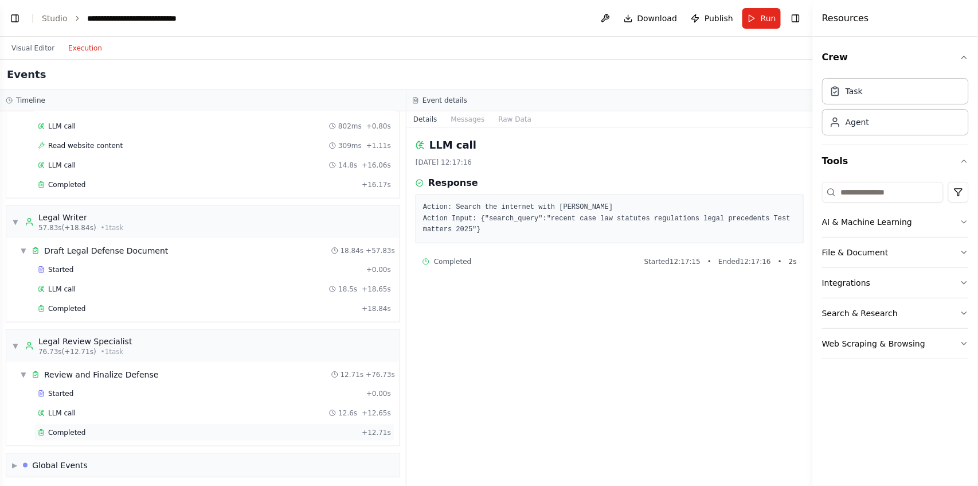
click at [73, 431] on span "Completed" at bounding box center [66, 432] width 37 height 9
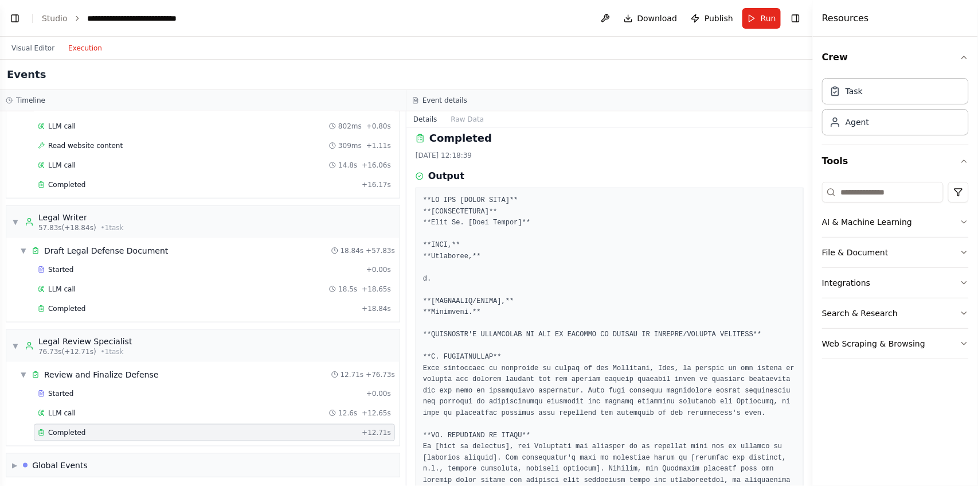
scroll to position [0, 0]
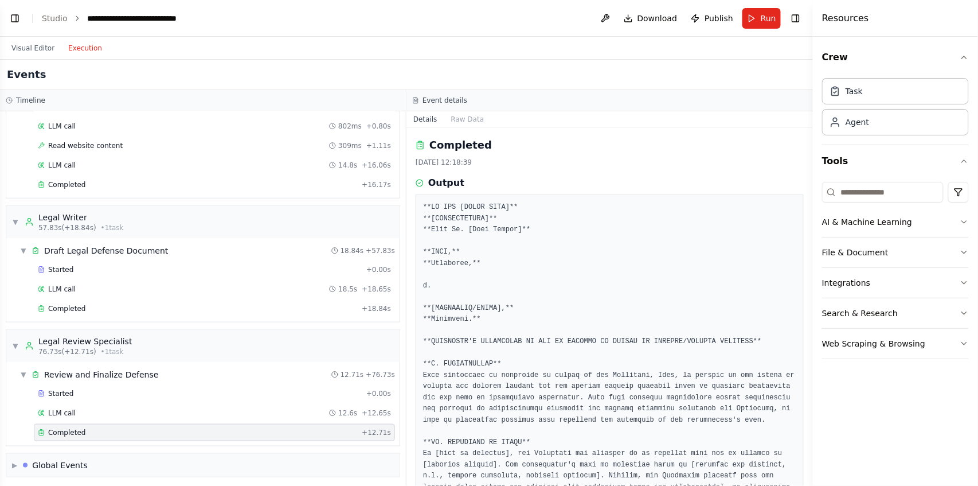
click at [29, 53] on button "Visual Editor" at bounding box center [33, 48] width 57 height 14
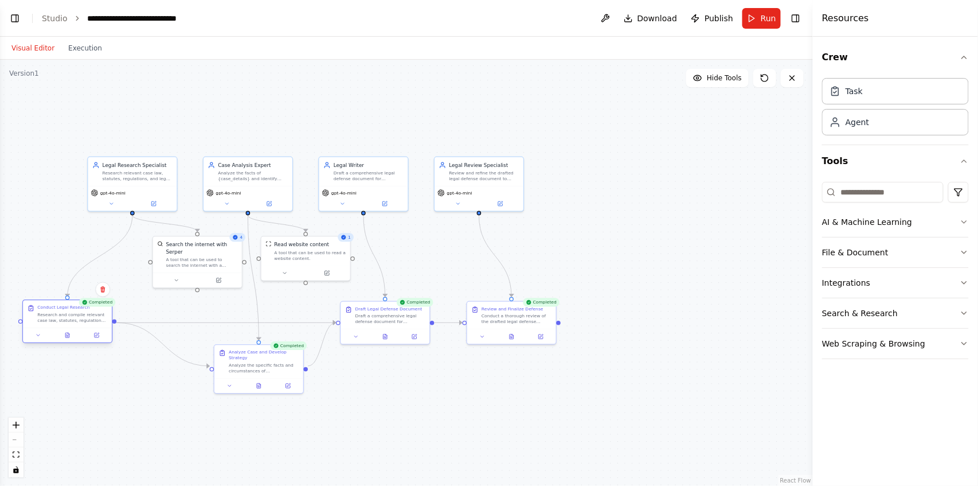
drag, startPoint x: 101, startPoint y: 311, endPoint x: 73, endPoint y: 311, distance: 28.1
click at [73, 311] on div "Conduct Legal Research Research and compile relevant case law, statutes, regula…" at bounding box center [72, 313] width 70 height 19
drag, startPoint x: 68, startPoint y: 320, endPoint x: 104, endPoint y: 318, distance: 35.6
click at [104, 318] on div "Research and compile relevant case law, statutes, regulations, and legal preced…" at bounding box center [108, 317] width 70 height 11
drag, startPoint x: 468, startPoint y: 179, endPoint x: 481, endPoint y: 182, distance: 13.5
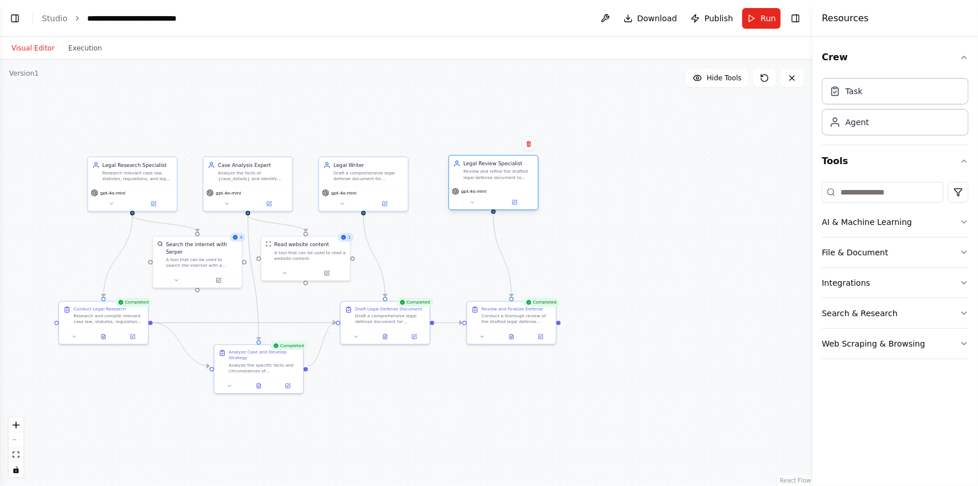
click at [481, 182] on div "Legal Review Specialist Review and refine the drafted legal defense document to…" at bounding box center [493, 169] width 89 height 29
drag, startPoint x: 479, startPoint y: 178, endPoint x: 469, endPoint y: 178, distance: 10.3
click at [469, 178] on div "Review and refine the drafted legal defense document to ensure accuracy, comple…" at bounding box center [491, 174] width 70 height 11
drag, startPoint x: 122, startPoint y: 169, endPoint x: 101, endPoint y: 136, distance: 38.2
click at [101, 136] on div "Legal Research Specialist Research relevant case law, statutes, regulations, an…" at bounding box center [116, 141] width 70 height 20
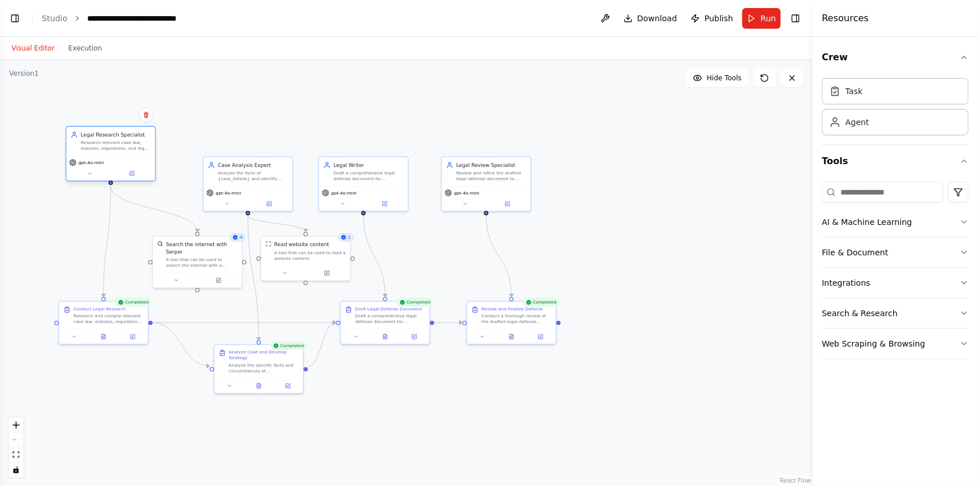
click at [102, 157] on div "Legal Research Specialist Research relevant case law, statutes, regulations, an…" at bounding box center [110, 153] width 90 height 55
click at [96, 149] on div "Research relevant case law, statutes, regulations, and legal precedents related…" at bounding box center [116, 145] width 70 height 11
drag, startPoint x: 104, startPoint y: 143, endPoint x: 101, endPoint y: 157, distance: 14.1
click at [101, 157] on div "Research relevant case law, statutes, regulations, and legal precedents related…" at bounding box center [116, 159] width 70 height 11
click at [199, 261] on div "Search the internet with Serper A tool that can be used to search the internet …" at bounding box center [190, 253] width 89 height 36
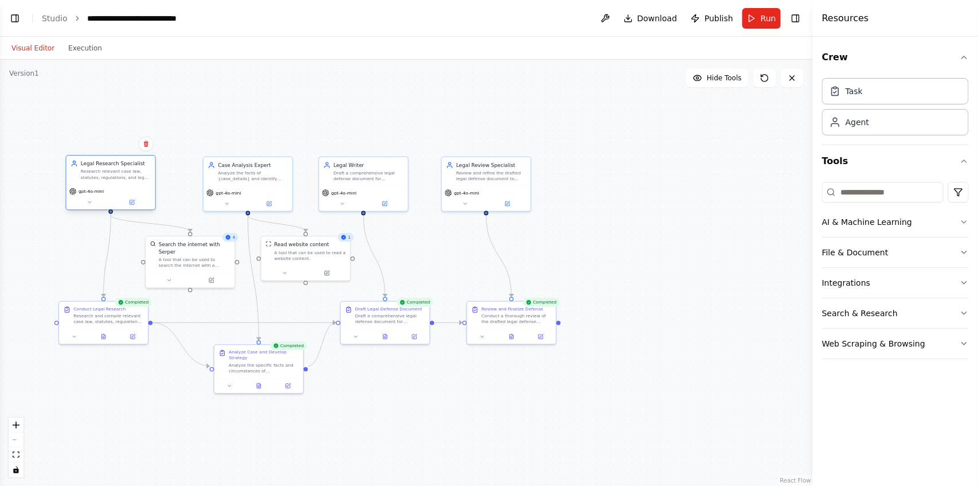
drag, startPoint x: 98, startPoint y: 157, endPoint x: 99, endPoint y: 173, distance: 16.1
click at [99, 173] on div "Research relevant case law, statutes, regulations, and legal precedents related…" at bounding box center [116, 174] width 70 height 11
click at [99, 175] on div "Research relevant case law, statutes, regulations, and legal precedents related…" at bounding box center [116, 174] width 70 height 11
drag, startPoint x: 251, startPoint y: 174, endPoint x: 261, endPoint y: 173, distance: 9.8
click at [252, 173] on div "Analyze the facts of {case_details} and identify potential defense strategies, …" at bounding box center [253, 174] width 70 height 11
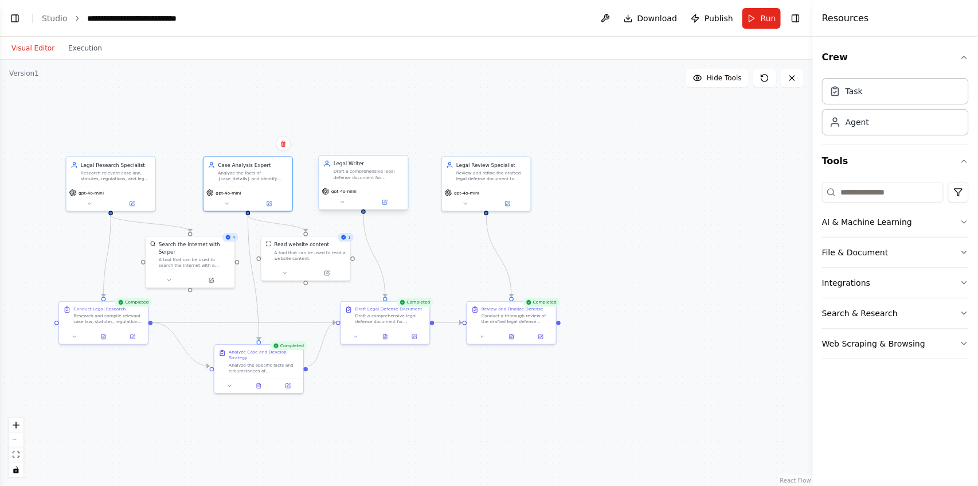
click at [387, 173] on div "Draft a comprehensive legal defense document for {case_type} in {jurisdiction},…" at bounding box center [369, 174] width 70 height 11
click at [503, 174] on div "Review and refine the drafted legal defense document to ensure accuracy, comple…" at bounding box center [491, 174] width 70 height 11
drag, startPoint x: 191, startPoint y: 255, endPoint x: 317, endPoint y: 256, distance: 125.6
click at [193, 257] on div "A tool that can be used to search the internet with a search_query. Supports di…" at bounding box center [195, 262] width 72 height 11
click at [321, 254] on div "A tool that can be used to read a website content." at bounding box center [311, 253] width 72 height 11
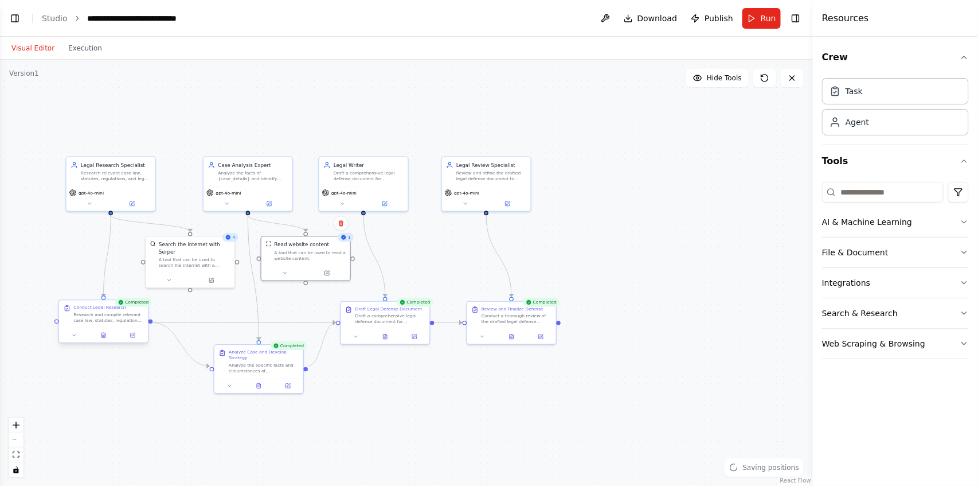
click at [99, 325] on div "Conduct Legal Research Research and compile relevant case law, statutes, regula…" at bounding box center [103, 314] width 89 height 28
click at [288, 386] on div at bounding box center [258, 384] width 89 height 15
click at [399, 335] on button at bounding box center [385, 335] width 30 height 9
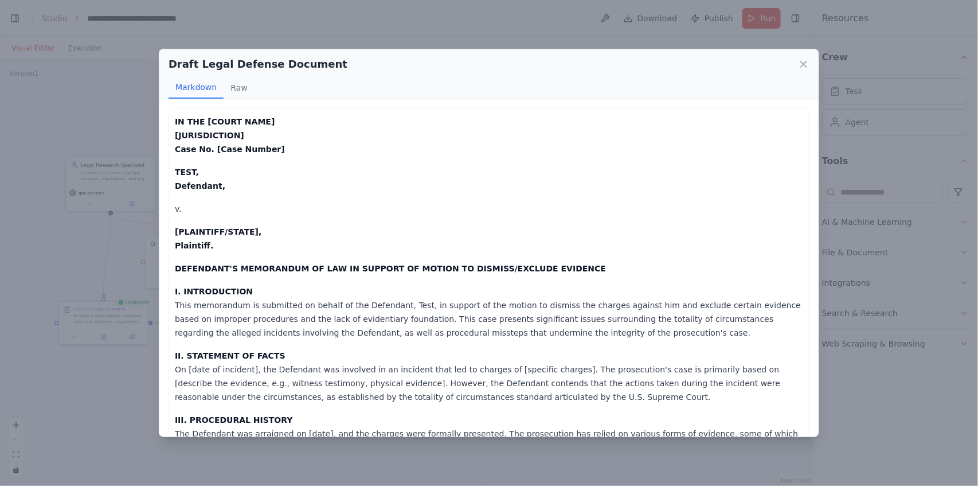
click at [806, 57] on div "Draft Legal Defense Document" at bounding box center [489, 64] width 641 height 16
click at [804, 60] on icon at bounding box center [803, 63] width 11 height 11
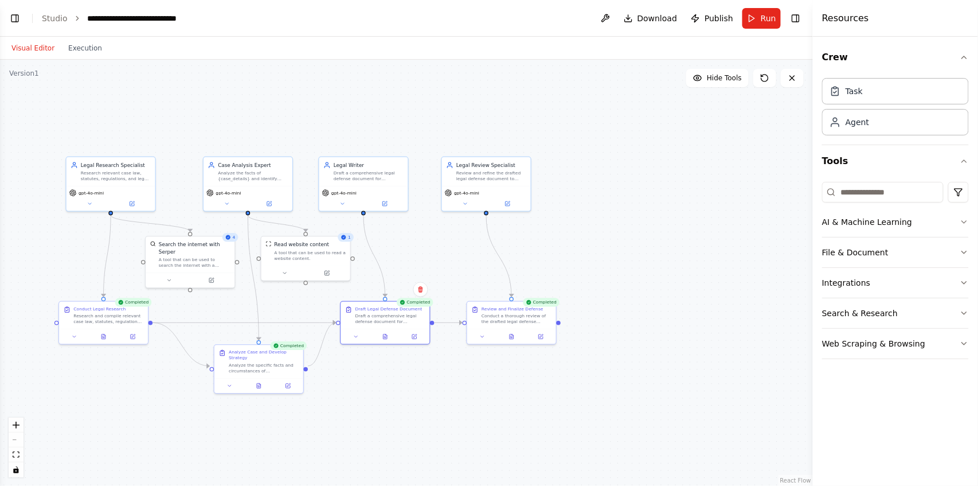
click at [272, 123] on div ".deletable-edge-delete-btn { width: 20px; height: 20px; border: 0px solid #ffff…" at bounding box center [406, 273] width 813 height 426
